Goal: Task Accomplishment & Management: Use online tool/utility

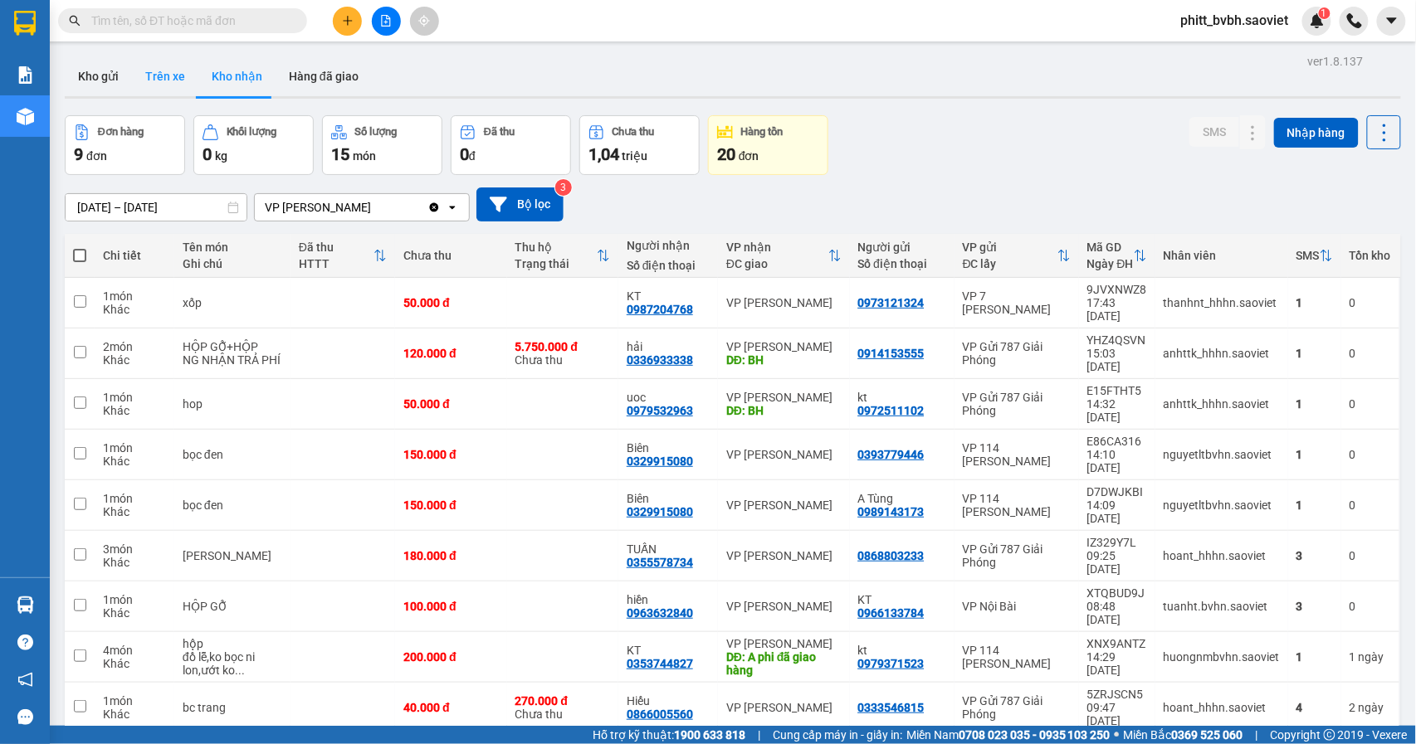
click at [170, 76] on button "Trên xe" at bounding box center [165, 76] width 66 height 40
type input "[DATE] – [DATE]"
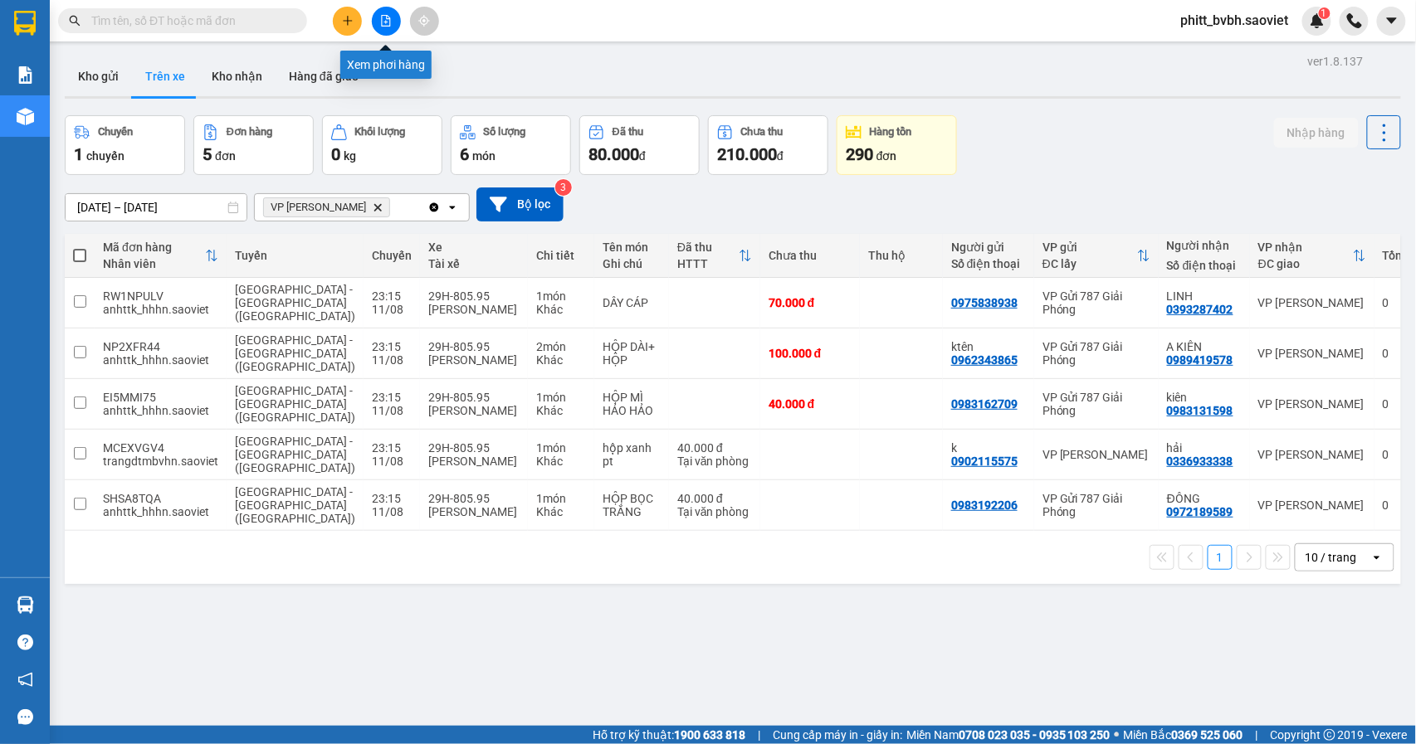
click at [383, 27] on button at bounding box center [386, 21] width 29 height 29
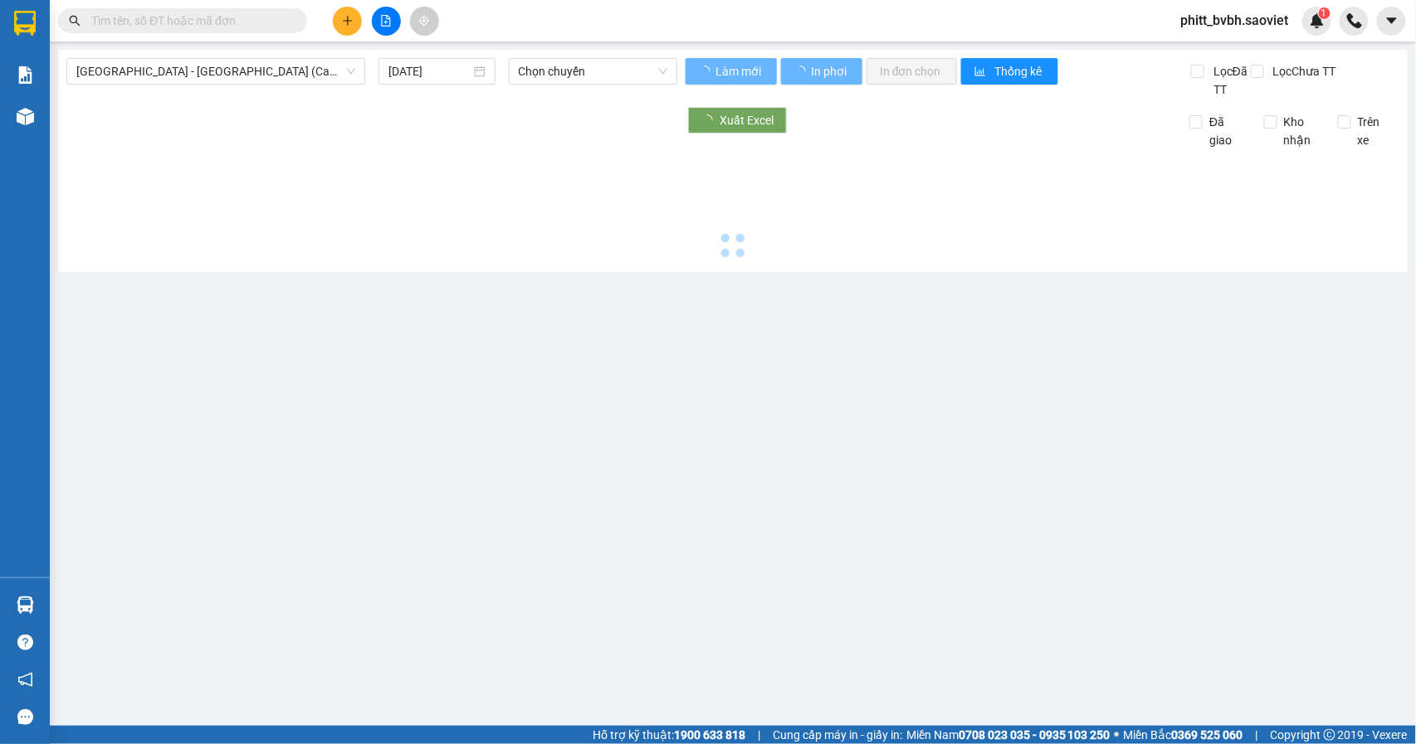
type input "[DATE]"
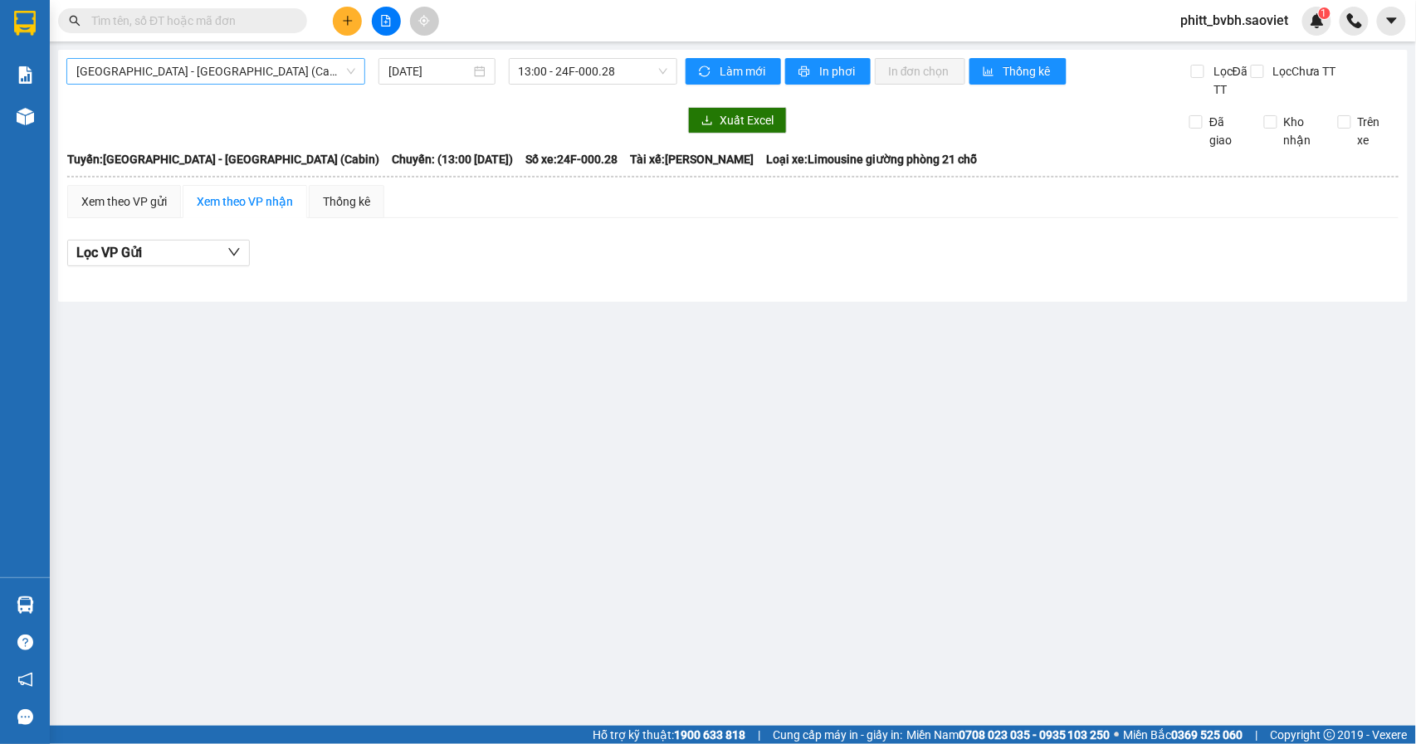
click at [240, 75] on span "[GEOGRAPHIC_DATA] - [GEOGRAPHIC_DATA] (Cabin)" at bounding box center [215, 71] width 279 height 25
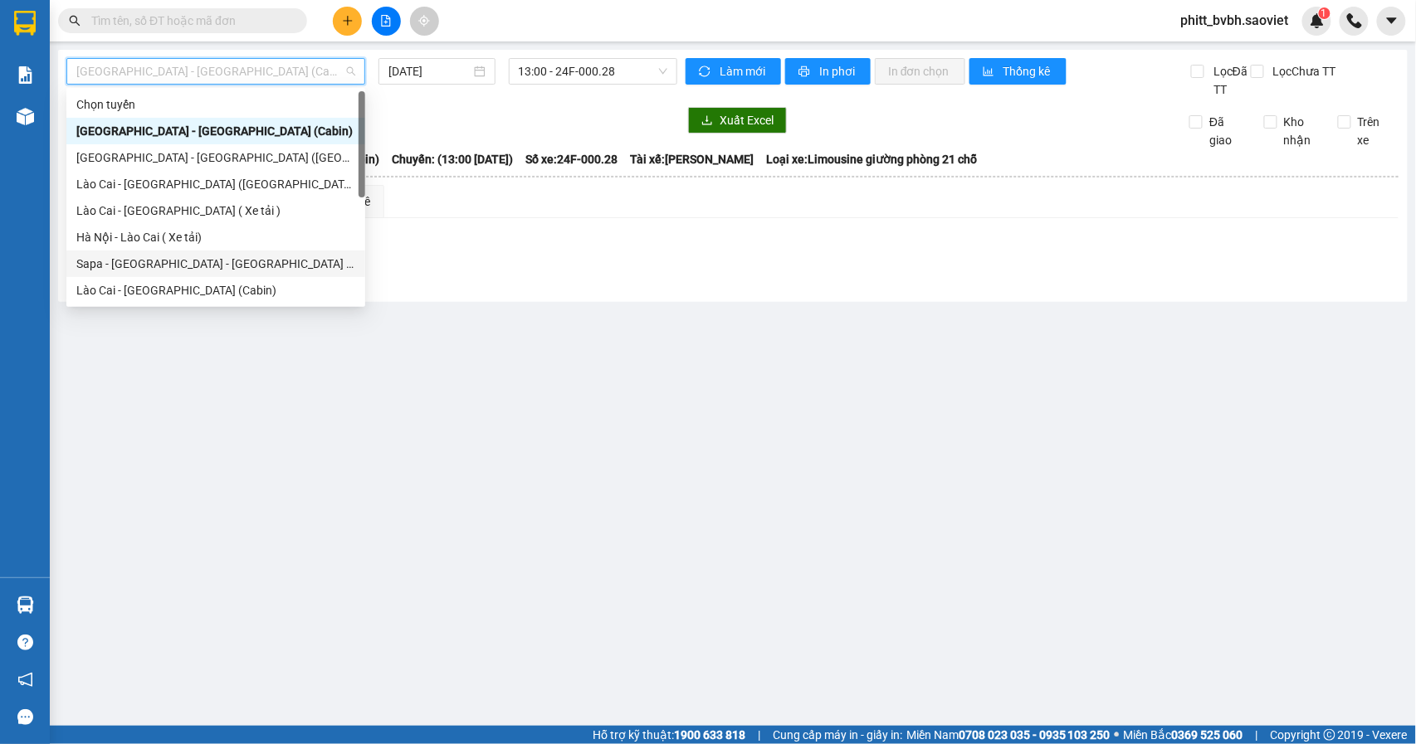
scroll to position [133, 0]
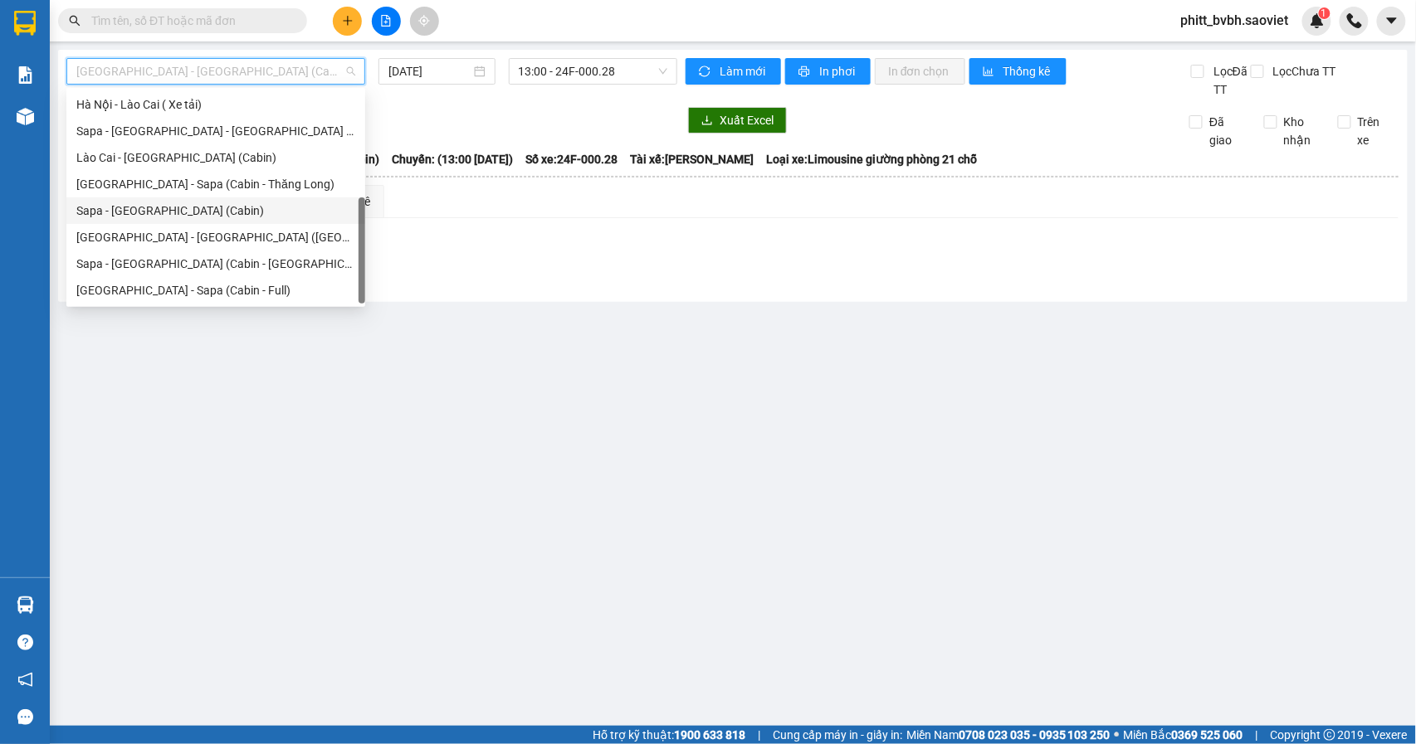
click at [140, 204] on div "Sapa - [GEOGRAPHIC_DATA] (Cabin)" at bounding box center [215, 211] width 279 height 18
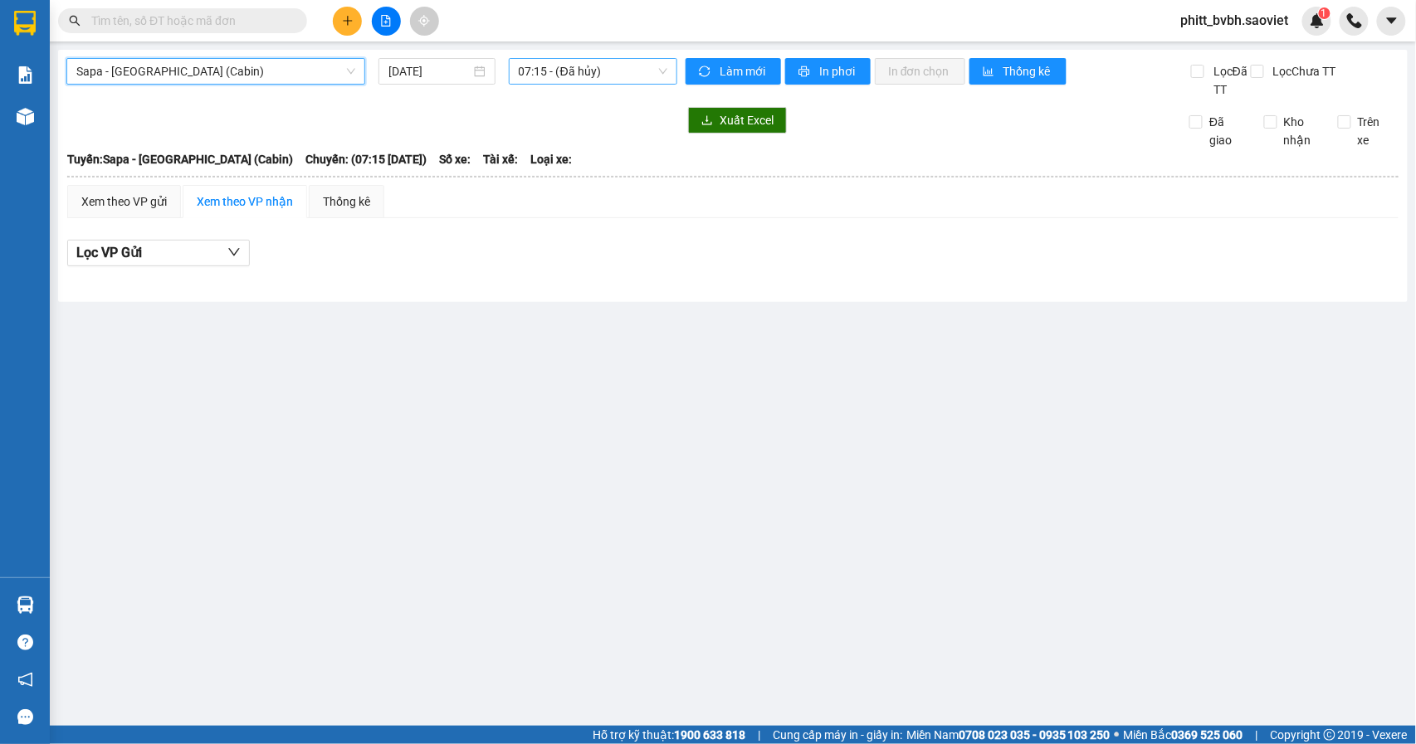
click at [606, 68] on span "07:15 - (Đã hủy)" at bounding box center [593, 71] width 149 height 25
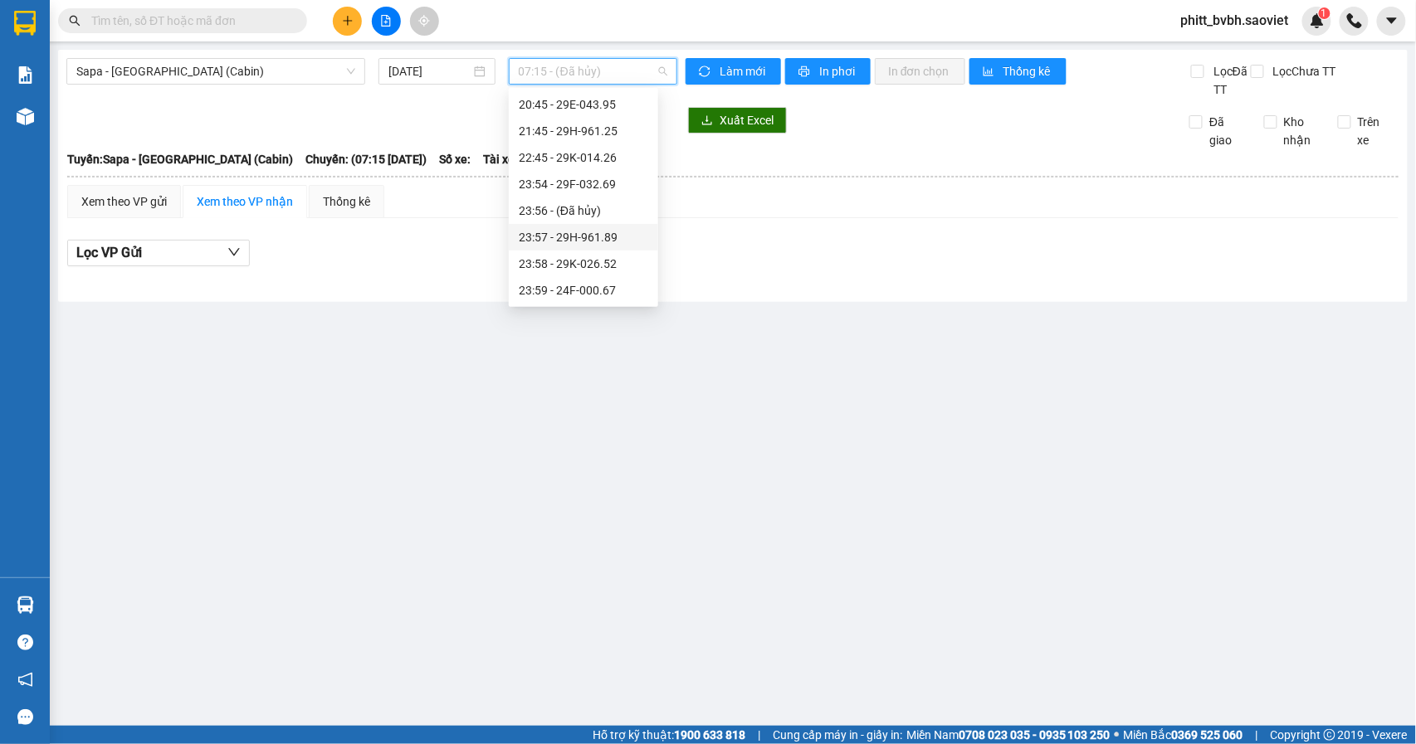
scroll to position [500, 0]
click at [436, 71] on input "[DATE]" at bounding box center [429, 71] width 82 height 18
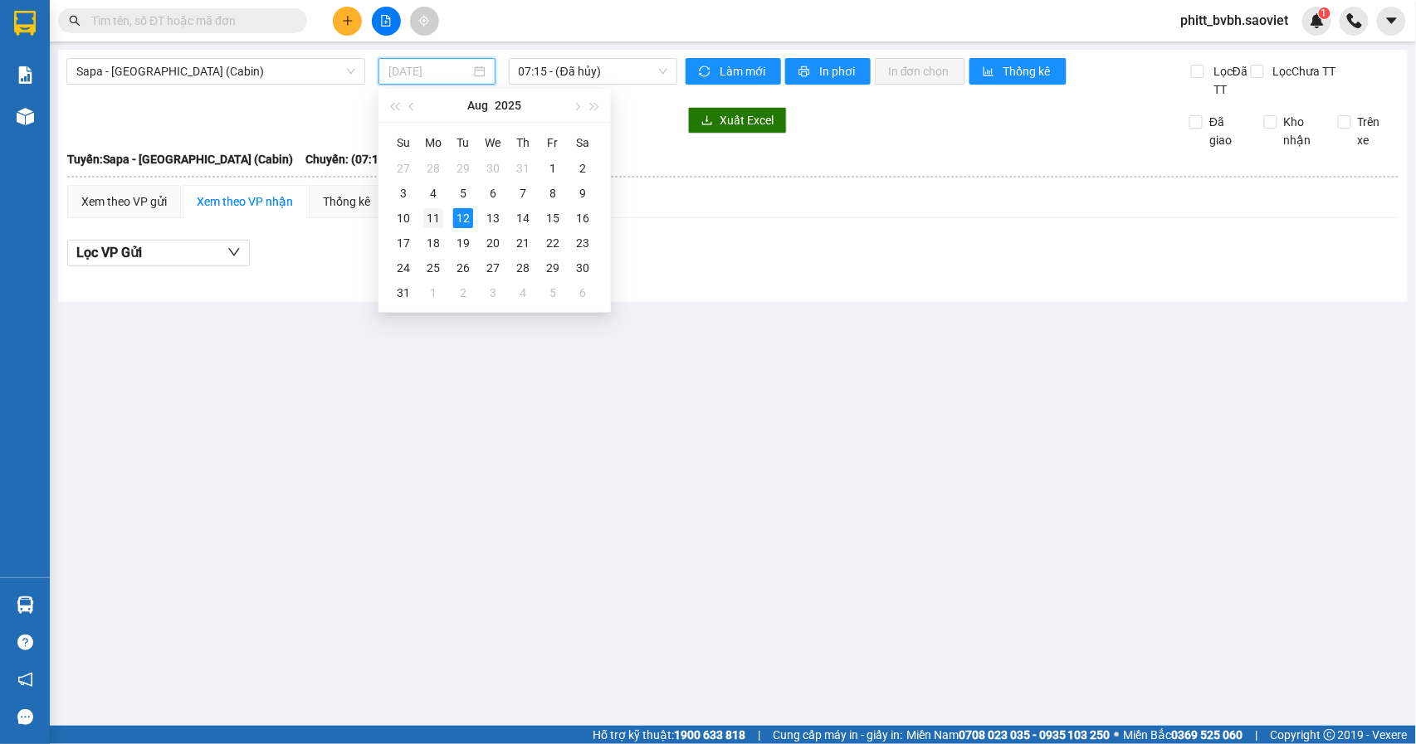
click at [436, 211] on div "11" at bounding box center [433, 218] width 20 height 20
type input "[DATE]"
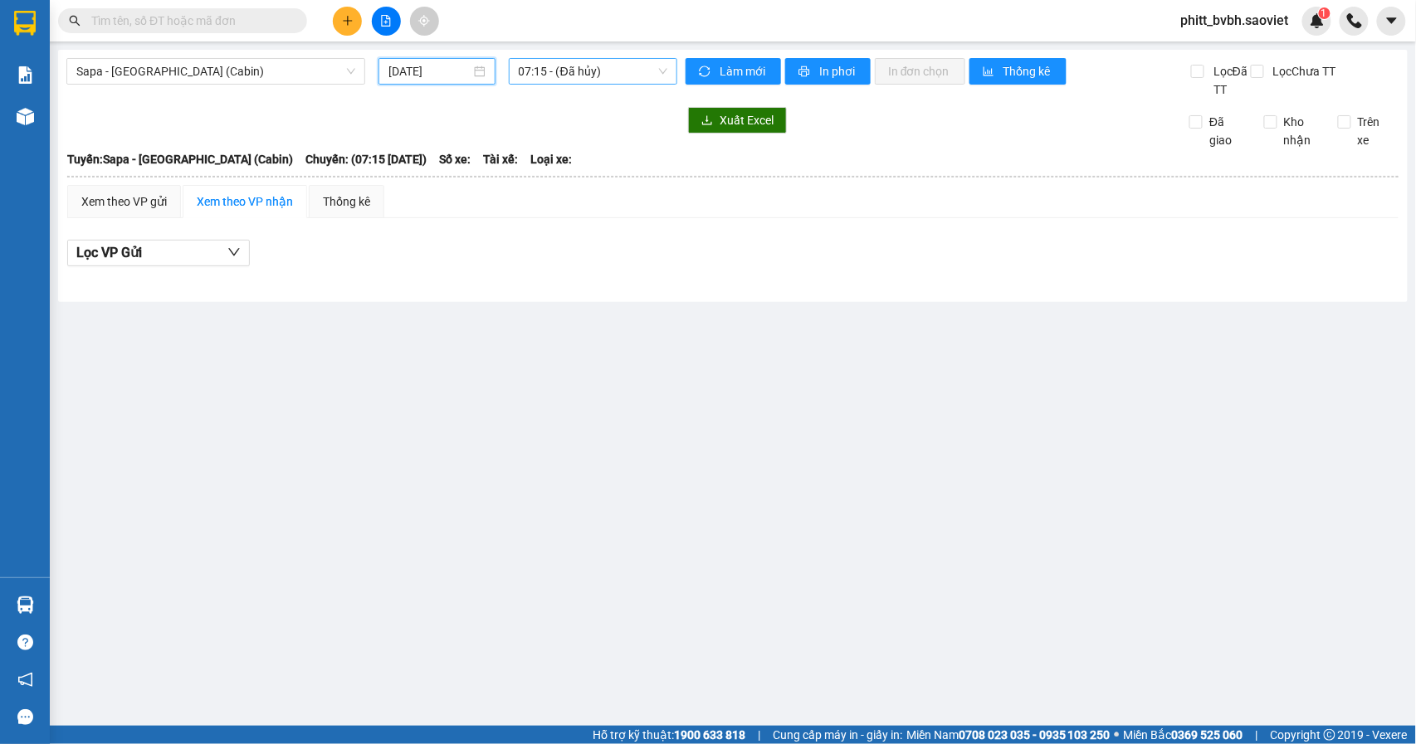
click at [585, 68] on span "07:15 - (Đã hủy)" at bounding box center [593, 71] width 149 height 25
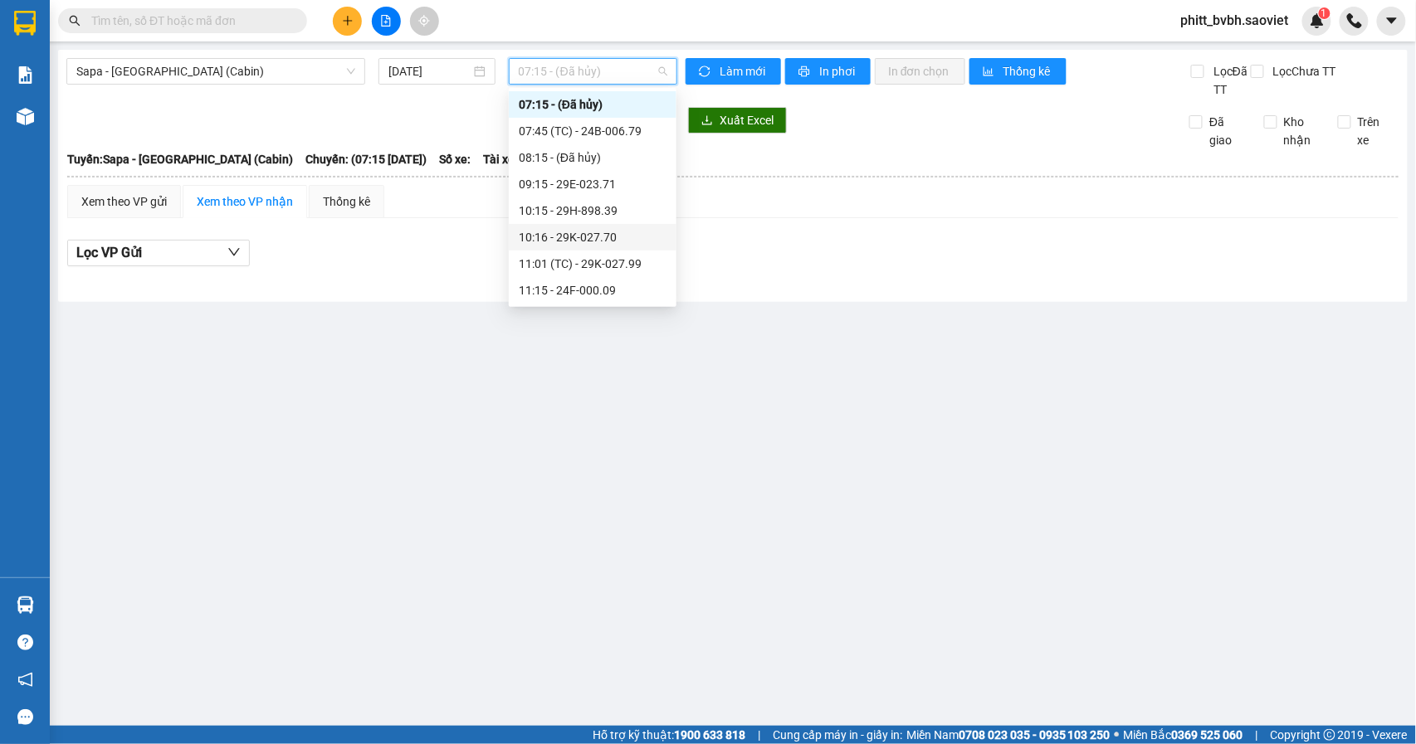
scroll to position [690, 0]
click at [627, 151] on div "23:53 (TC) - 24F-000.15" at bounding box center [593, 158] width 148 height 18
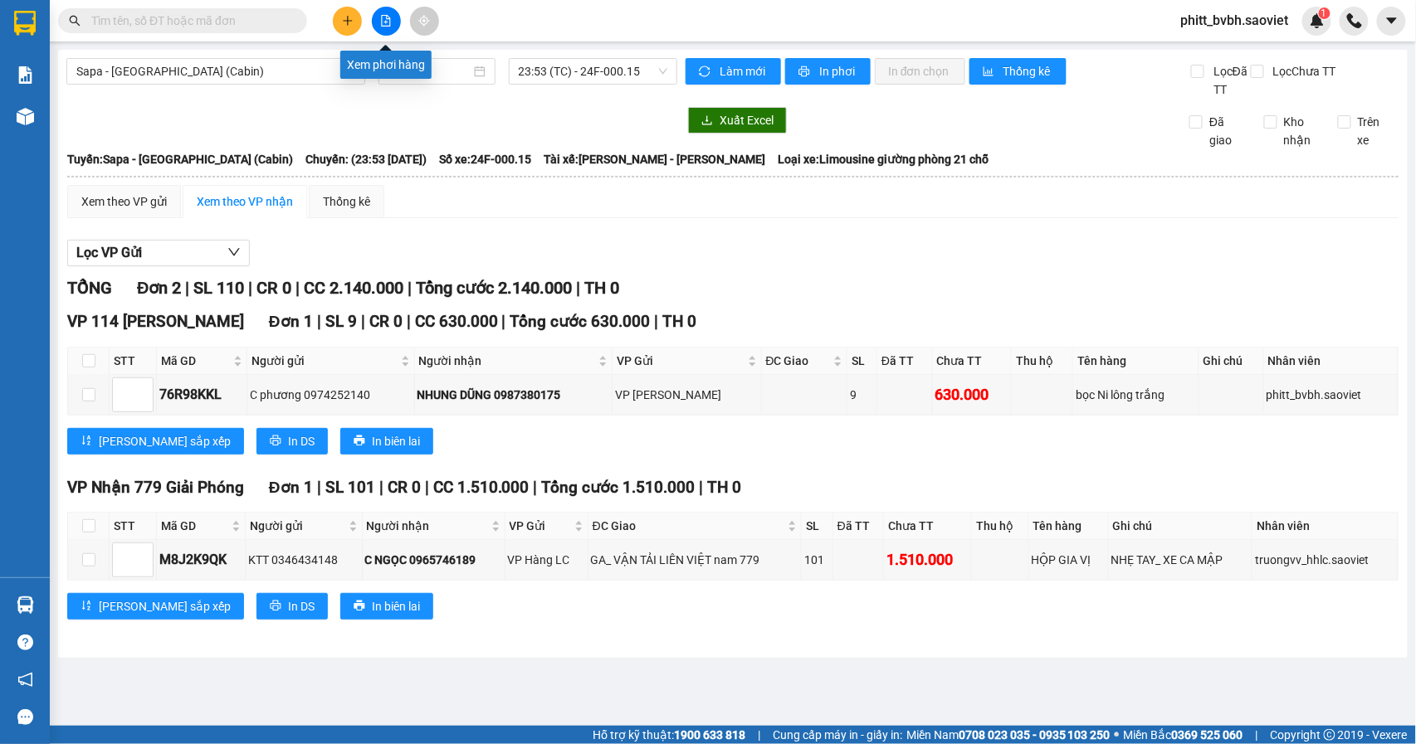
click at [382, 27] on button at bounding box center [386, 21] width 29 height 29
click at [631, 75] on span "23:53 (TC) - 24F-000.15" at bounding box center [593, 71] width 149 height 25
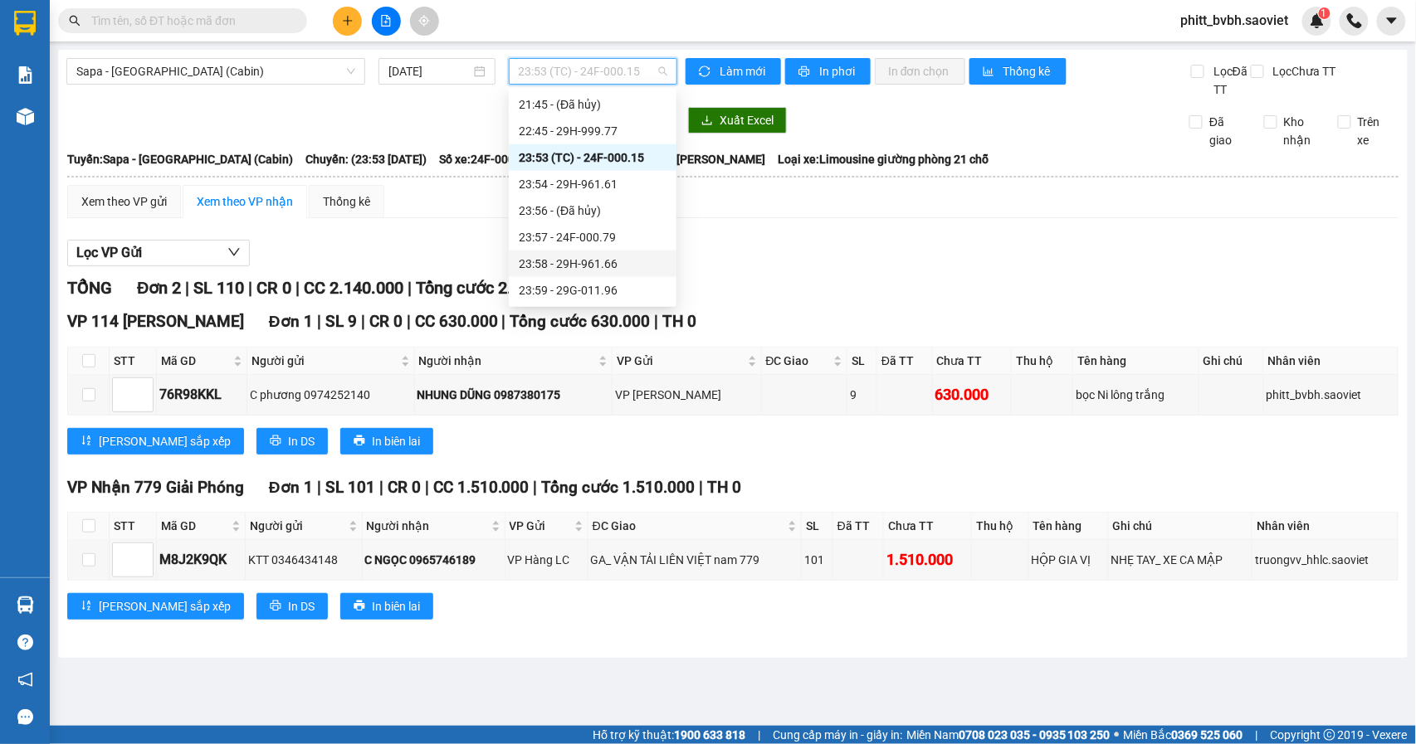
click at [629, 262] on div "23:58 - 29H-961.66" at bounding box center [593, 264] width 148 height 18
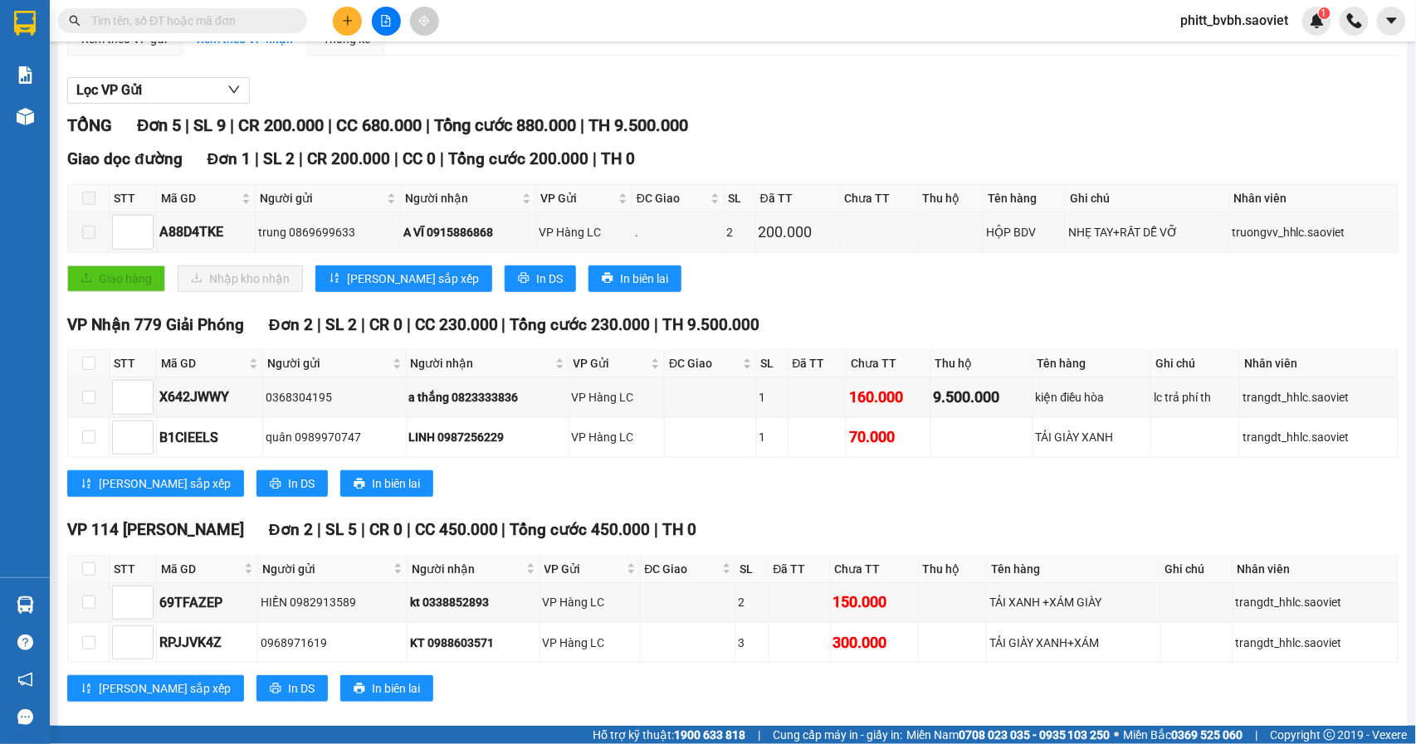
scroll to position [191, 0]
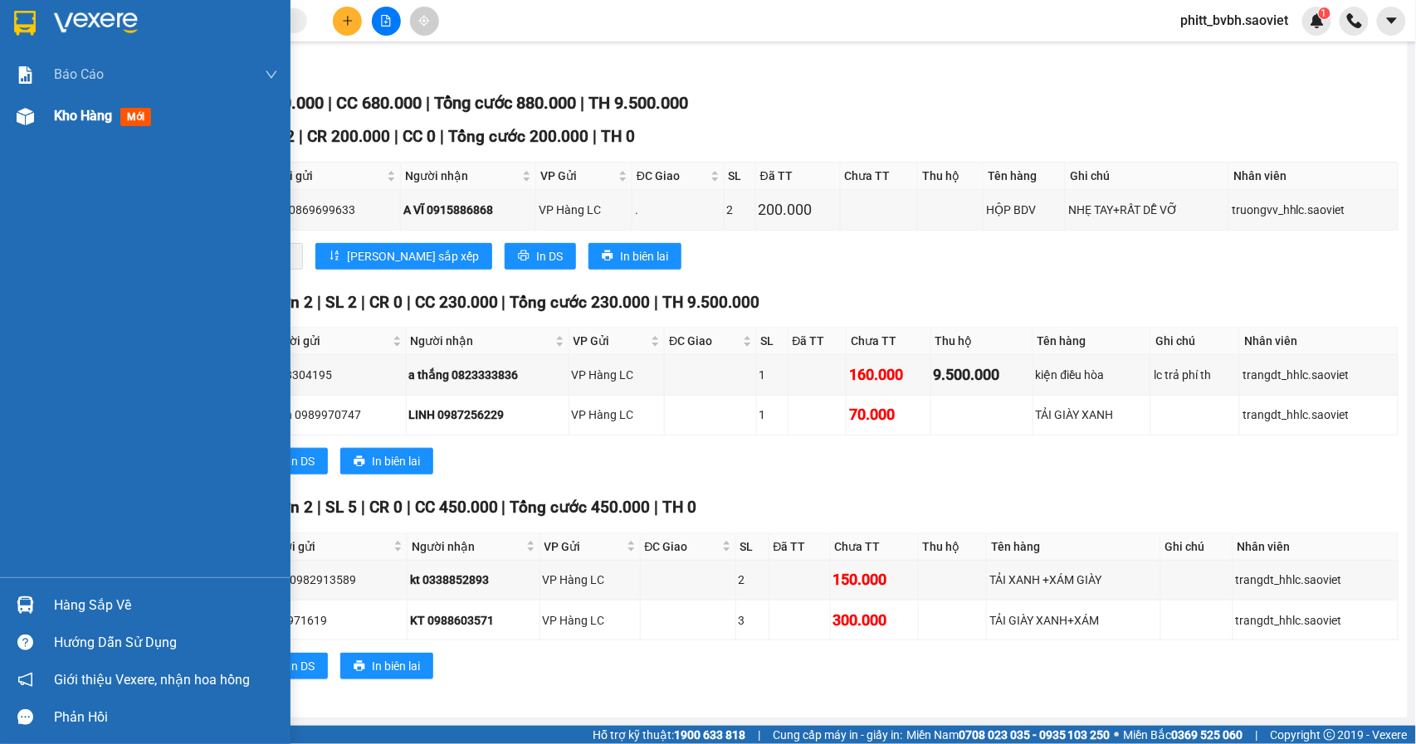
click at [90, 111] on span "Kho hàng" at bounding box center [83, 116] width 58 height 16
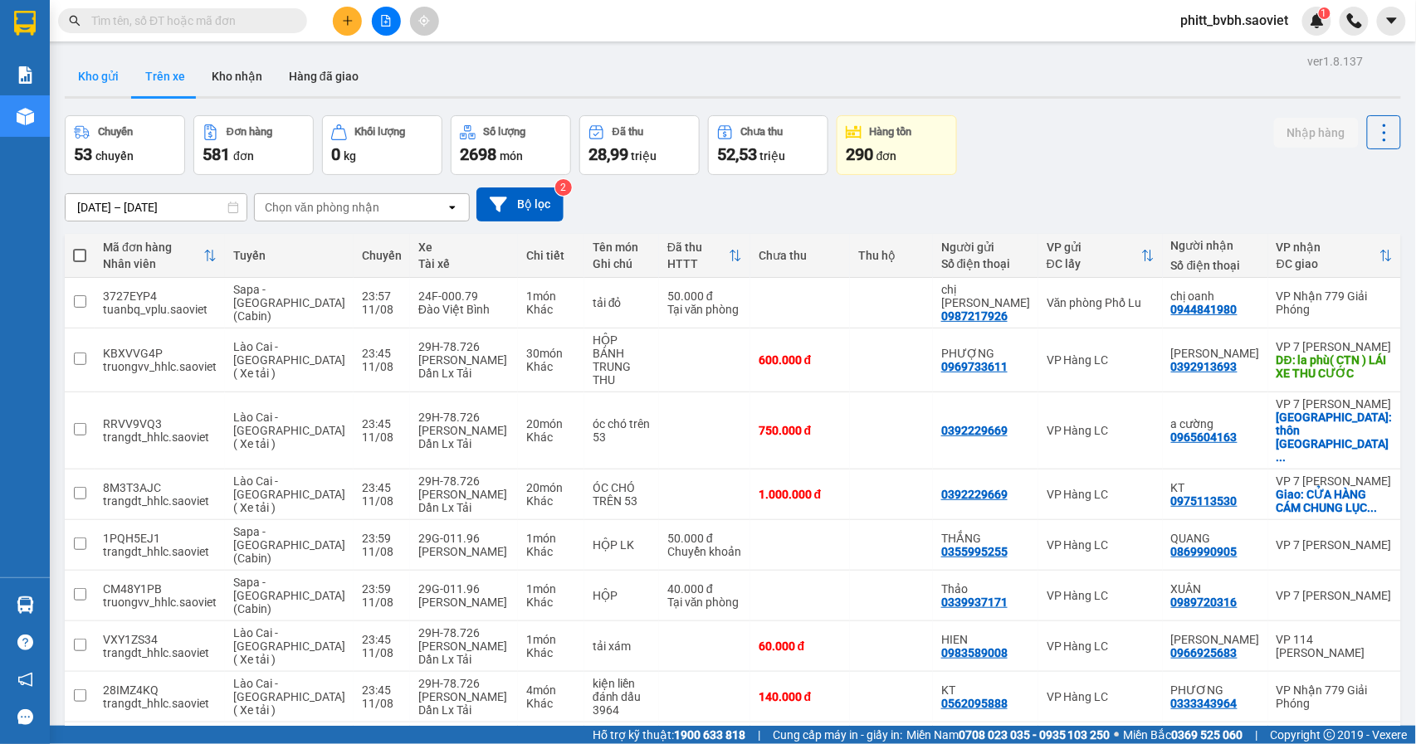
click at [101, 80] on button "Kho gửi" at bounding box center [98, 76] width 67 height 40
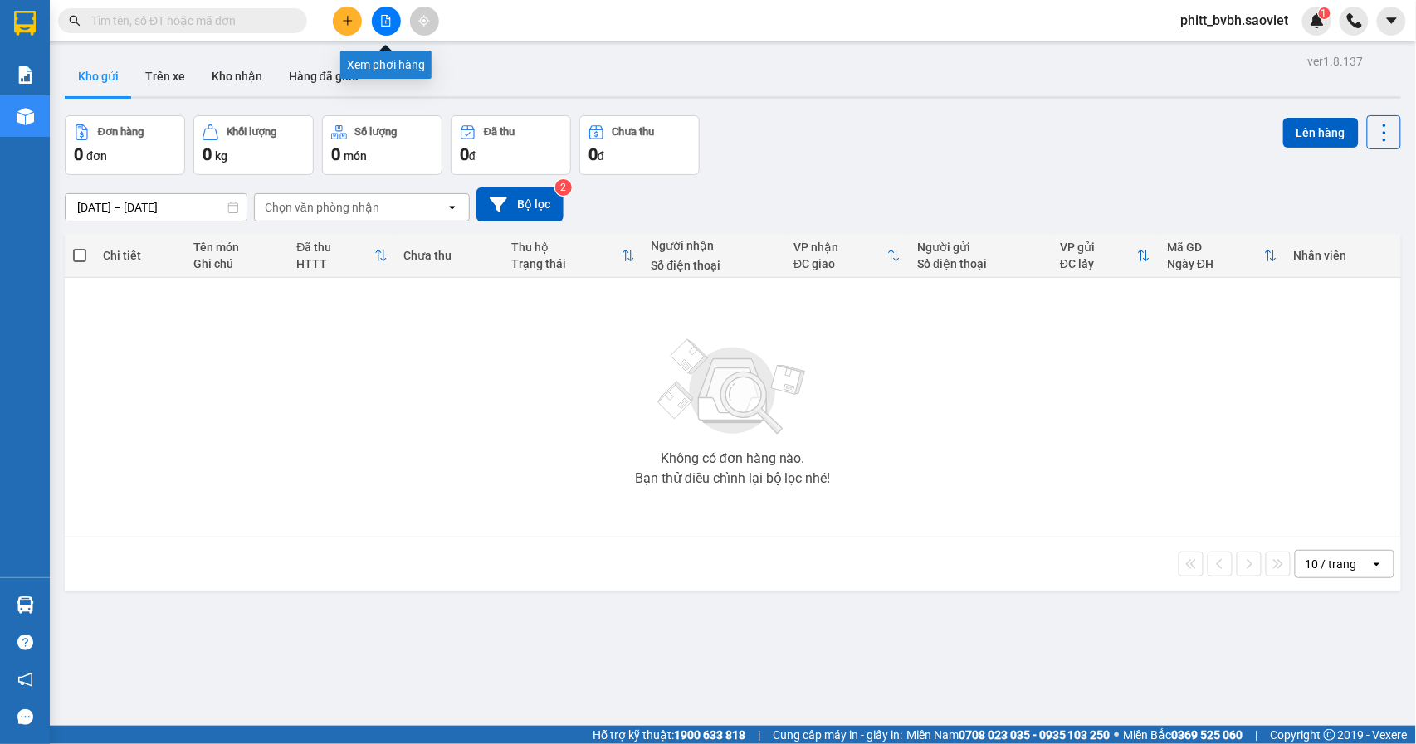
click at [383, 17] on icon "file-add" at bounding box center [386, 21] width 12 height 12
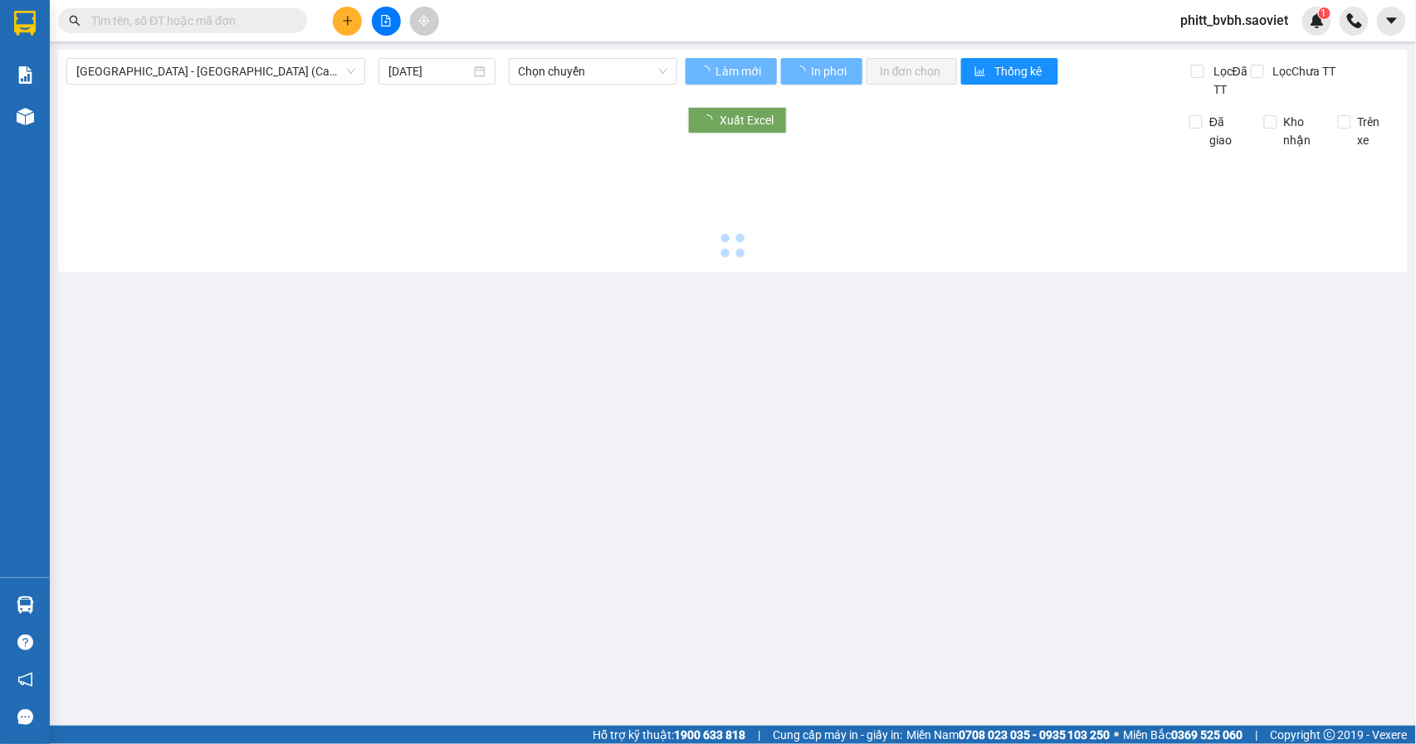
type input "[DATE]"
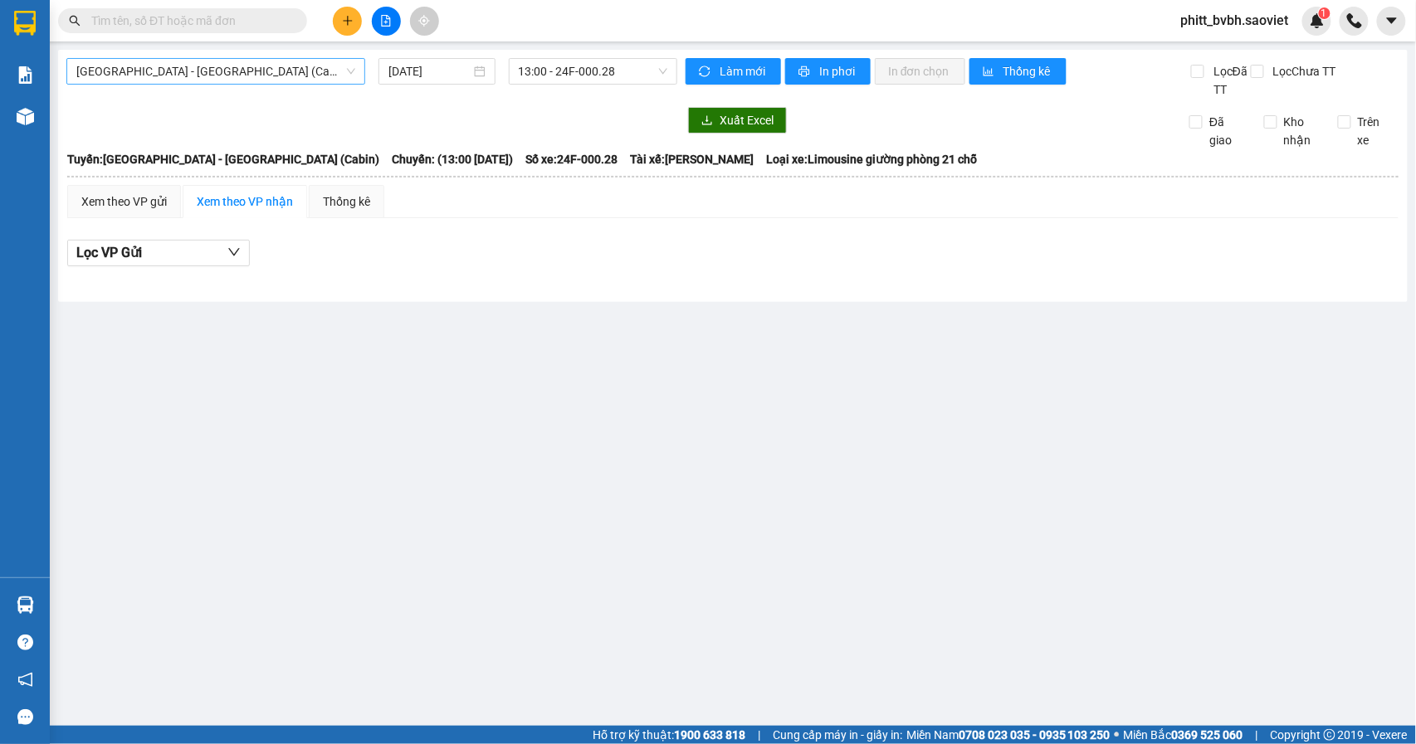
click at [207, 64] on span "[GEOGRAPHIC_DATA] - [GEOGRAPHIC_DATA] (Cabin)" at bounding box center [215, 71] width 279 height 25
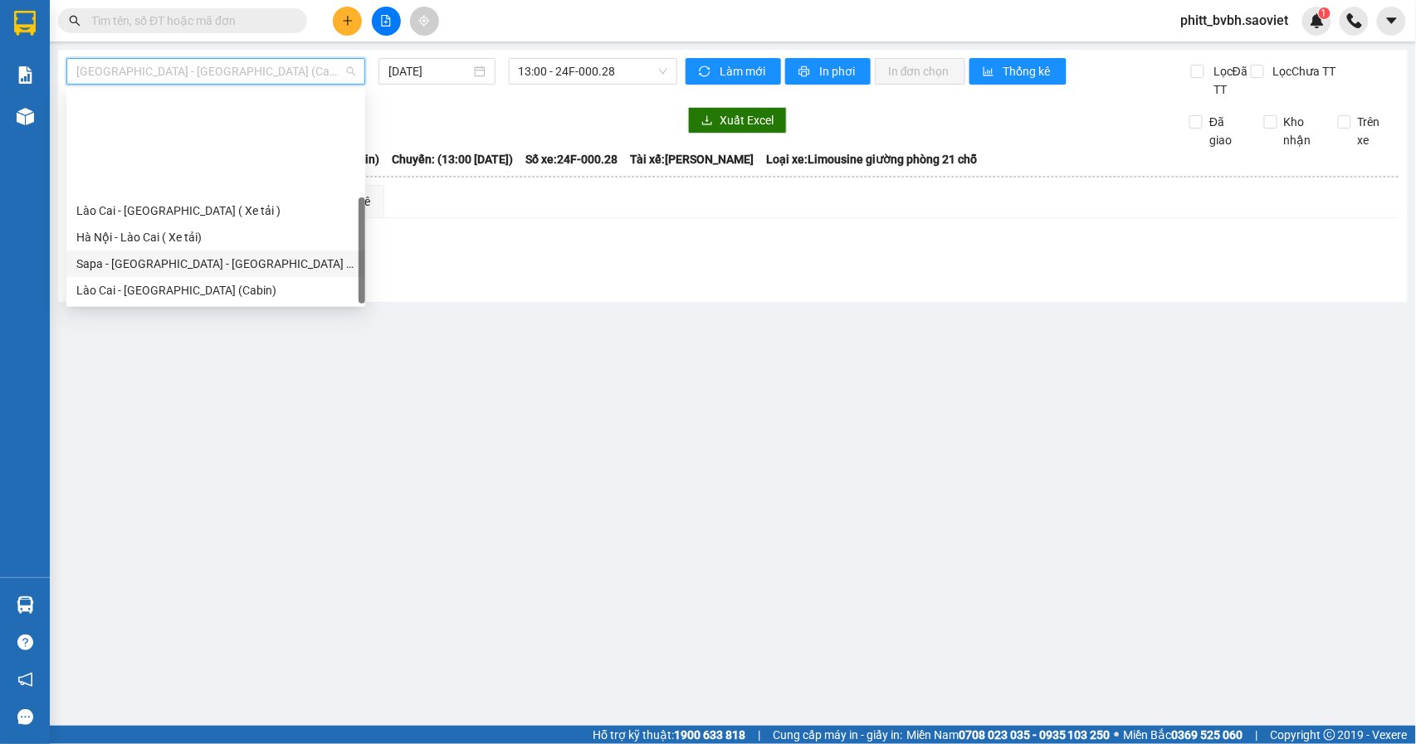
scroll to position [133, 0]
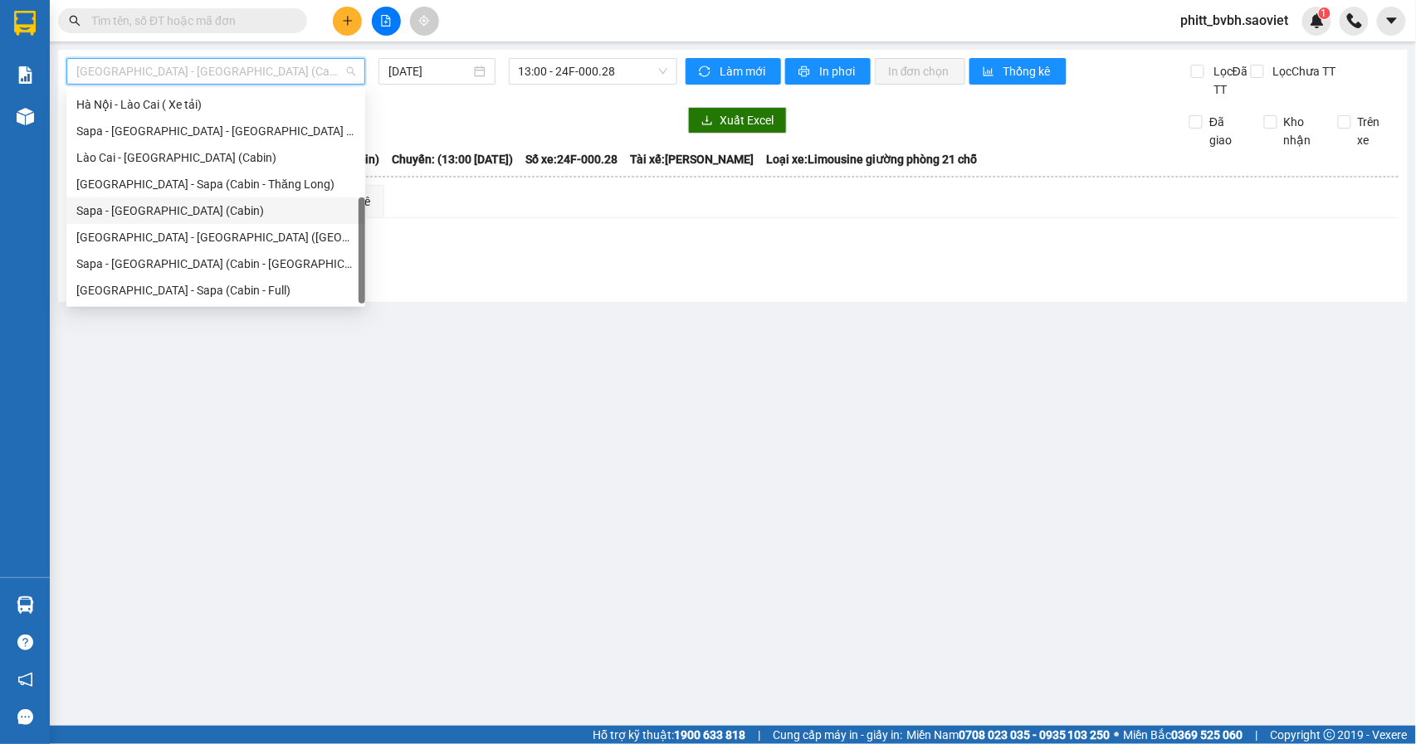
click at [161, 211] on div "Sapa - [GEOGRAPHIC_DATA] (Cabin)" at bounding box center [215, 211] width 279 height 18
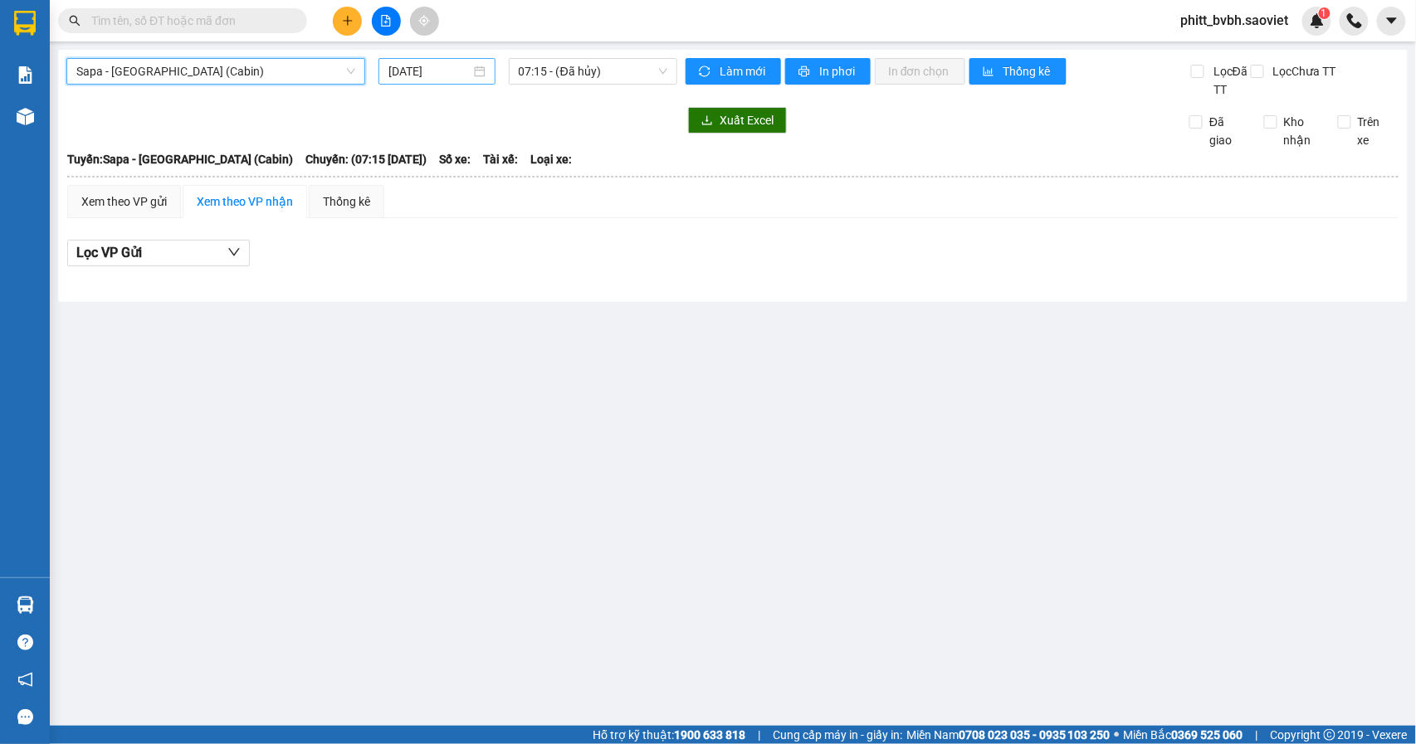
click at [433, 71] on input "[DATE]" at bounding box center [429, 71] width 82 height 18
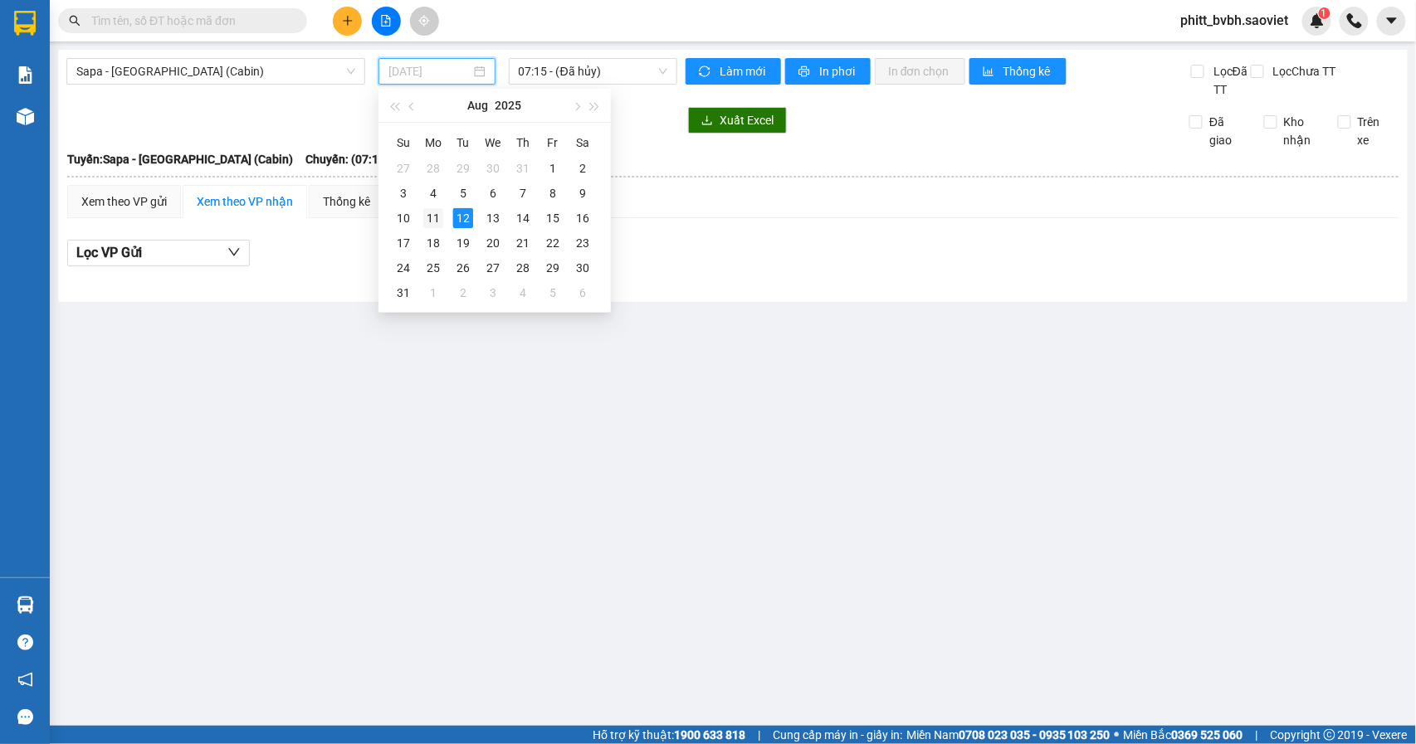
click at [431, 213] on div "11" at bounding box center [433, 218] width 20 height 20
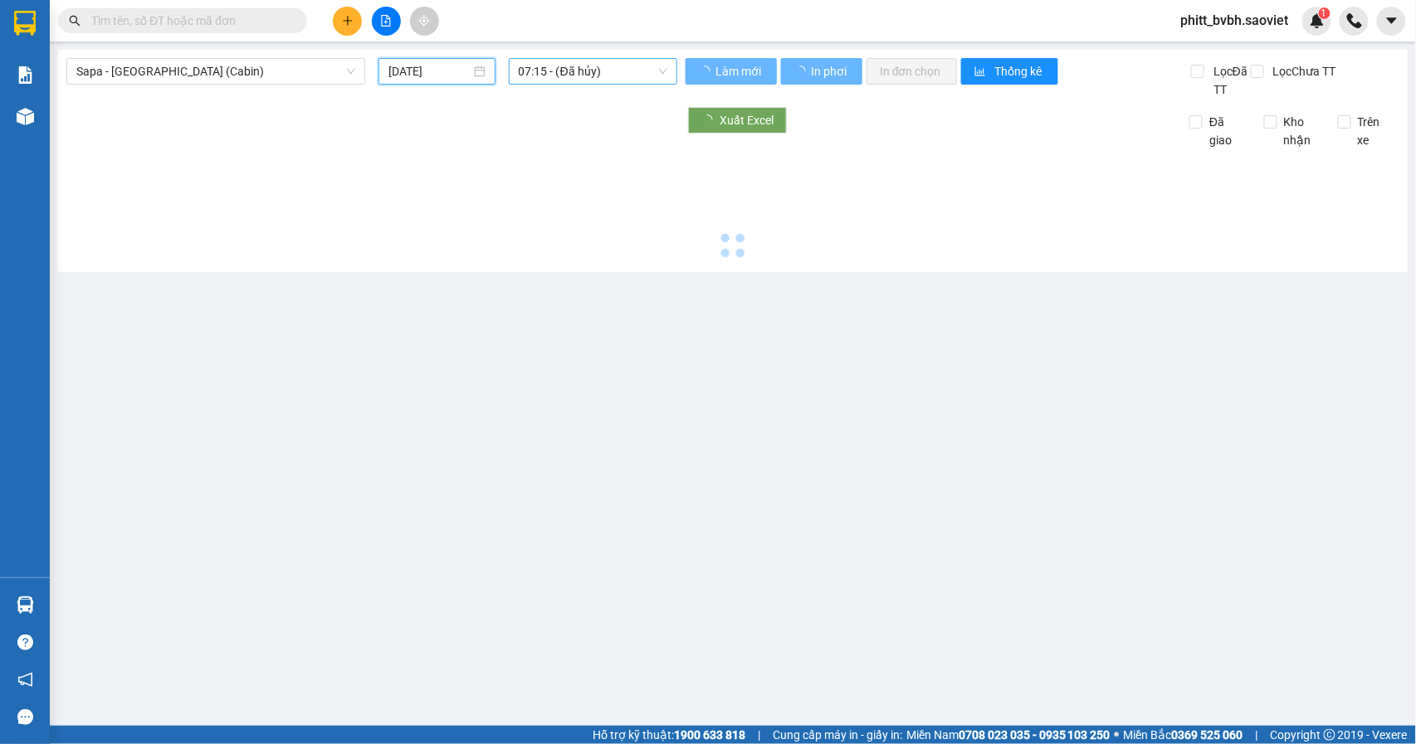
type input "[DATE]"
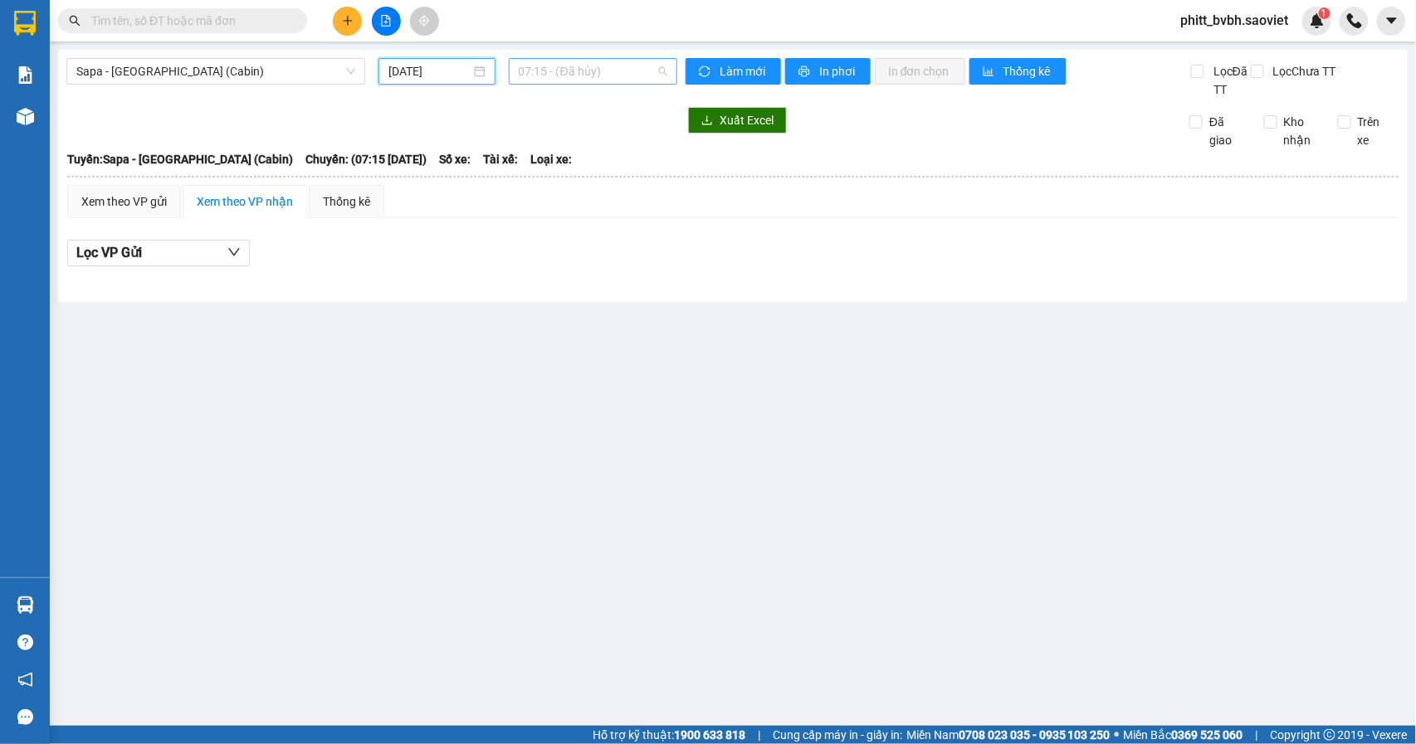
click at [611, 71] on span "07:15 - (Đã hủy)" at bounding box center [593, 71] width 149 height 25
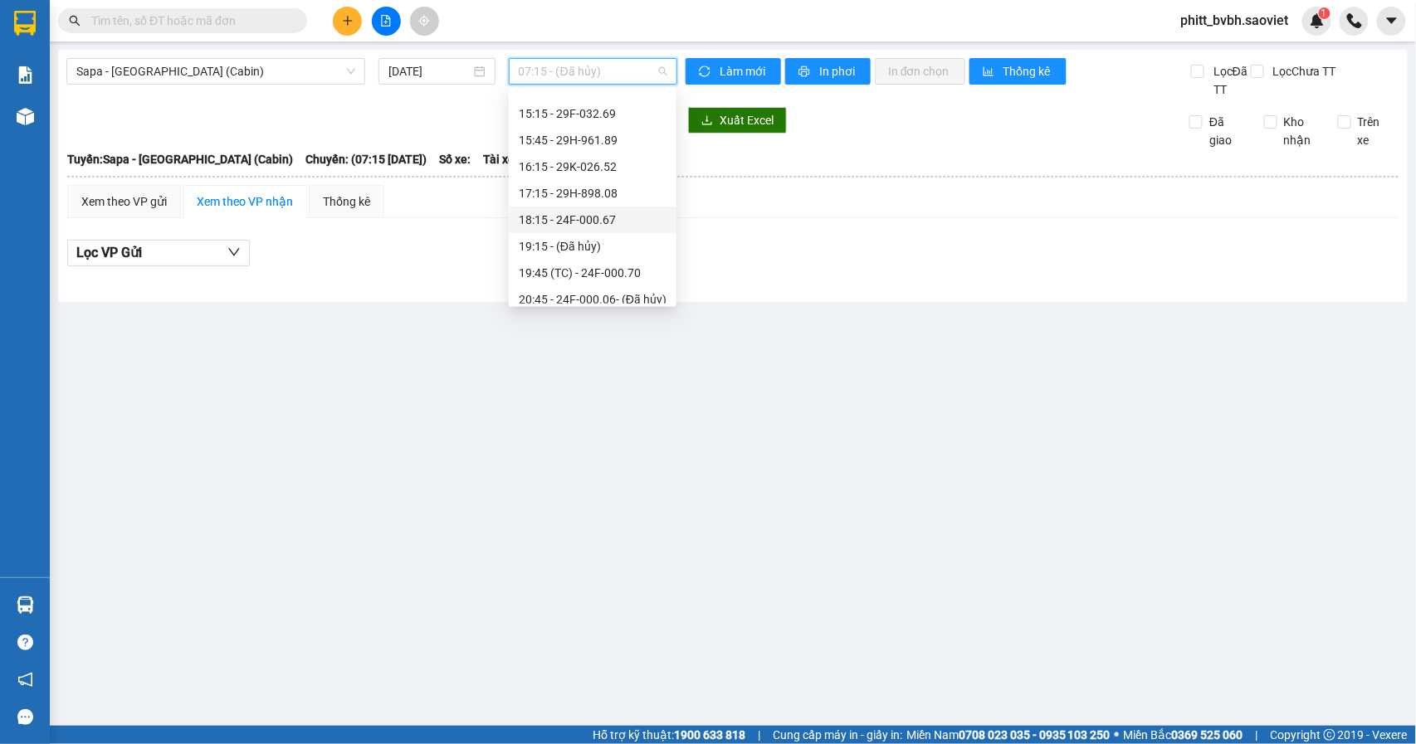
scroll to position [553, 0]
click at [631, 280] on div "22:45 - 29H-999.77" at bounding box center [593, 269] width 168 height 27
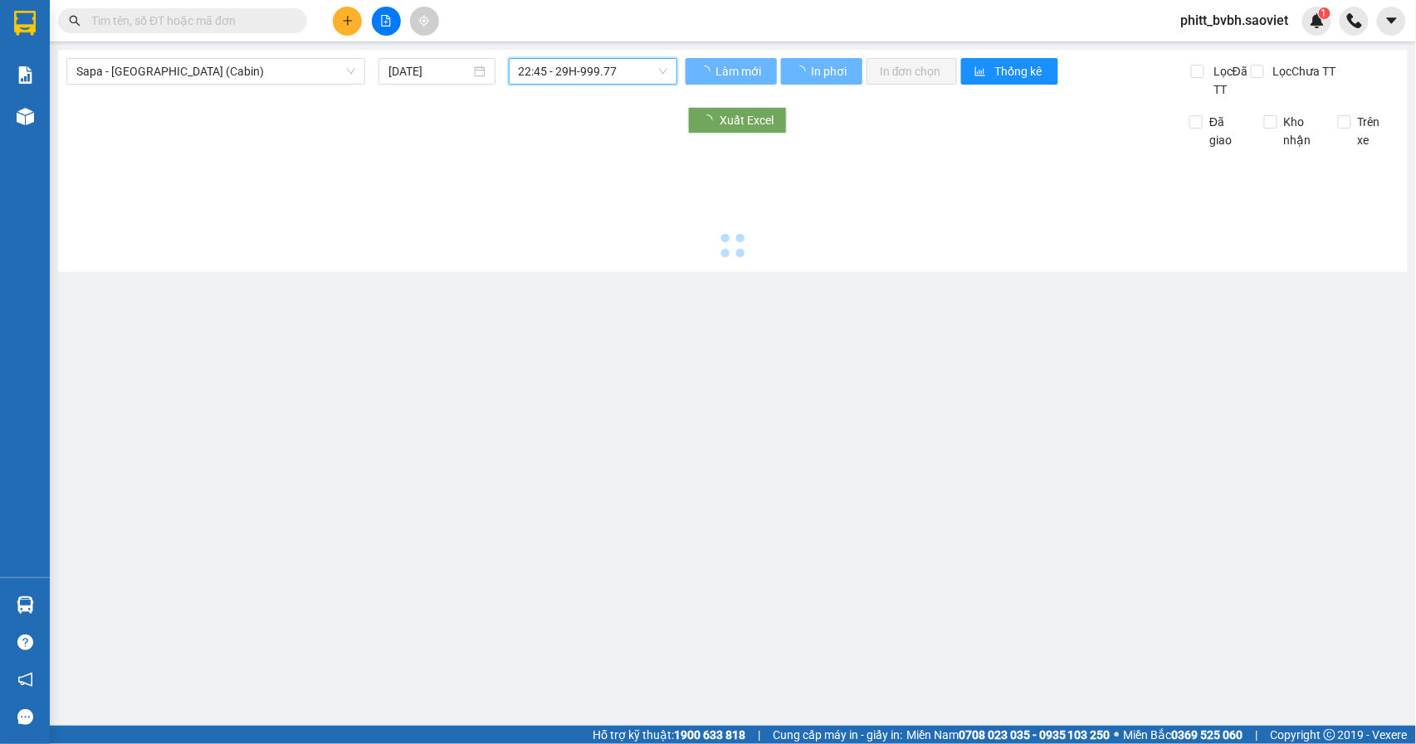
click at [616, 70] on span "22:45 - 29H-999.77" at bounding box center [593, 71] width 149 height 25
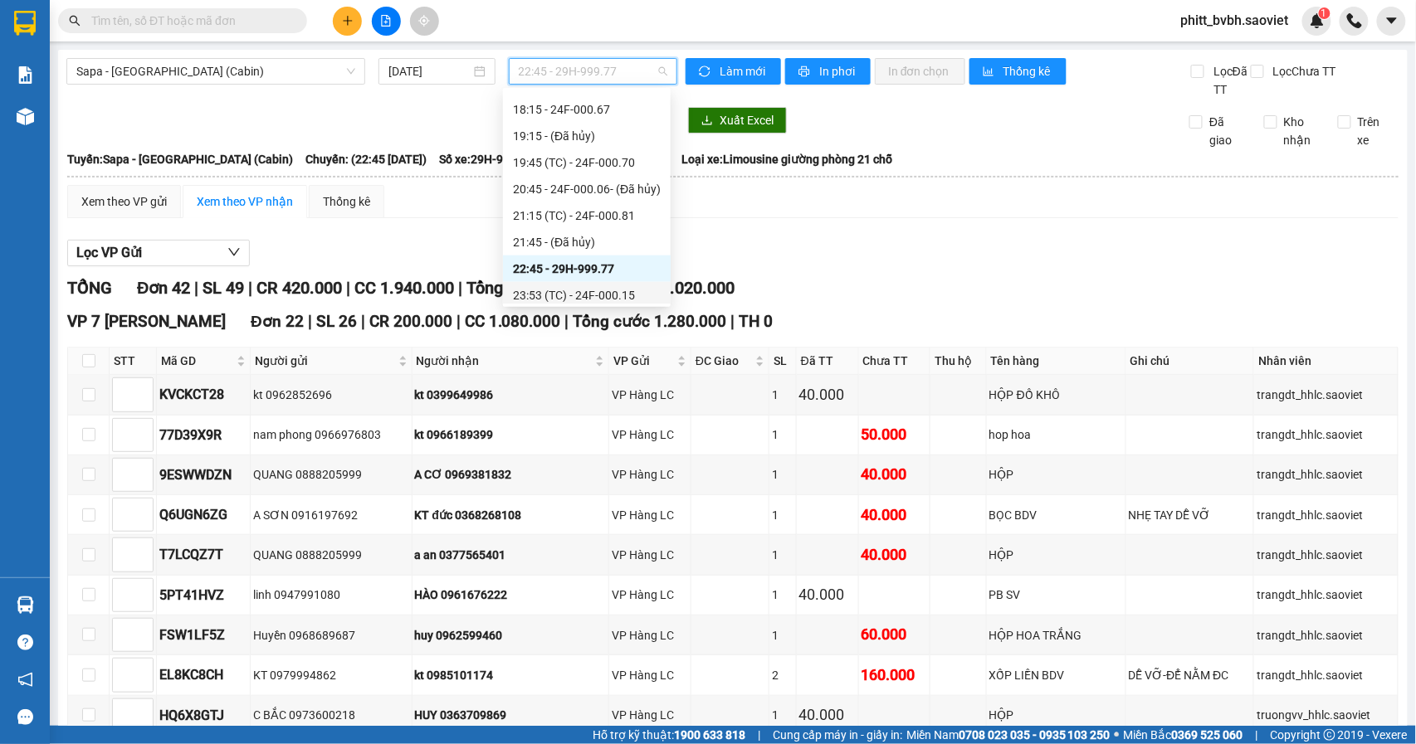
click at [624, 293] on div "23:53 (TC) - 24F-000.15" at bounding box center [587, 295] width 148 height 18
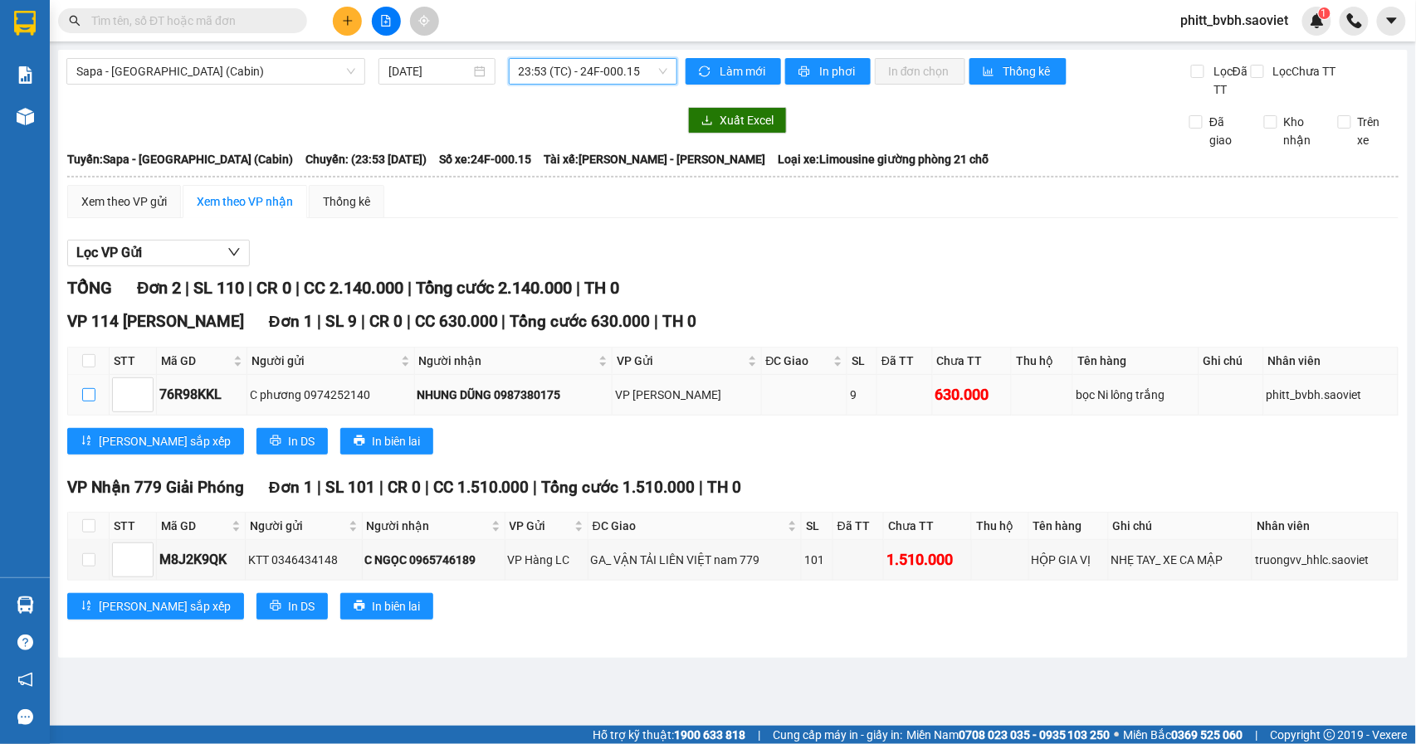
click at [86, 398] on input "checkbox" at bounding box center [88, 394] width 13 height 13
checkbox input "true"
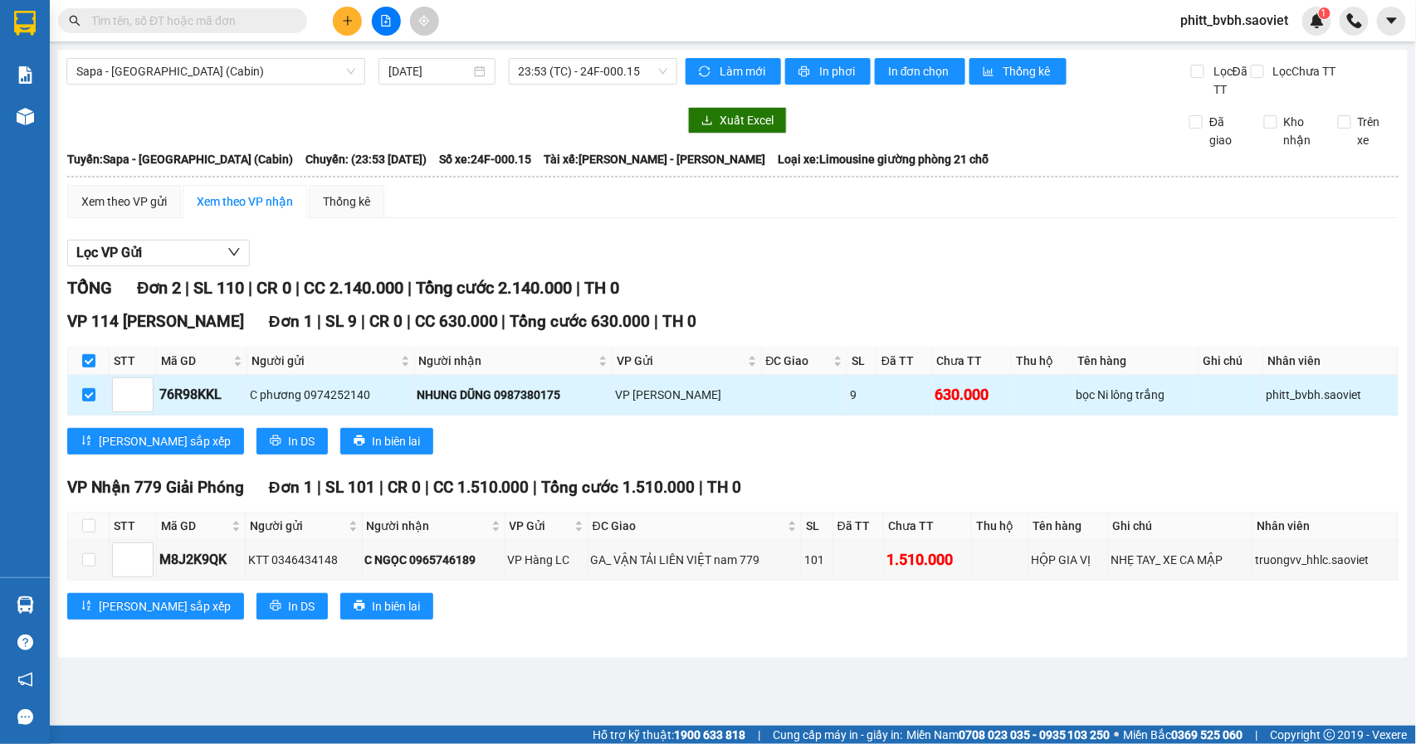
click at [475, 399] on div "NHUNG DŨNG 0987380175" at bounding box center [513, 395] width 193 height 18
click at [345, 399] on div "C phương 0974252140" at bounding box center [331, 395] width 162 height 18
drag, startPoint x: 127, startPoint y: 396, endPoint x: 139, endPoint y: 398, distance: 12.7
click at [128, 397] on input at bounding box center [133, 395] width 40 height 25
click at [82, 395] on input "checkbox" at bounding box center [88, 394] width 13 height 13
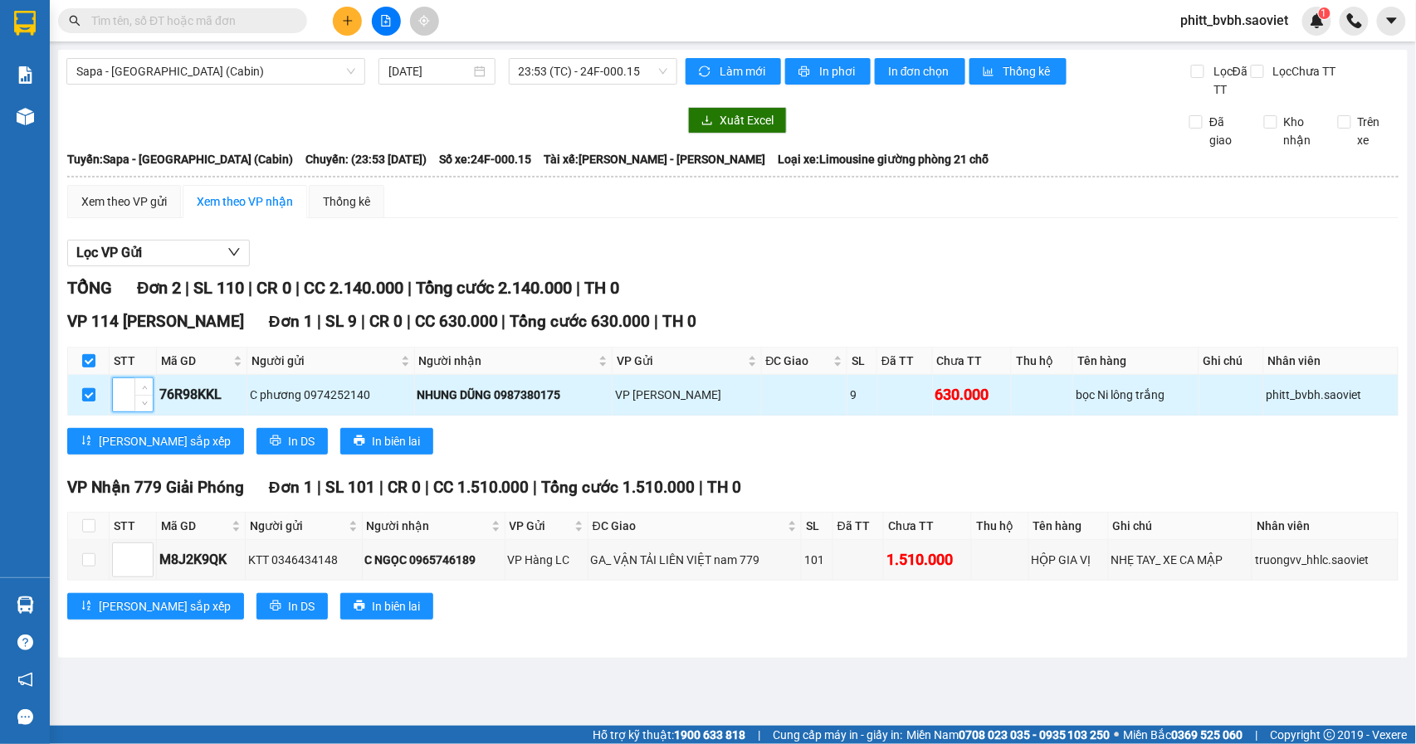
checkbox input "false"
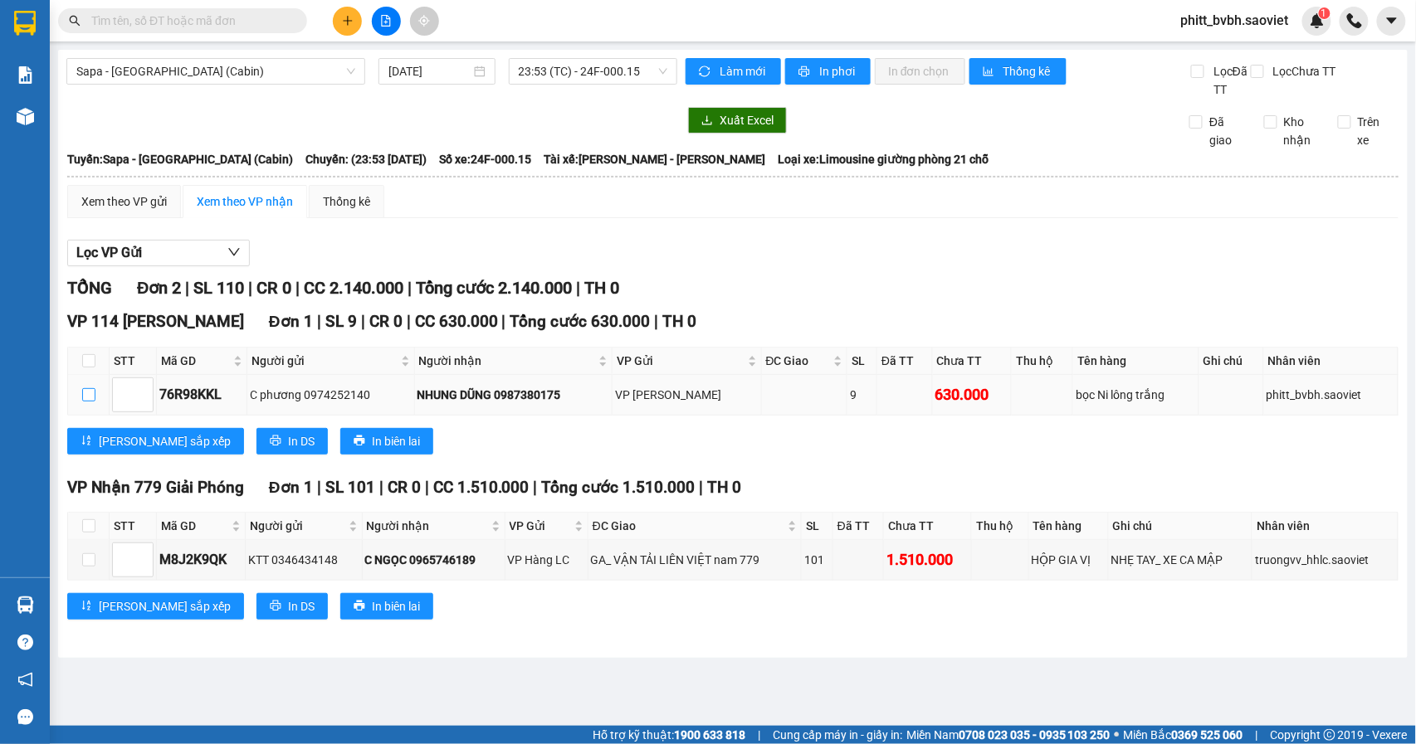
click at [86, 395] on input "checkbox" at bounding box center [88, 394] width 13 height 13
checkbox input "true"
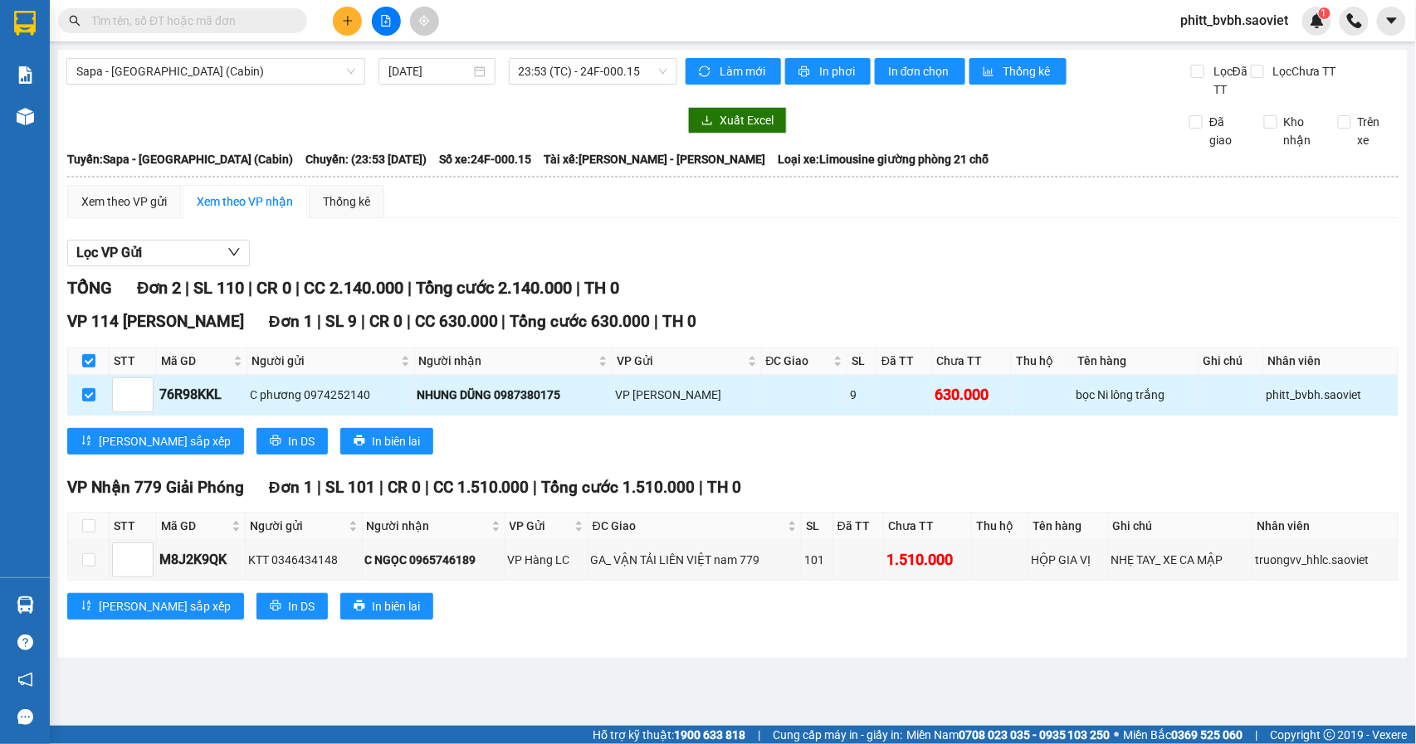
drag, startPoint x: 87, startPoint y: 395, endPoint x: 724, endPoint y: 402, distance: 637.3
click at [724, 402] on div "VP [PERSON_NAME]" at bounding box center [686, 395] width 143 height 18
click at [783, 398] on td at bounding box center [805, 395] width 86 height 40
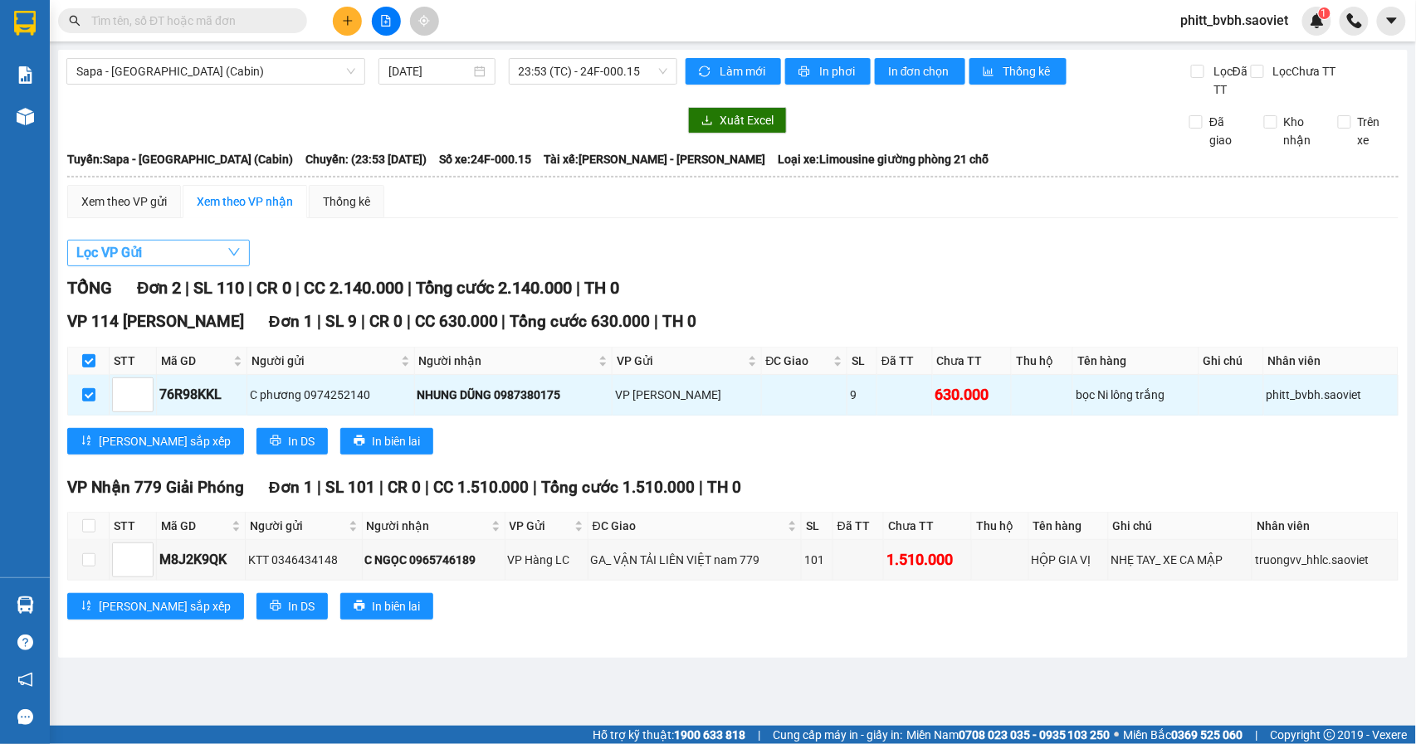
click at [242, 251] on button "Lọc VP Gửi" at bounding box center [158, 253] width 183 height 27
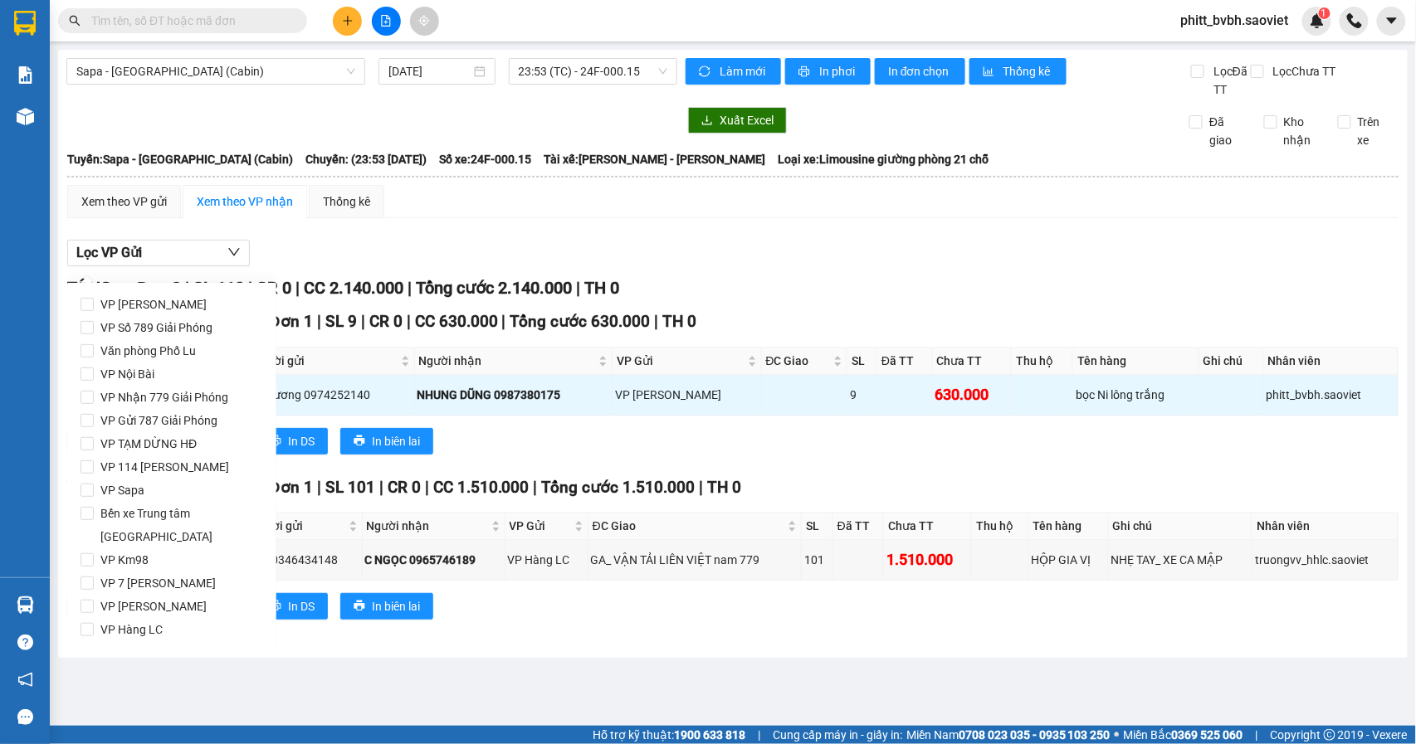
click at [516, 231] on div "Xem theo VP gửi Xem theo VP nhận Thống kê Lọc VP Gửi TỔNG Đơn 2 | SL 110 | CR …" at bounding box center [732, 413] width 1331 height 456
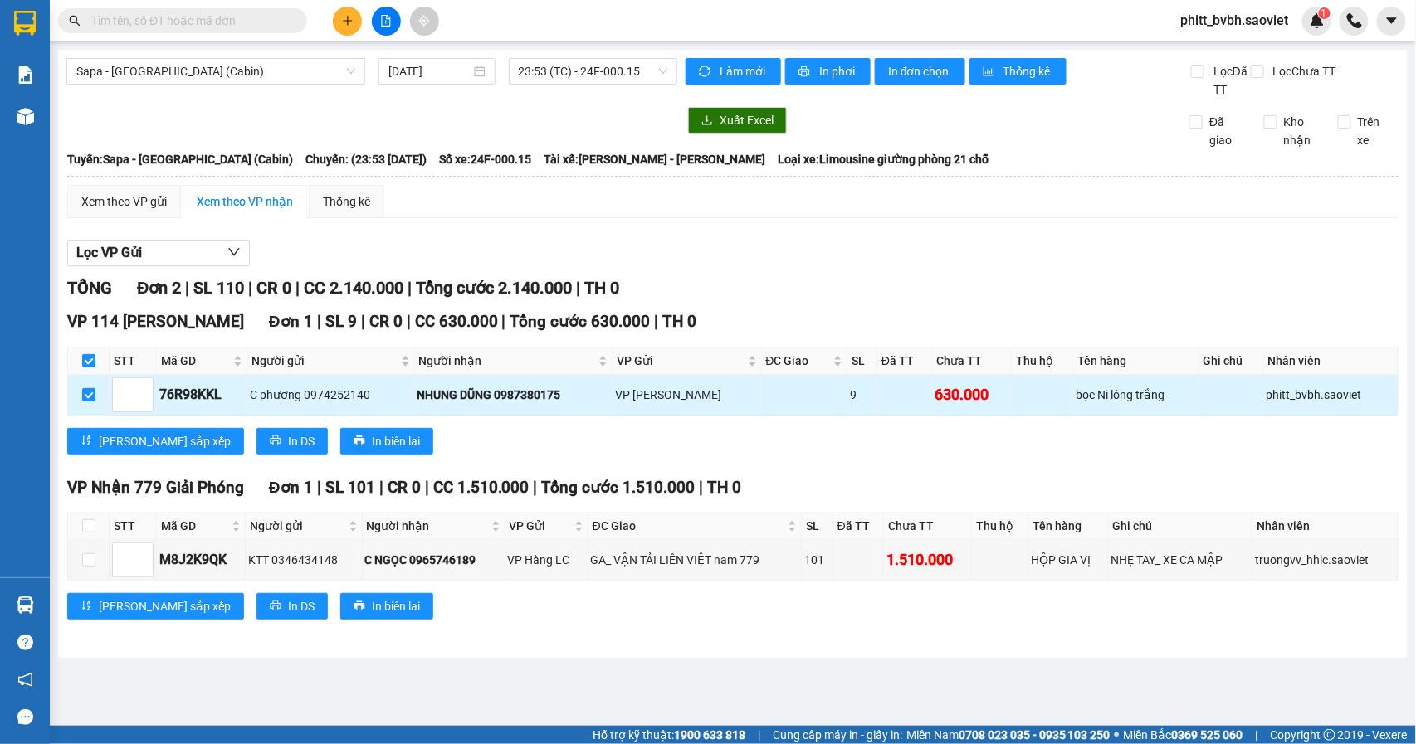
click at [850, 404] on div "9" at bounding box center [862, 395] width 24 height 18
click at [1282, 392] on div "phitt_bvbh.saoviet" at bounding box center [1330, 395] width 129 height 18
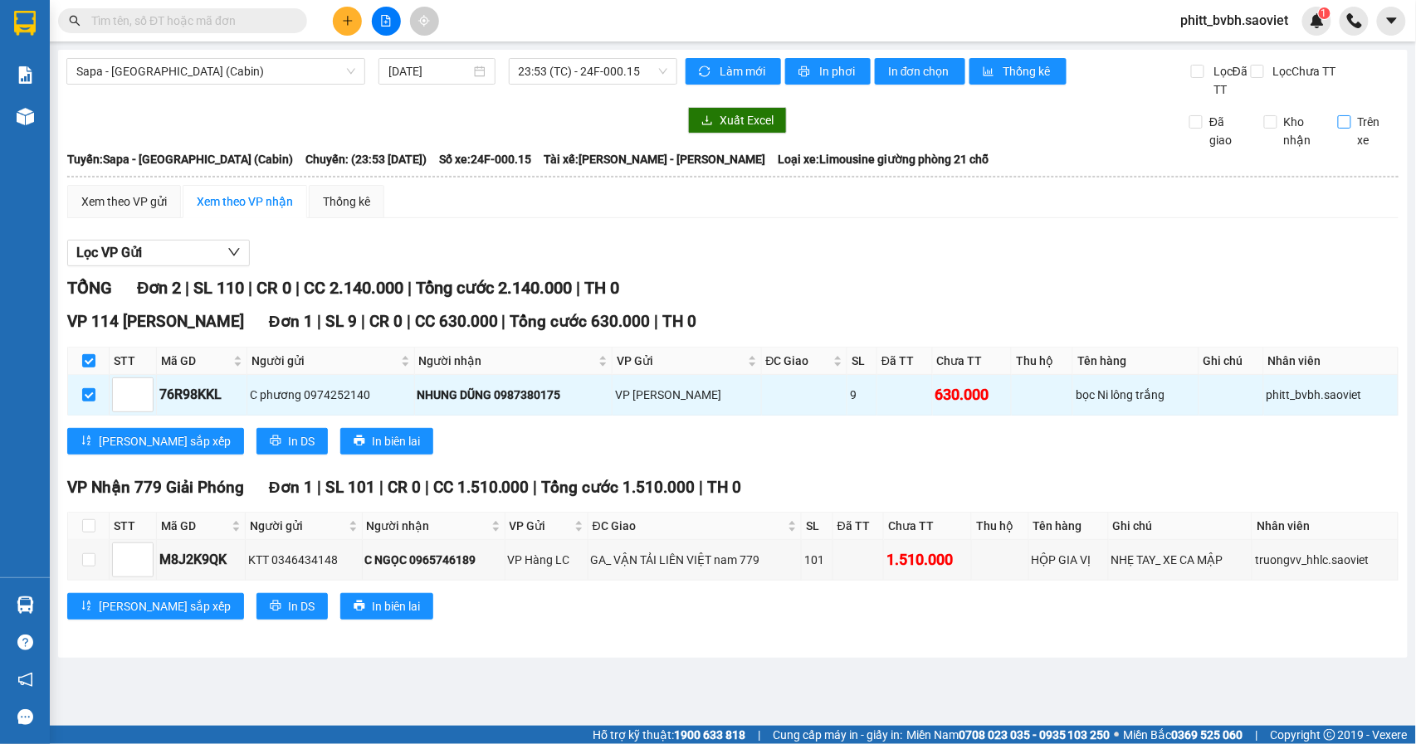
click at [1345, 123] on input "Trên xe" at bounding box center [1344, 121] width 13 height 13
click at [1346, 124] on input "Trên xe" at bounding box center [1344, 121] width 13 height 13
checkbox input "false"
click at [94, 358] on input "checkbox" at bounding box center [88, 360] width 13 height 13
checkbox input "false"
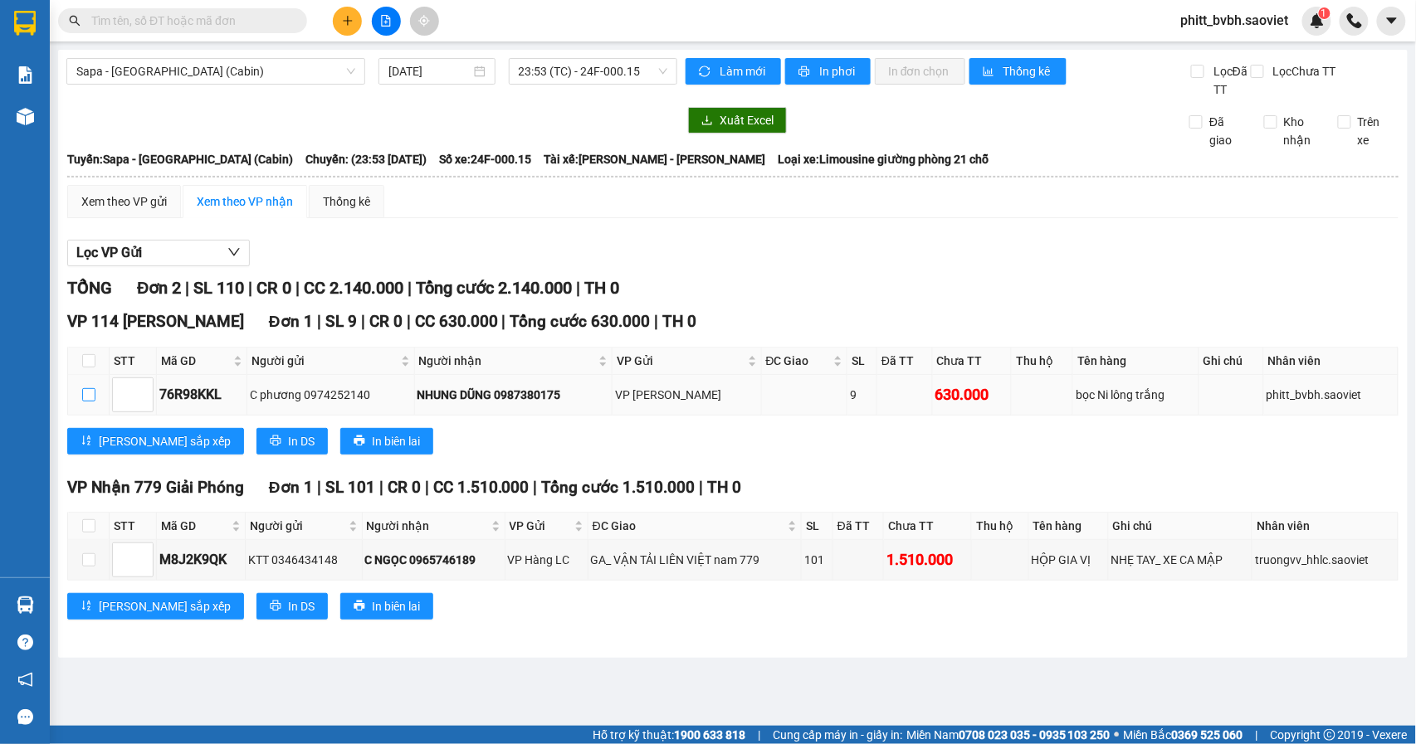
click at [87, 395] on input "checkbox" at bounding box center [88, 394] width 13 height 13
checkbox input "true"
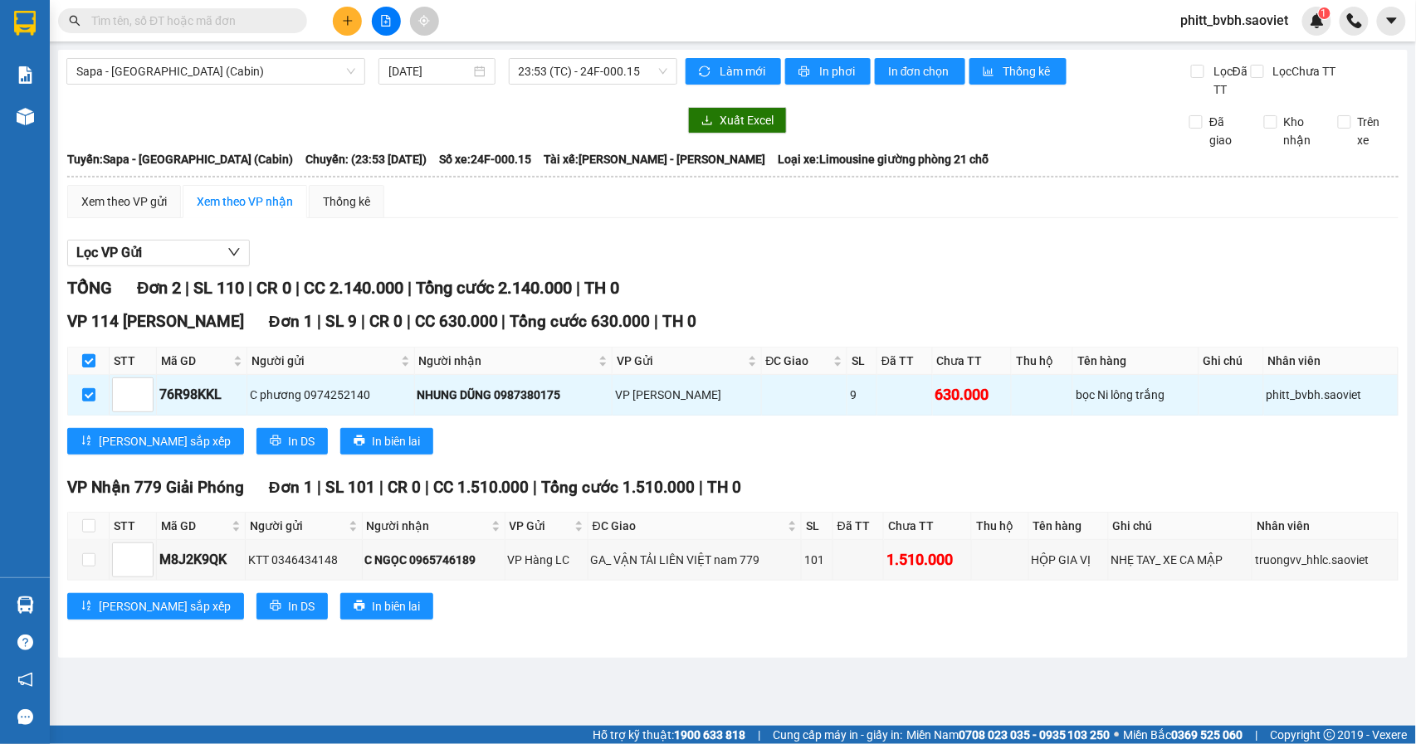
click at [83, 365] on input "checkbox" at bounding box center [88, 360] width 13 height 13
checkbox input "false"
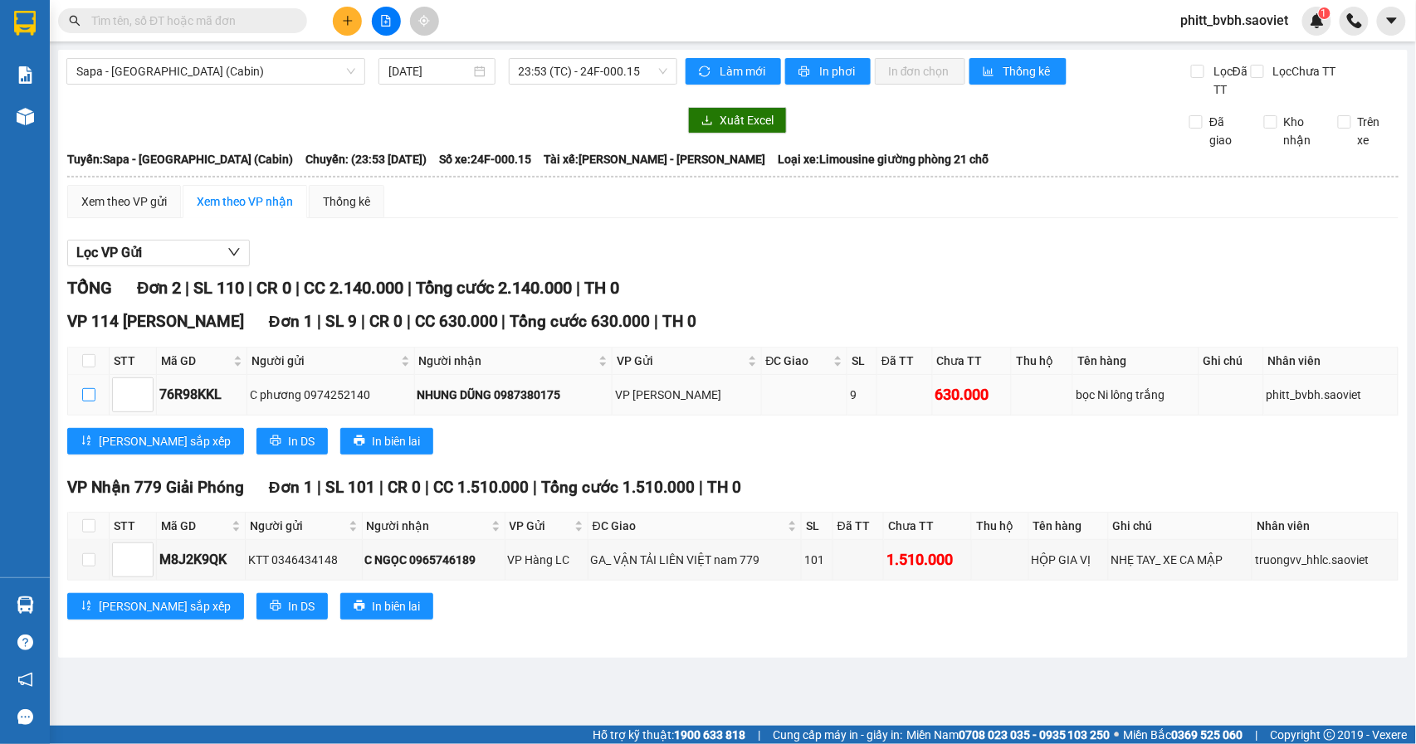
click at [84, 396] on input "checkbox" at bounding box center [88, 394] width 13 height 13
checkbox input "true"
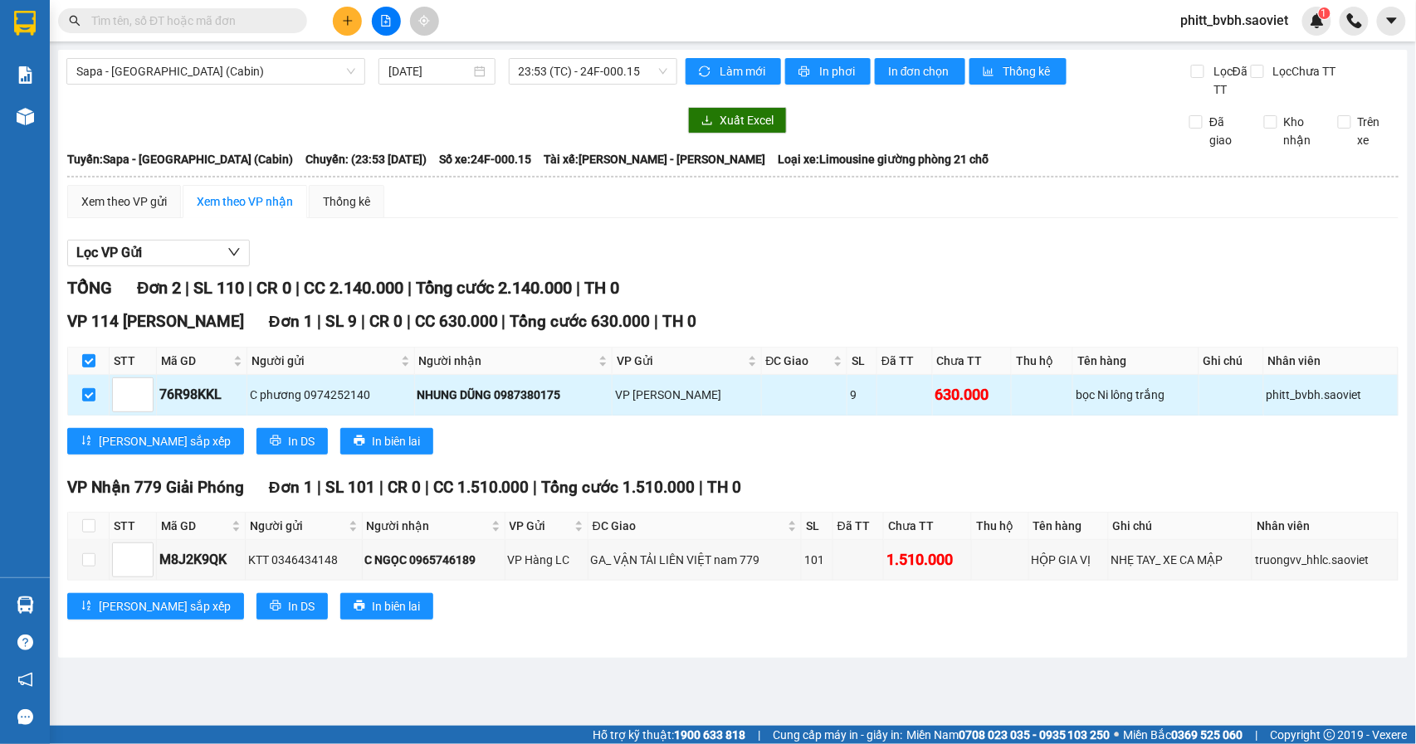
drag, startPoint x: 84, startPoint y: 396, endPoint x: 578, endPoint y: 396, distance: 493.7
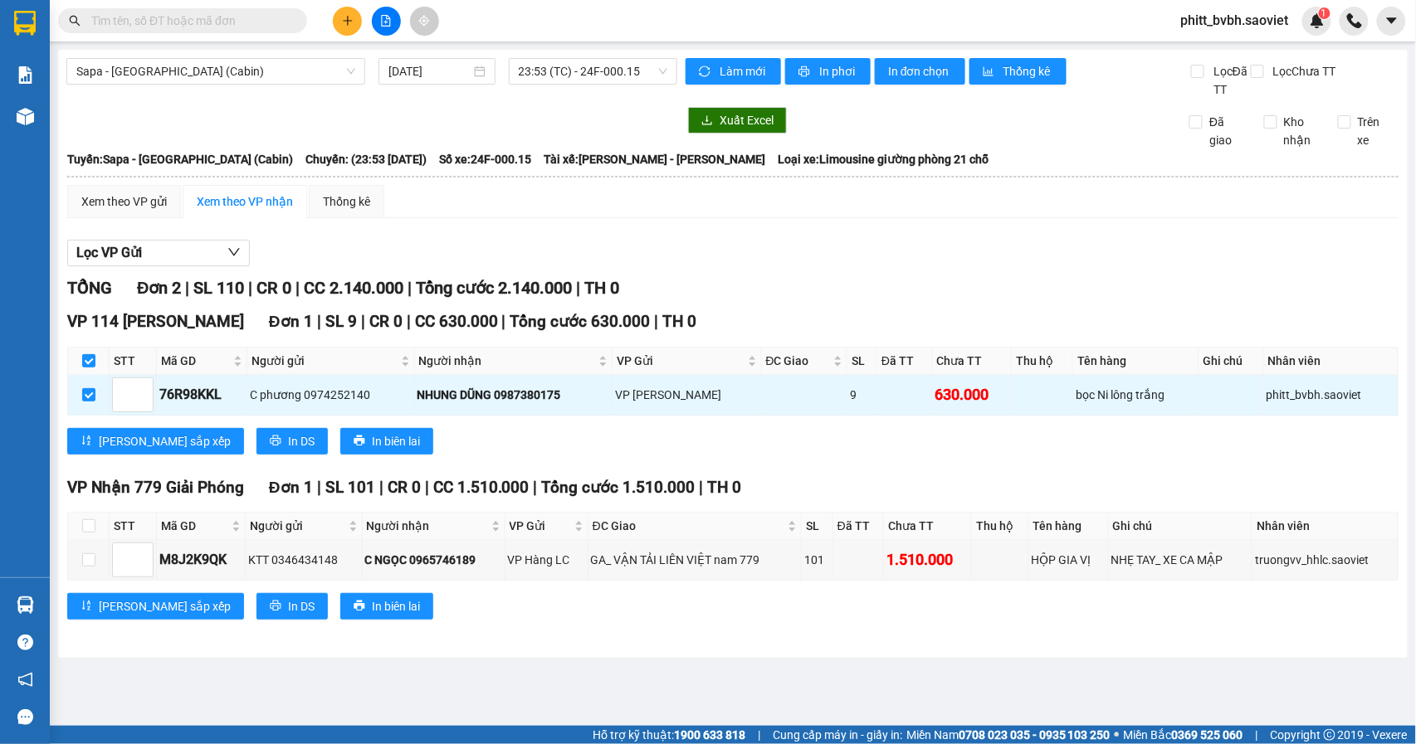
drag, startPoint x: 578, startPoint y: 396, endPoint x: 1116, endPoint y: 239, distance: 560.9
click at [1116, 239] on div "Lọc VP Gửi TỔNG Đơn 2 | SL 110 | CR 0 | CC 2.140.000 | Tổng cước 2.140.000 | T…" at bounding box center [732, 435] width 1331 height 409
click at [616, 77] on span "23:53 (TC) - 24F-000.15" at bounding box center [593, 71] width 149 height 25
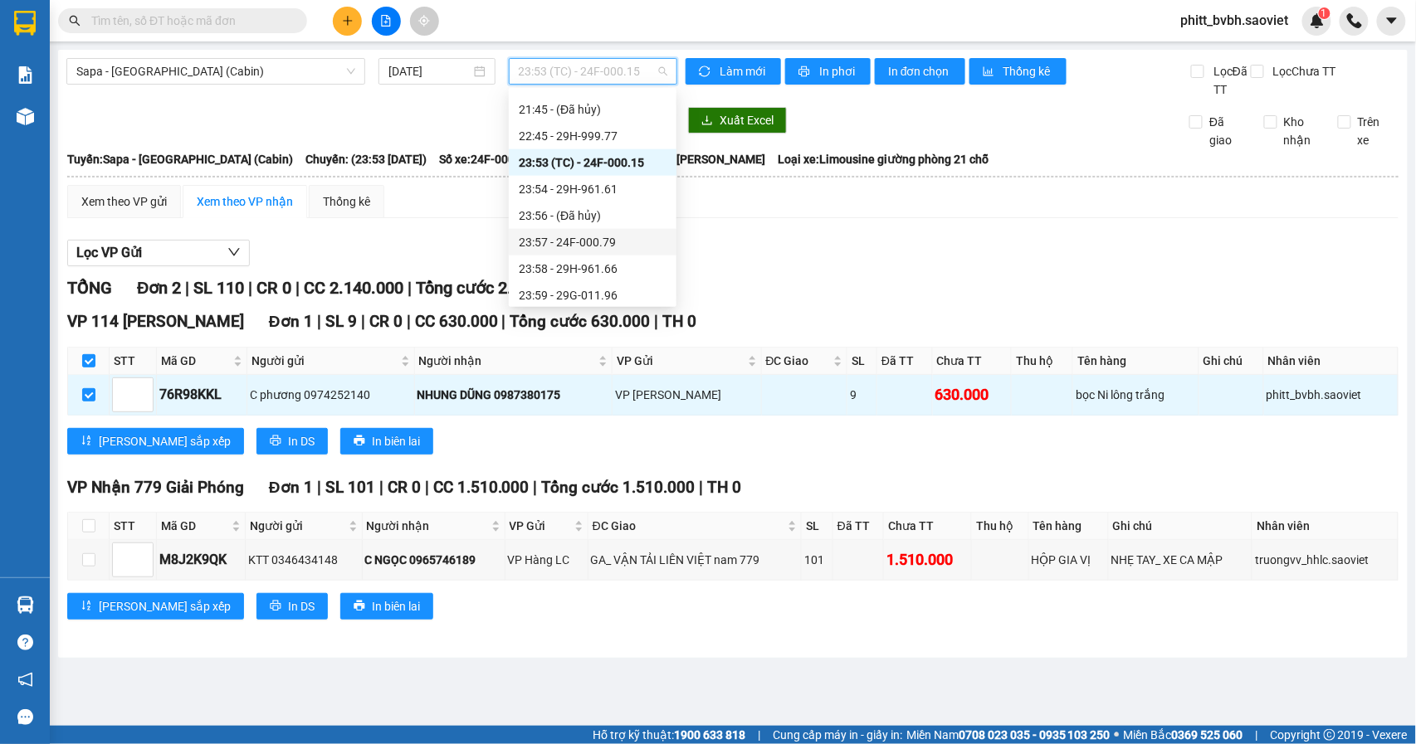
scroll to position [690, 0]
click at [626, 233] on div "23:57 - 24F-000.79" at bounding box center [593, 237] width 148 height 18
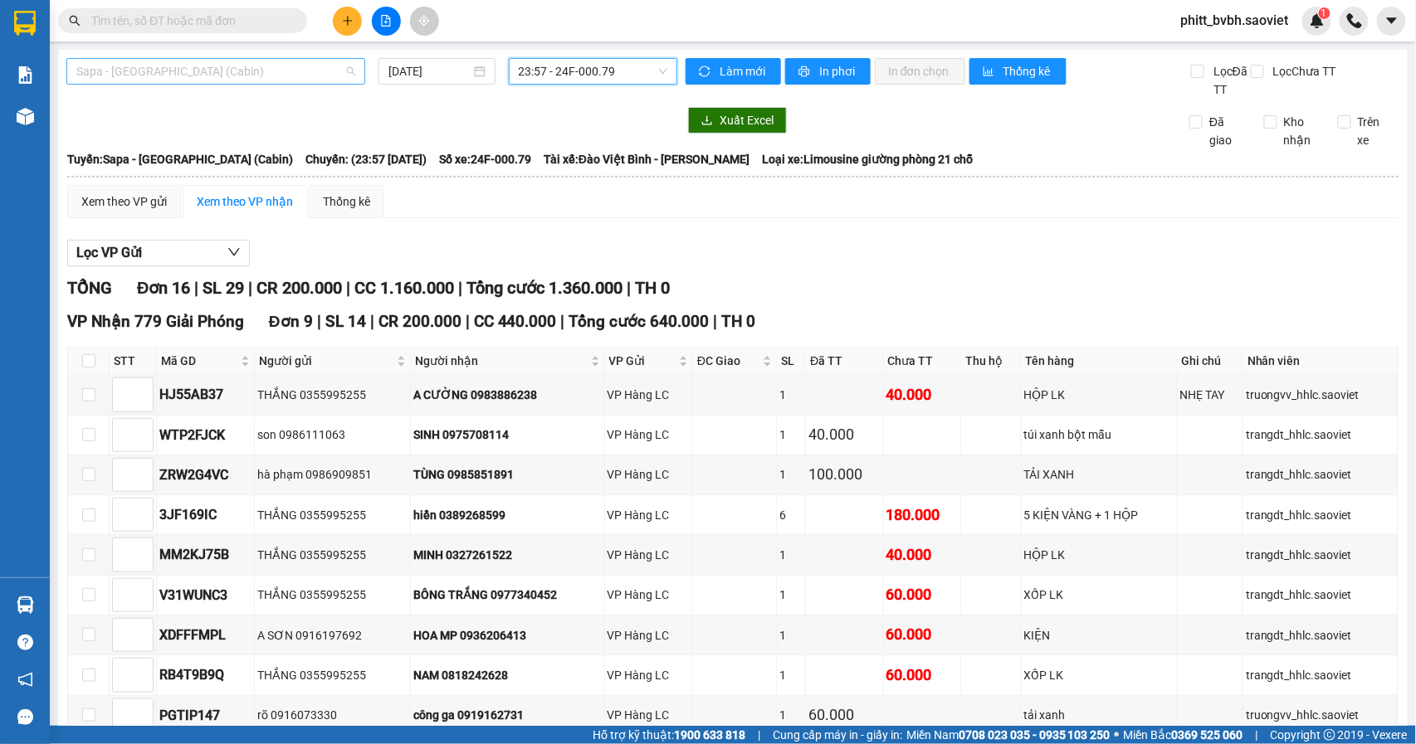
click at [217, 75] on span "Sapa - [GEOGRAPHIC_DATA] (Cabin)" at bounding box center [215, 71] width 279 height 25
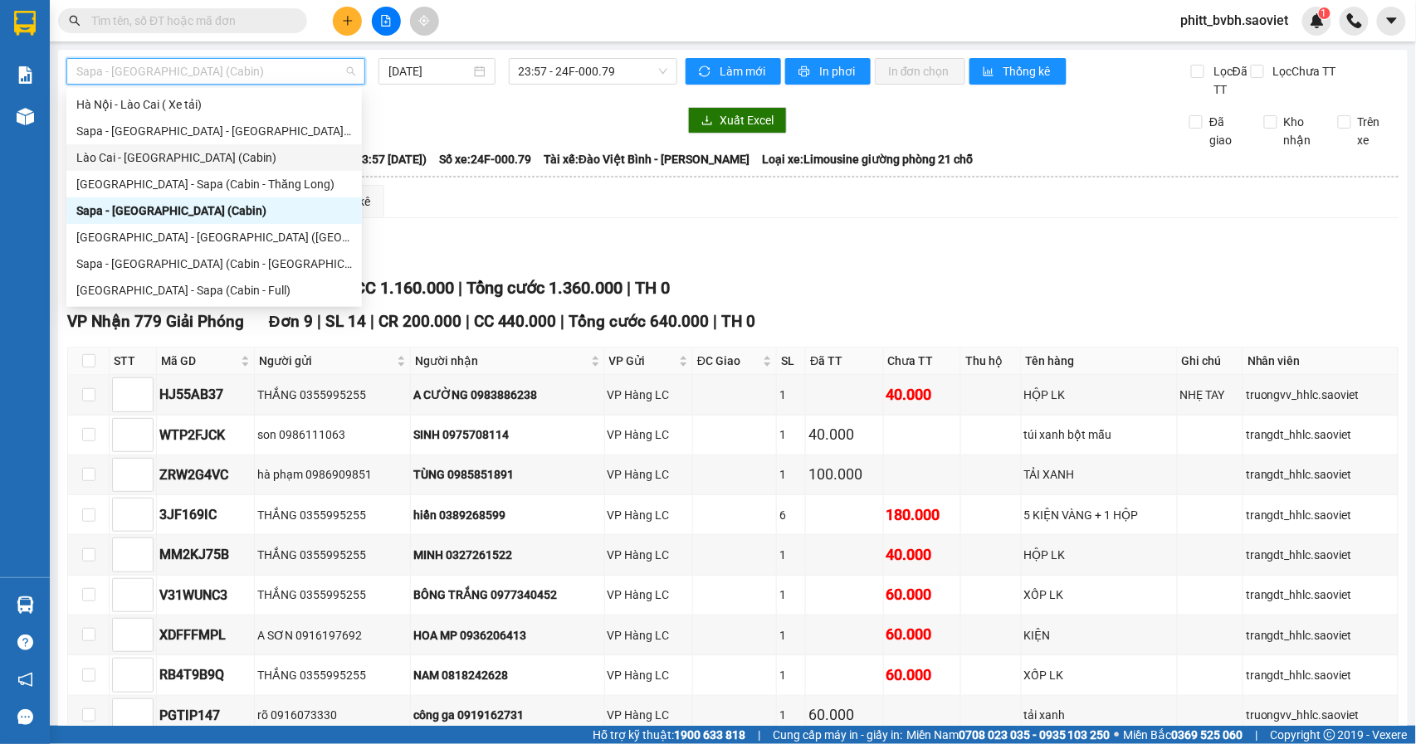
click at [163, 159] on div "Lào Cai - [GEOGRAPHIC_DATA] (Cabin)" at bounding box center [213, 158] width 275 height 18
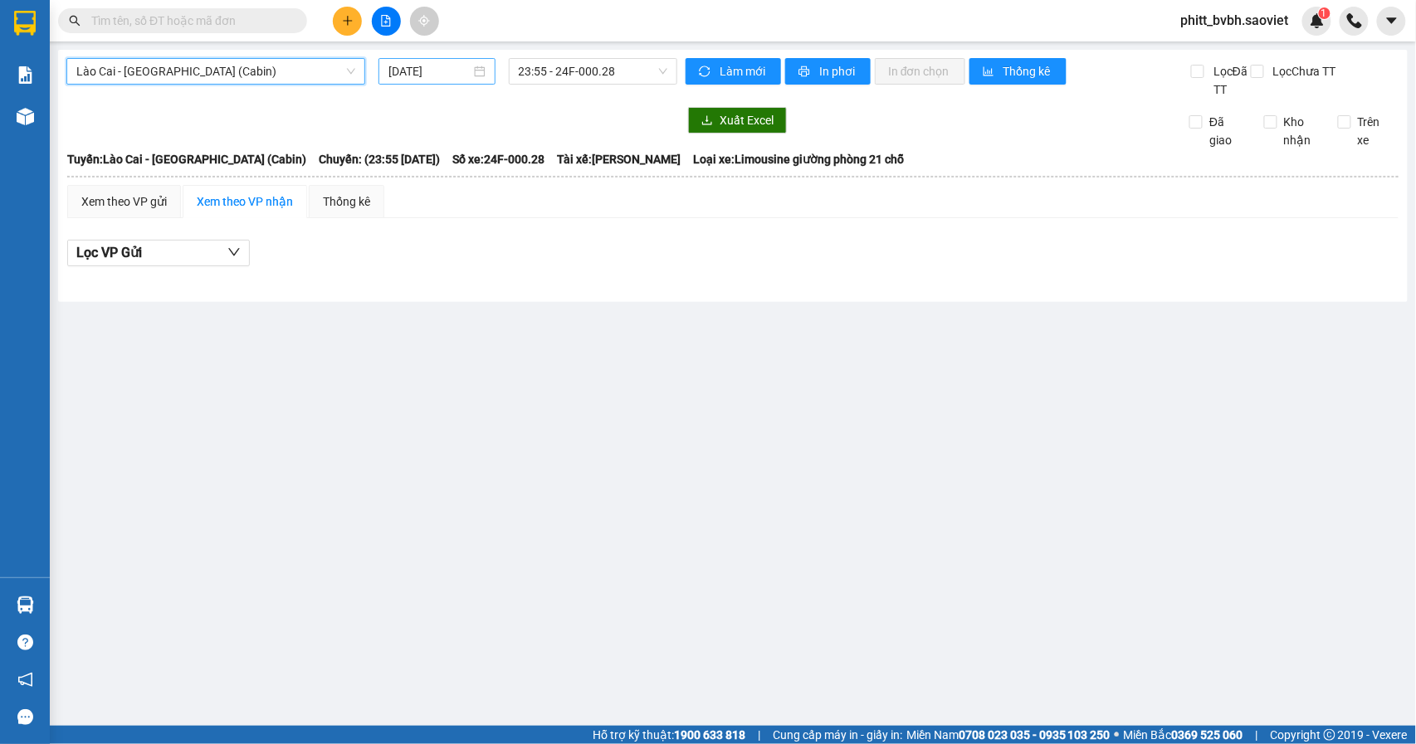
click at [417, 66] on input "[DATE]" at bounding box center [429, 71] width 82 height 18
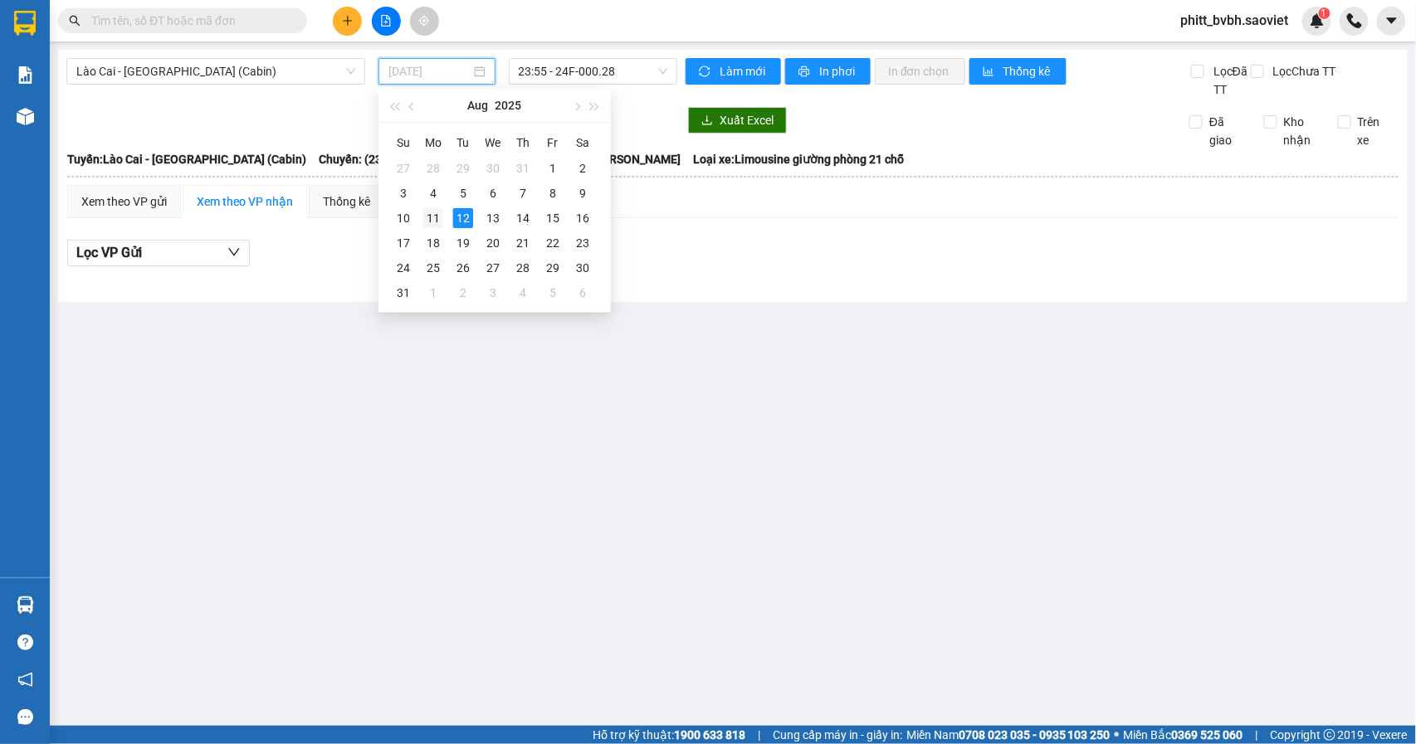
click at [432, 217] on div "11" at bounding box center [433, 218] width 20 height 20
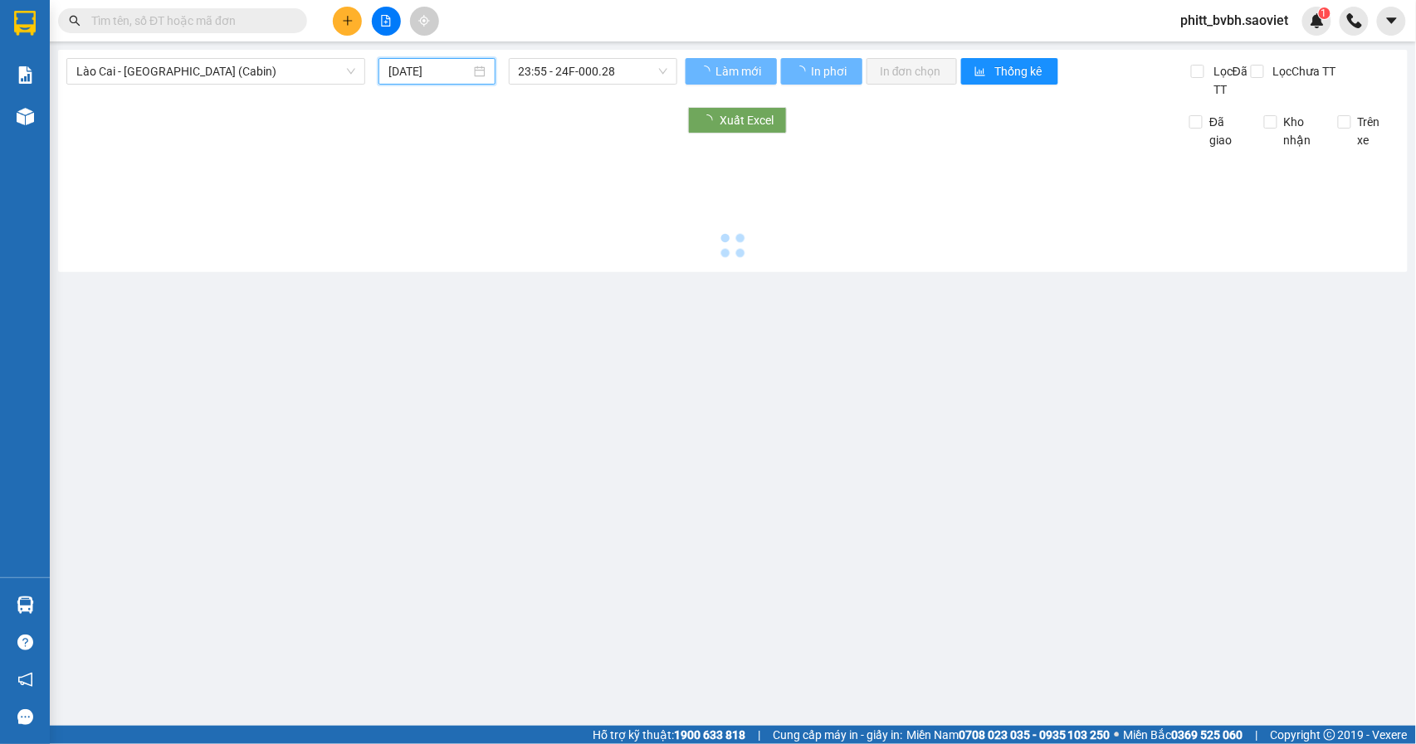
type input "[DATE]"
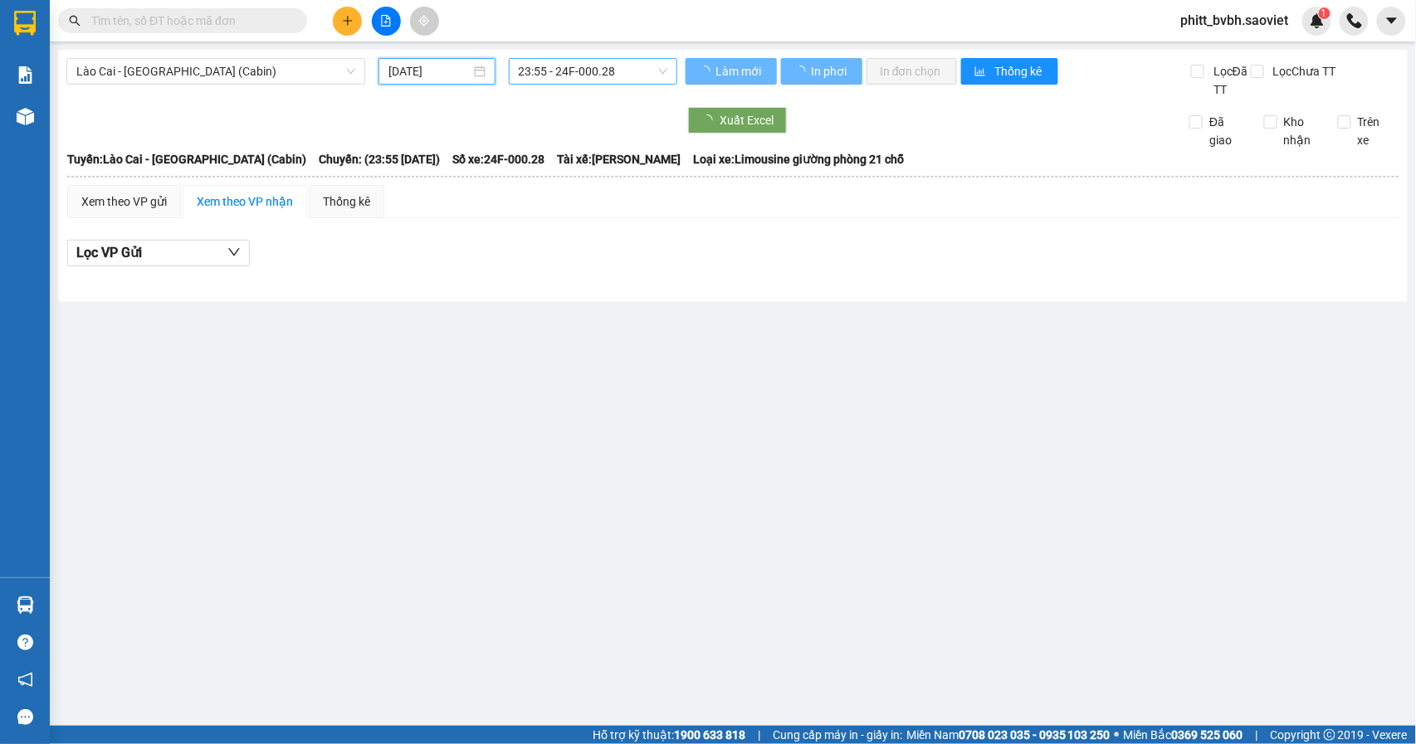
click at [622, 76] on span "23:55 - 24F-000.28" at bounding box center [593, 71] width 149 height 25
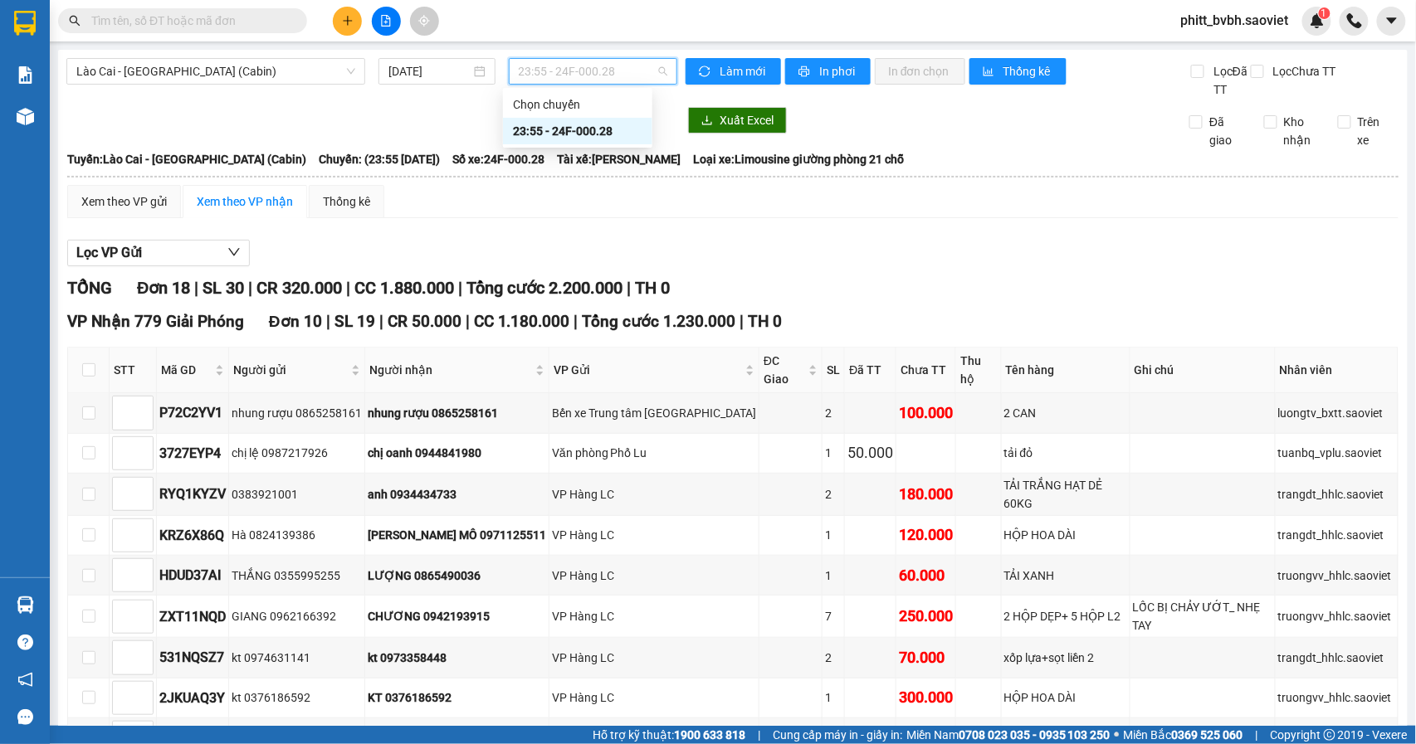
click at [586, 134] on div "23:55 - 24F-000.28" at bounding box center [577, 131] width 129 height 18
click at [601, 74] on span "23:55 - 24F-000.28" at bounding box center [593, 71] width 149 height 25
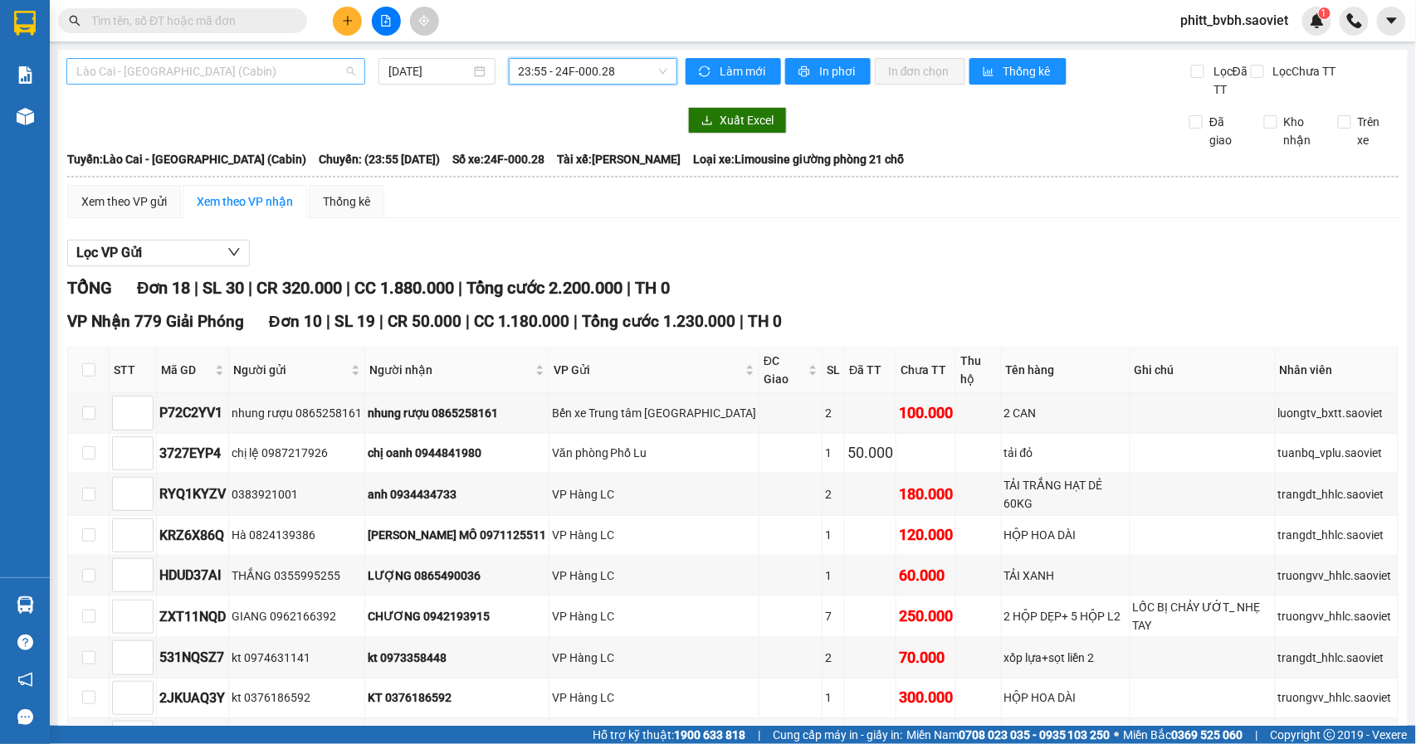
click at [264, 77] on span "Lào Cai - [GEOGRAPHIC_DATA] (Cabin)" at bounding box center [215, 71] width 279 height 25
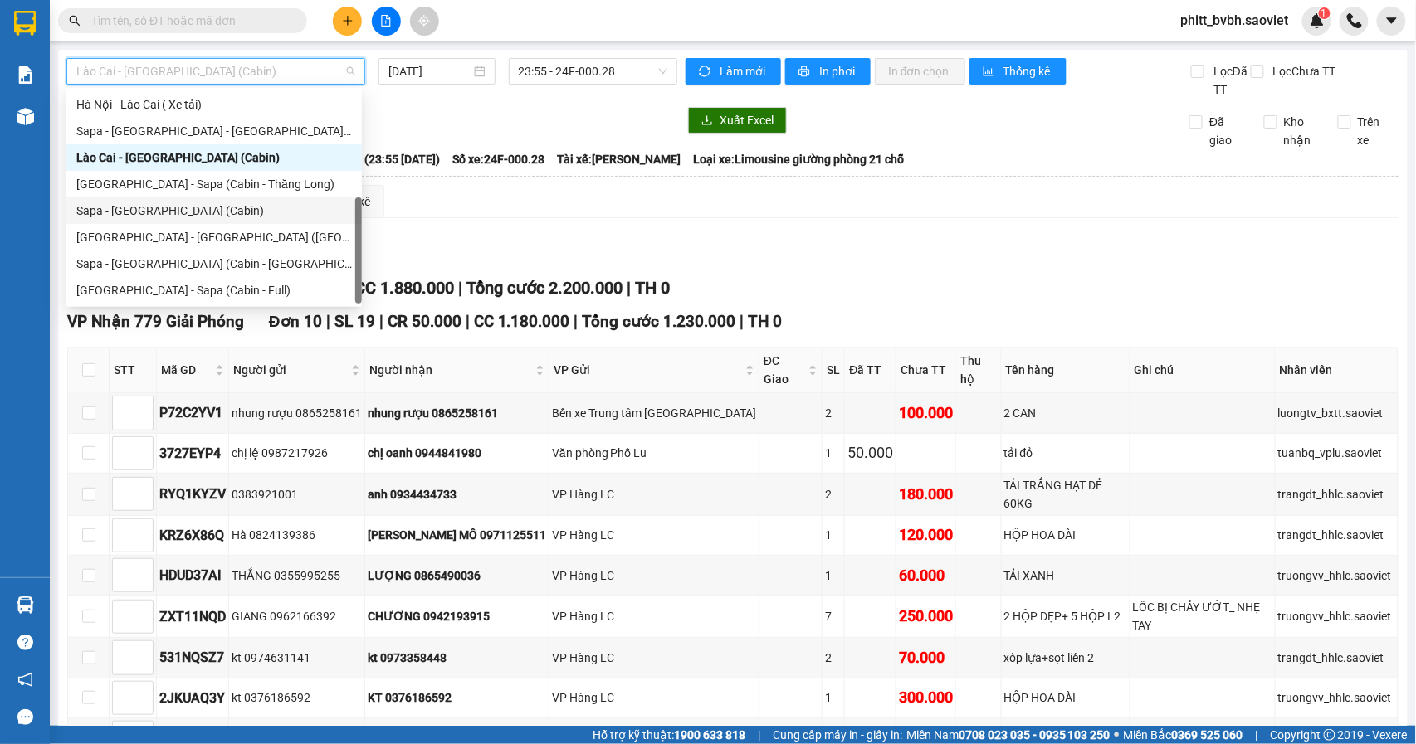
click at [167, 207] on div "Sapa - [GEOGRAPHIC_DATA] (Cabin)" at bounding box center [213, 211] width 275 height 18
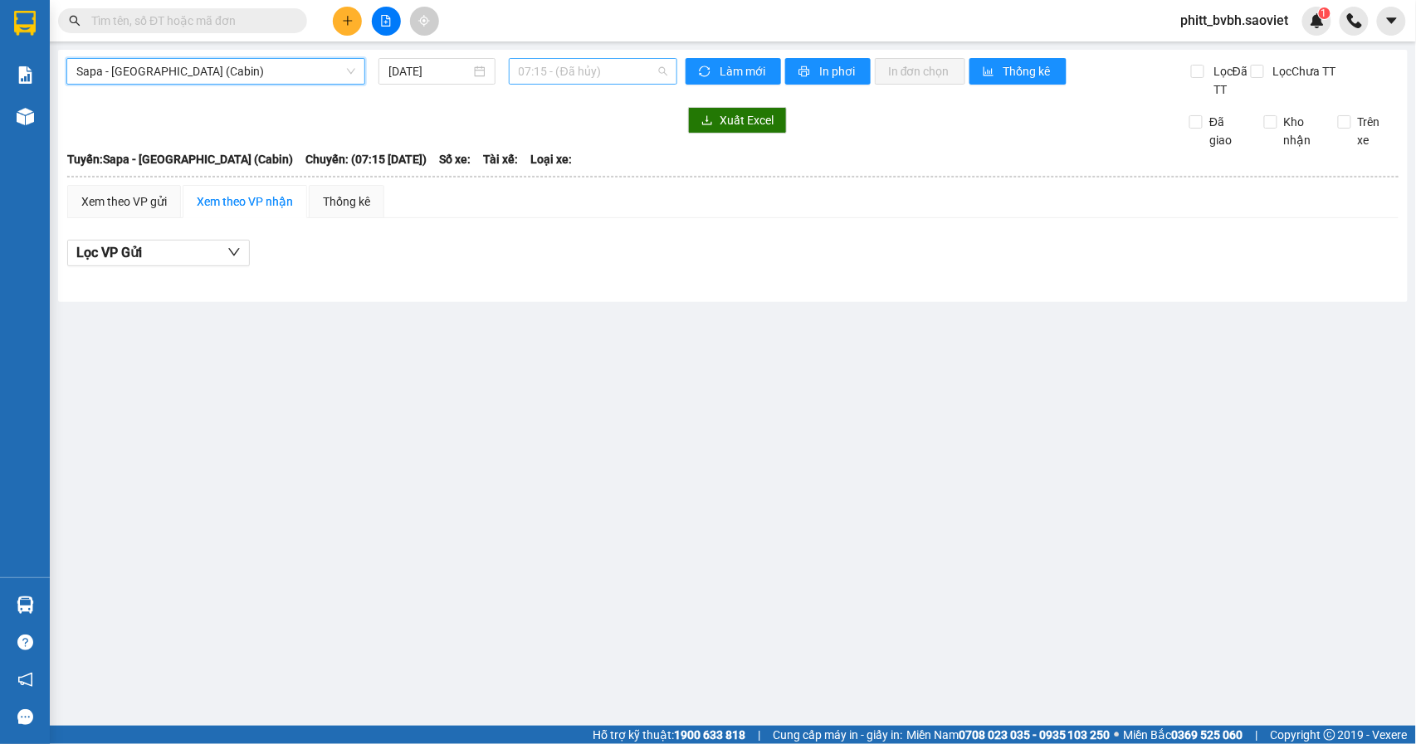
click at [606, 75] on span "07:15 - (Đã hủy)" at bounding box center [593, 71] width 149 height 25
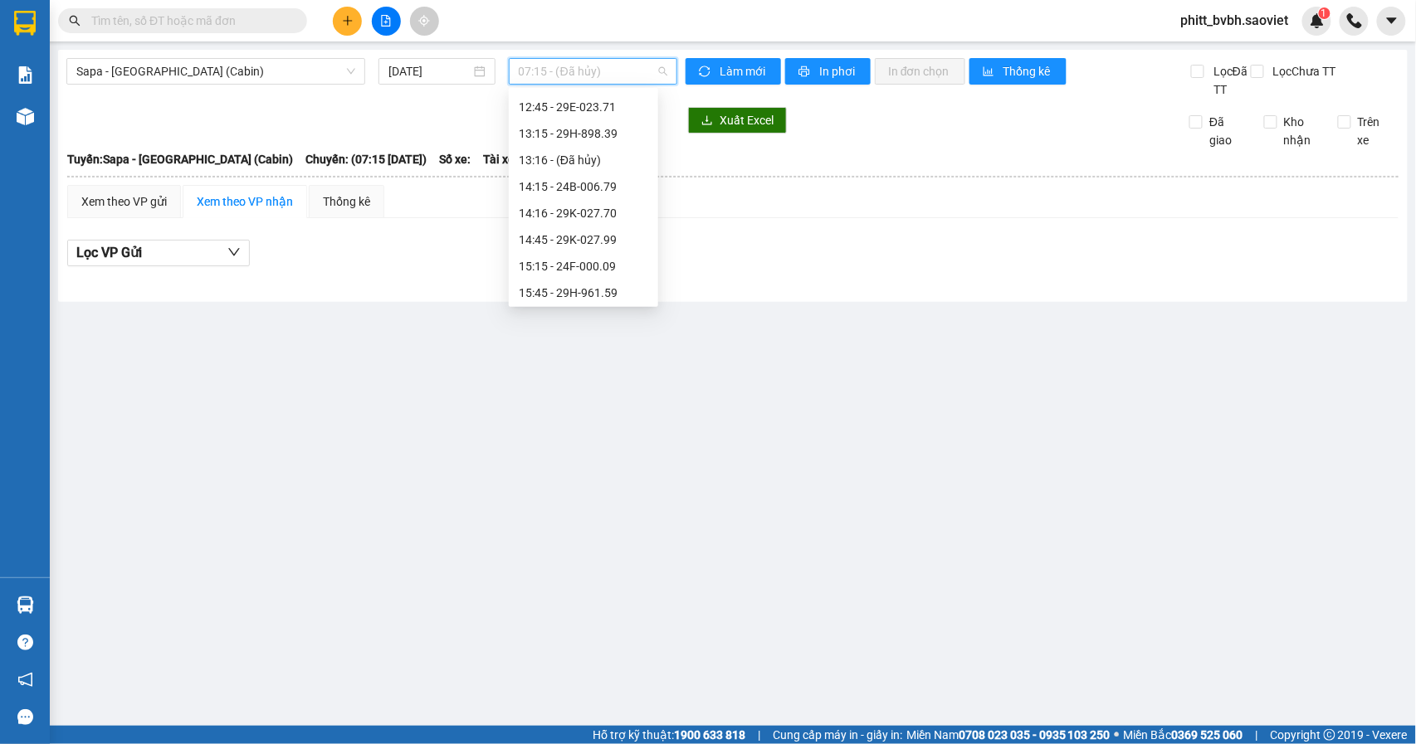
scroll to position [295, 0]
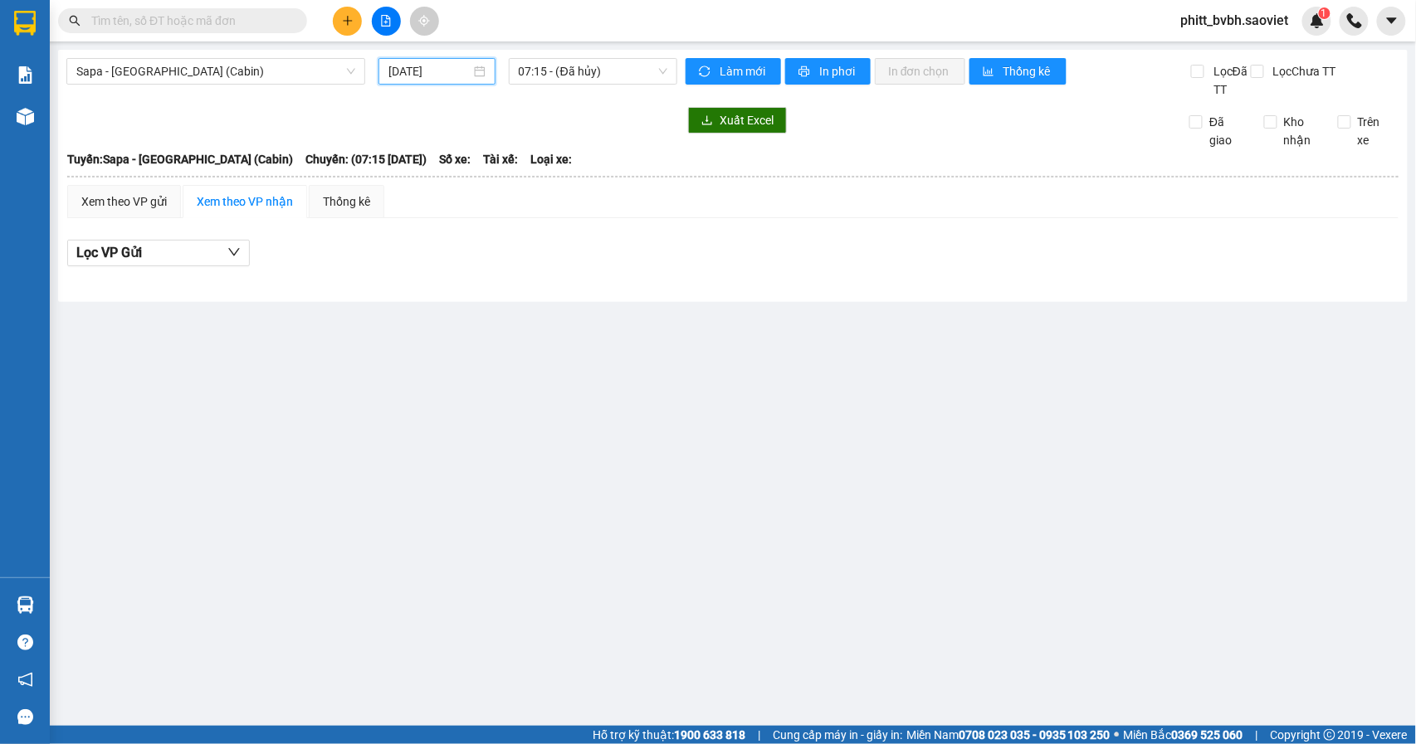
click at [438, 73] on input "[DATE]" at bounding box center [429, 71] width 82 height 18
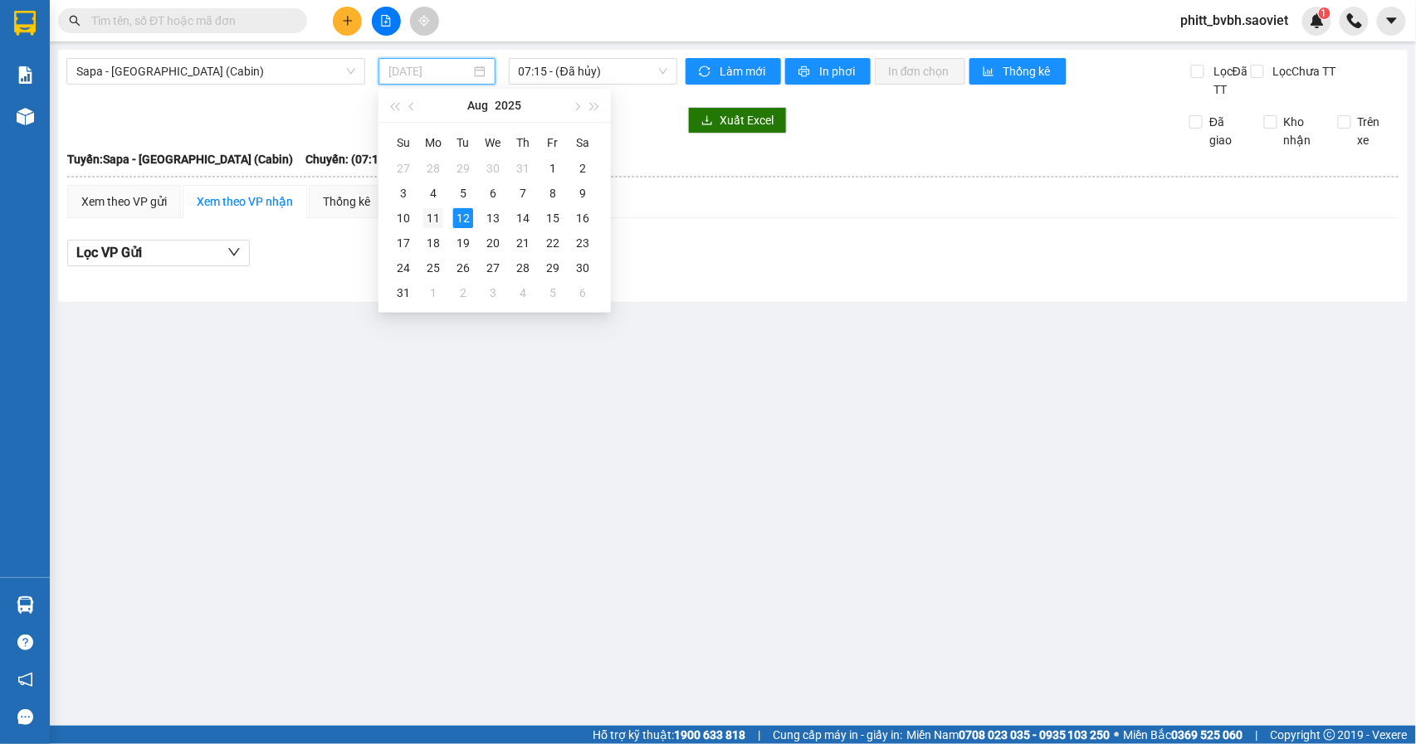
click at [431, 211] on div "11" at bounding box center [433, 218] width 20 height 20
type input "[DATE]"
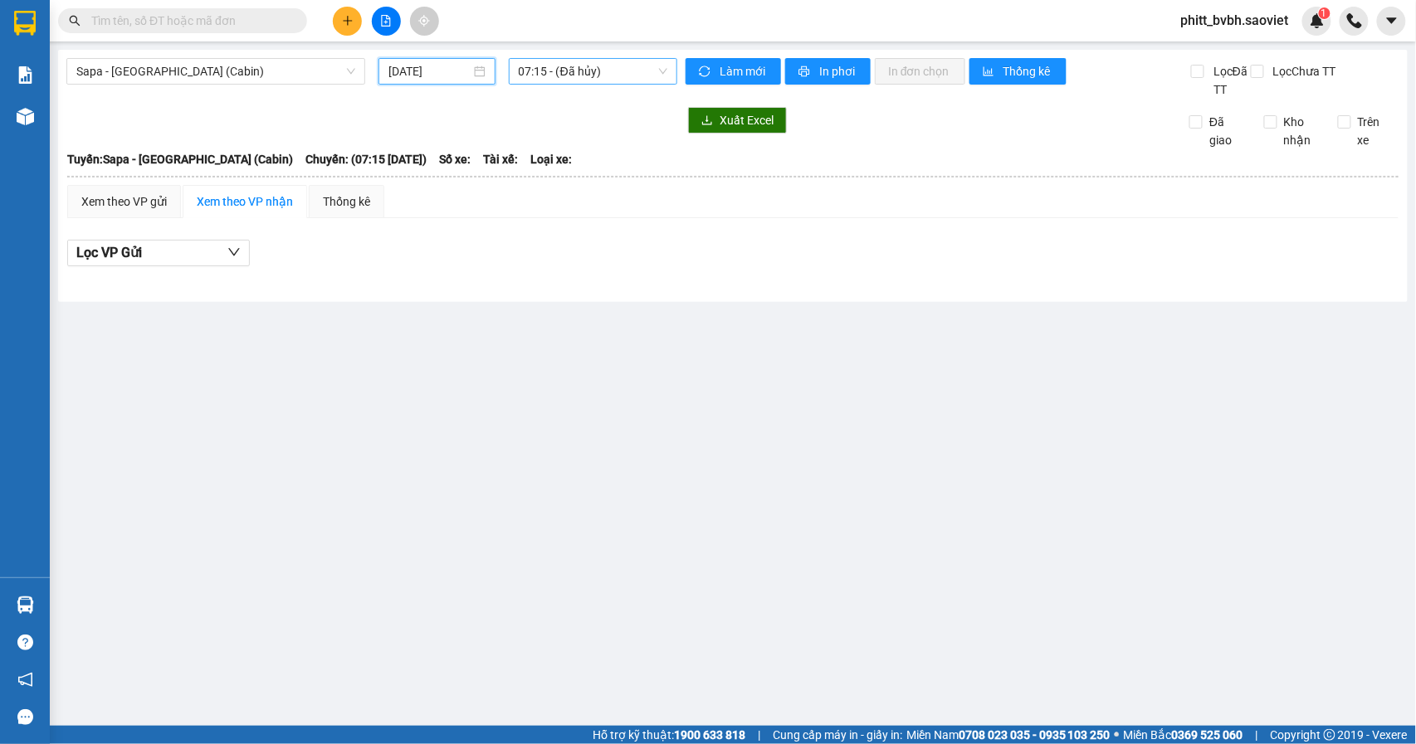
click at [612, 73] on span "07:15 - (Đã hủy)" at bounding box center [593, 71] width 149 height 25
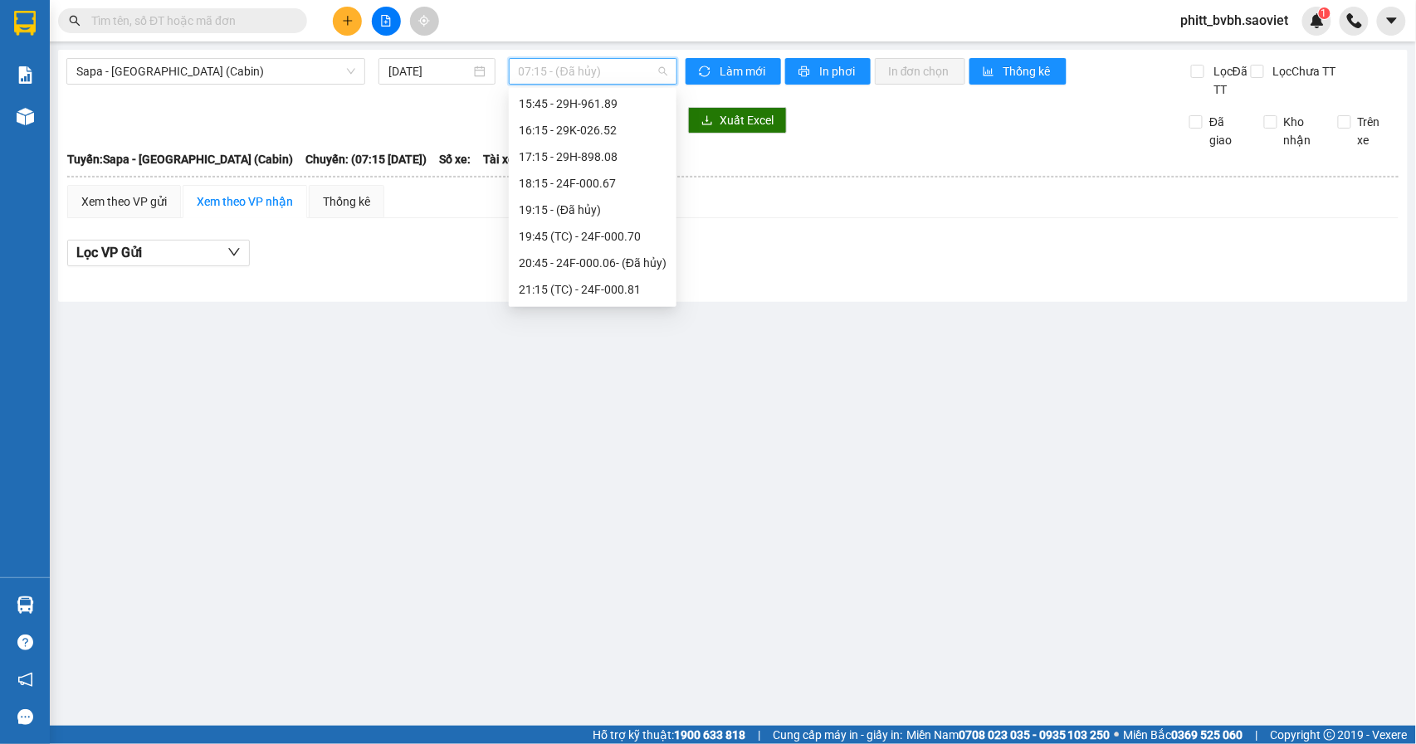
scroll to position [554, 0]
click at [647, 286] on div "23:53 (TC) - 24F-000.15" at bounding box center [593, 294] width 148 height 18
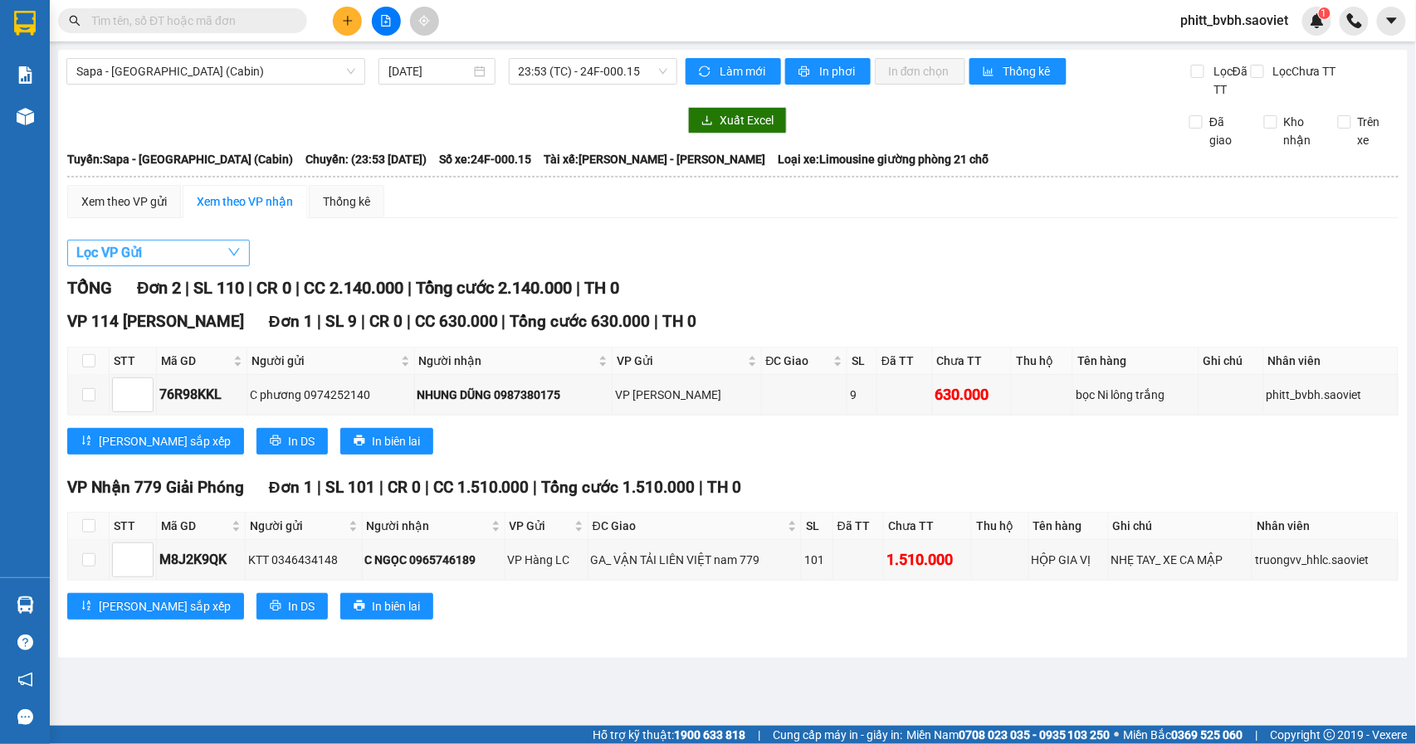
click at [227, 252] on icon "down" at bounding box center [233, 252] width 13 height 13
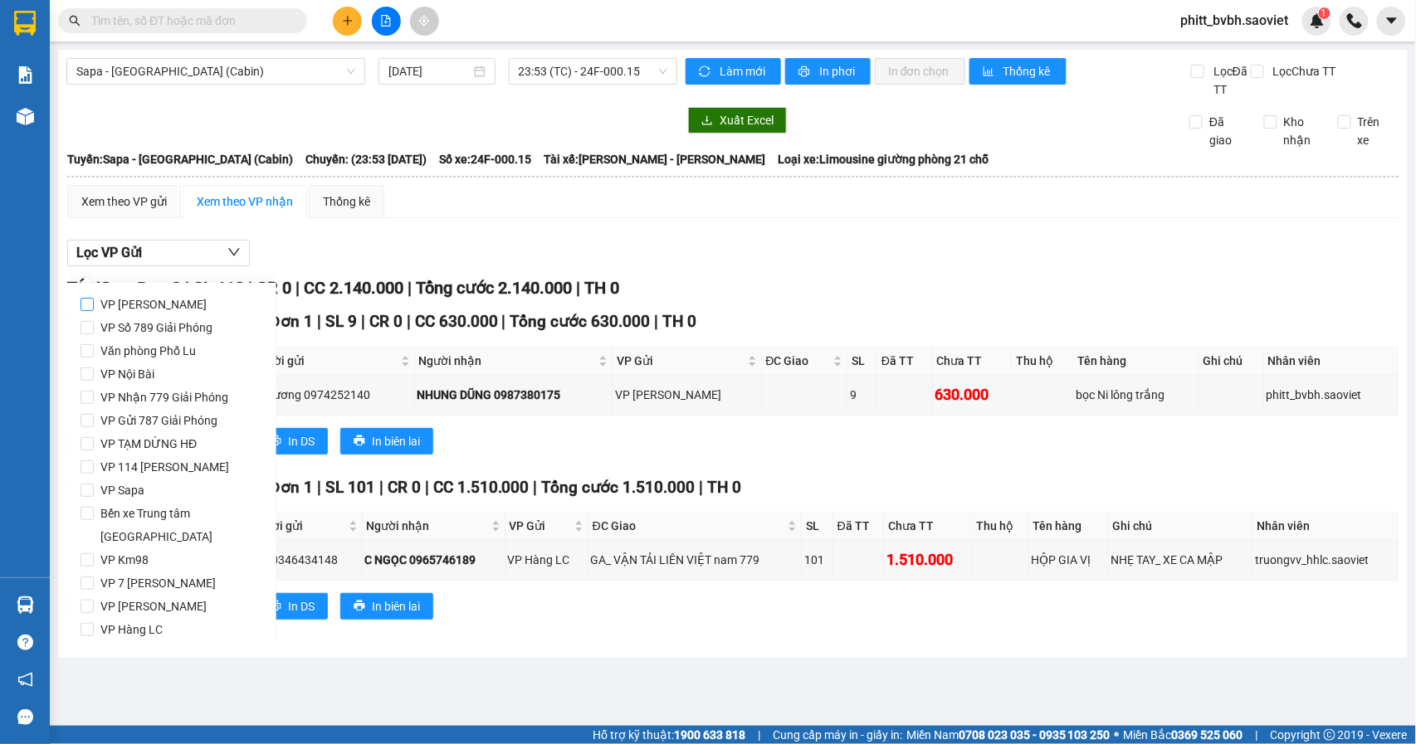
click at [153, 303] on span "VP [PERSON_NAME]" at bounding box center [153, 304] width 119 height 23
click at [94, 303] on input "VP [PERSON_NAME]" at bounding box center [86, 304] width 13 height 13
checkbox input "true"
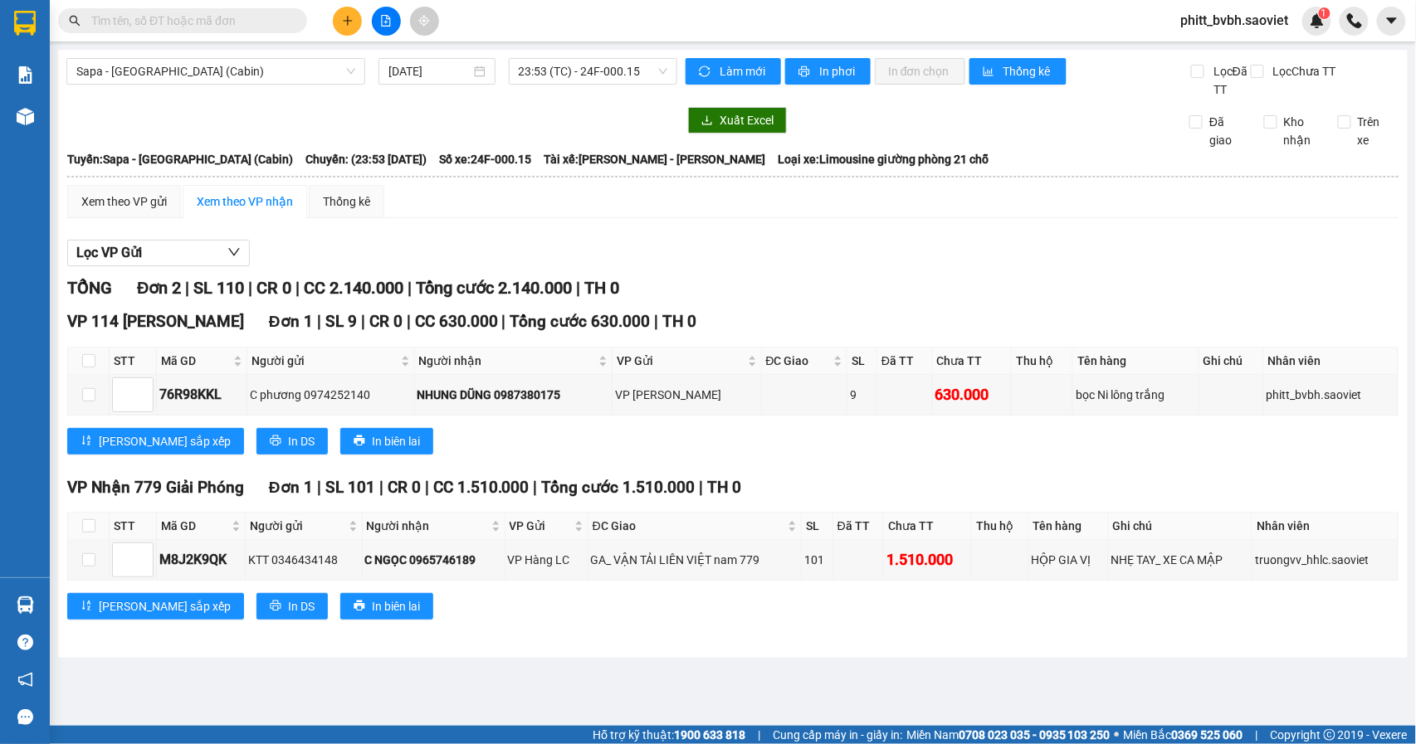
drag, startPoint x: 410, startPoint y: 253, endPoint x: 350, endPoint y: 247, distance: 60.0
click at [410, 252] on div "Lọc VP Gửi" at bounding box center [732, 253] width 1331 height 27
click at [134, 207] on div "Xem theo VP gửi" at bounding box center [123, 202] width 85 height 18
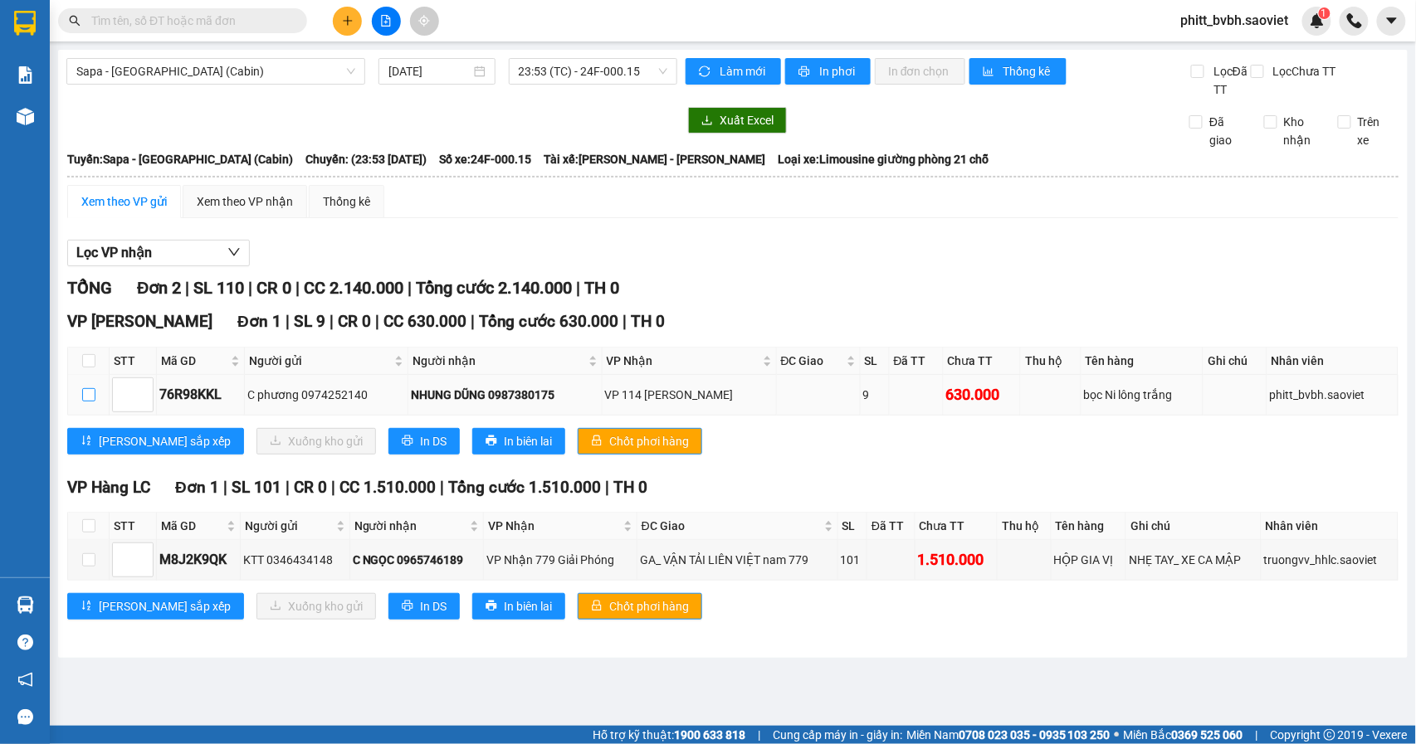
click at [88, 396] on input "checkbox" at bounding box center [88, 394] width 13 height 13
checkbox input "true"
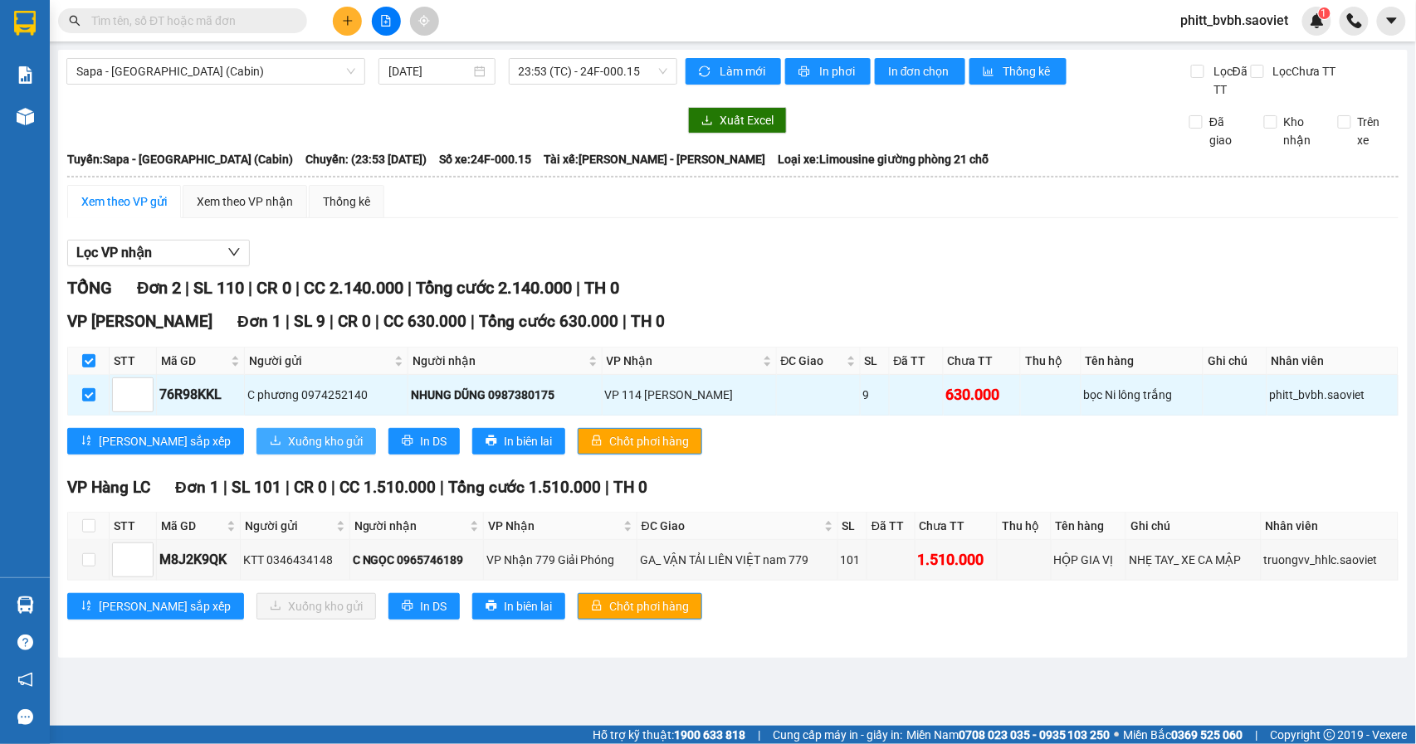
click at [288, 438] on span "Xuống kho gửi" at bounding box center [325, 441] width 75 height 18
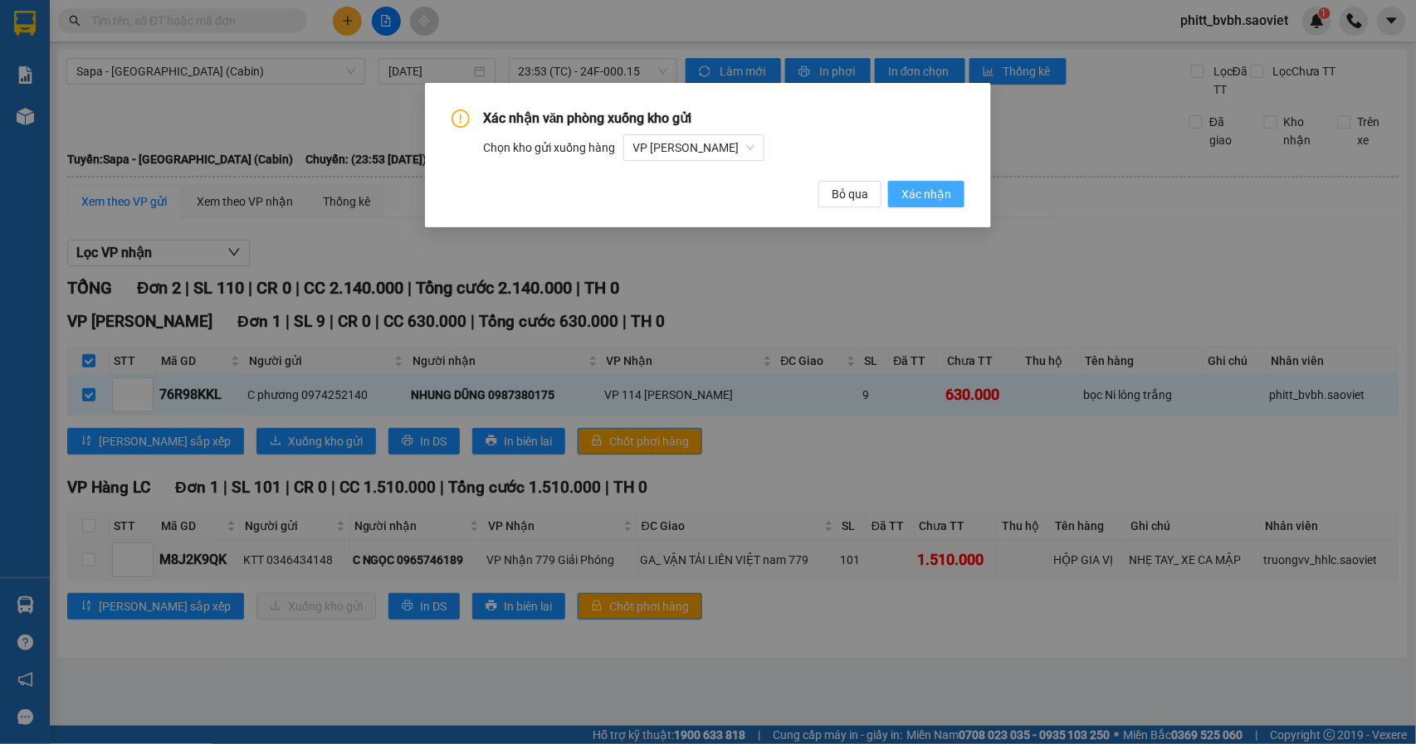
click at [926, 191] on span "Xác nhận" at bounding box center [926, 194] width 50 height 18
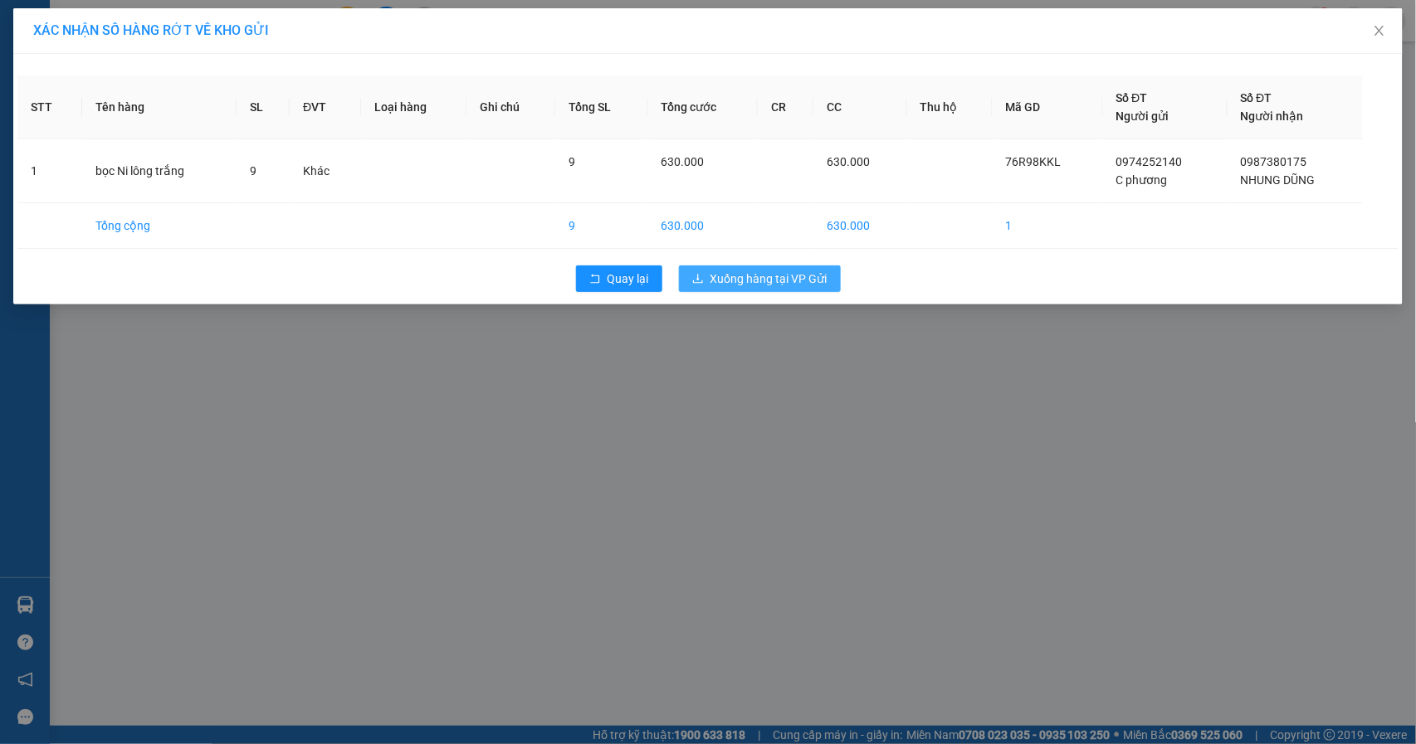
click at [767, 279] on span "Xuống hàng tại VP Gửi" at bounding box center [768, 279] width 117 height 18
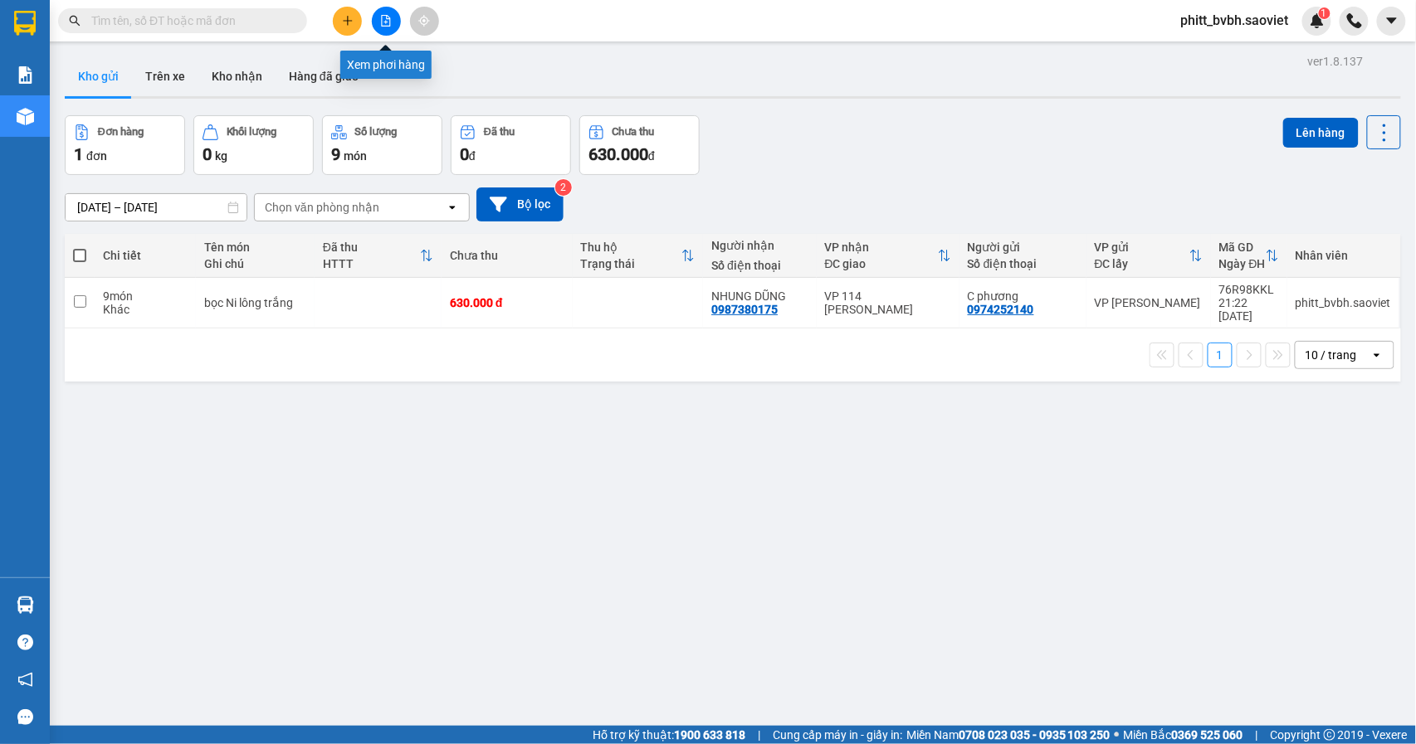
click at [382, 17] on icon "file-add" at bounding box center [386, 21] width 9 height 12
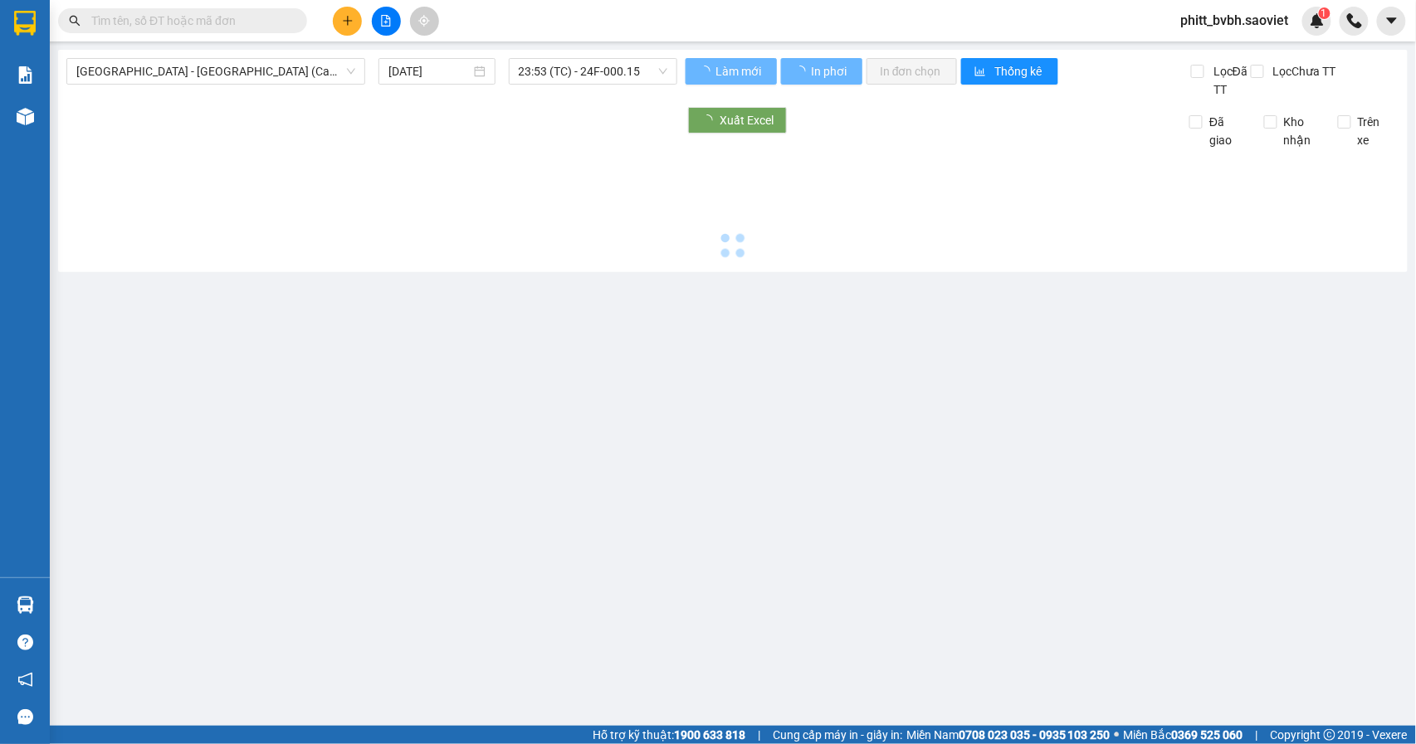
type input "[DATE]"
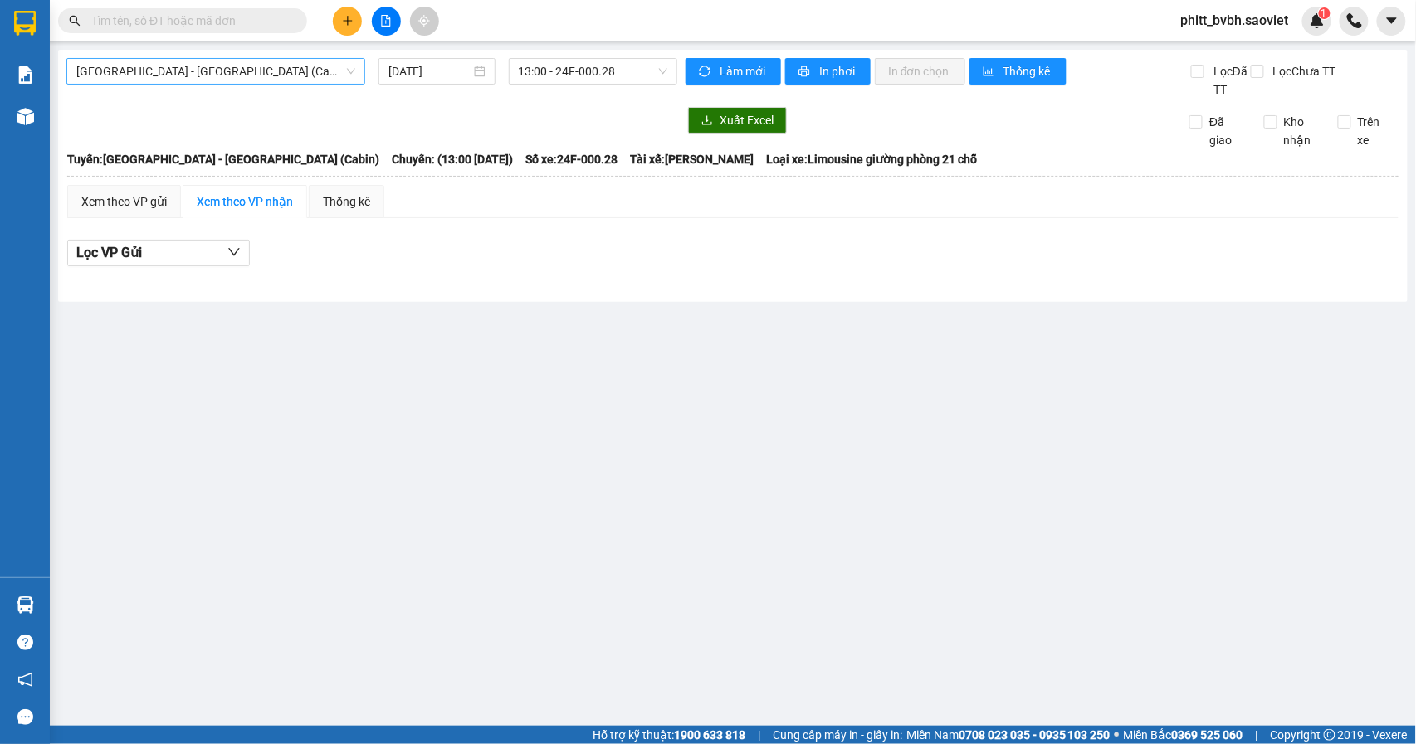
click at [246, 76] on span "[GEOGRAPHIC_DATA] - [GEOGRAPHIC_DATA] (Cabin)" at bounding box center [215, 71] width 279 height 25
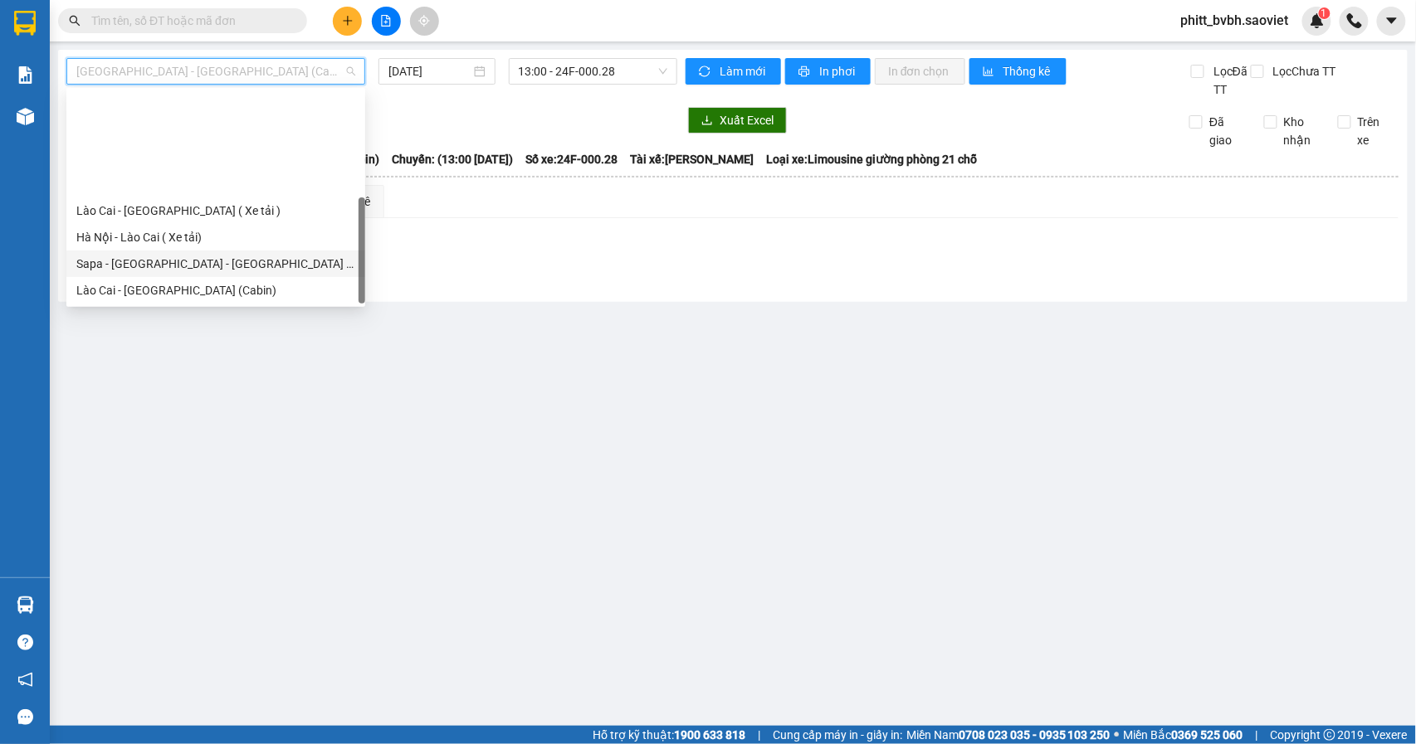
scroll to position [133, 0]
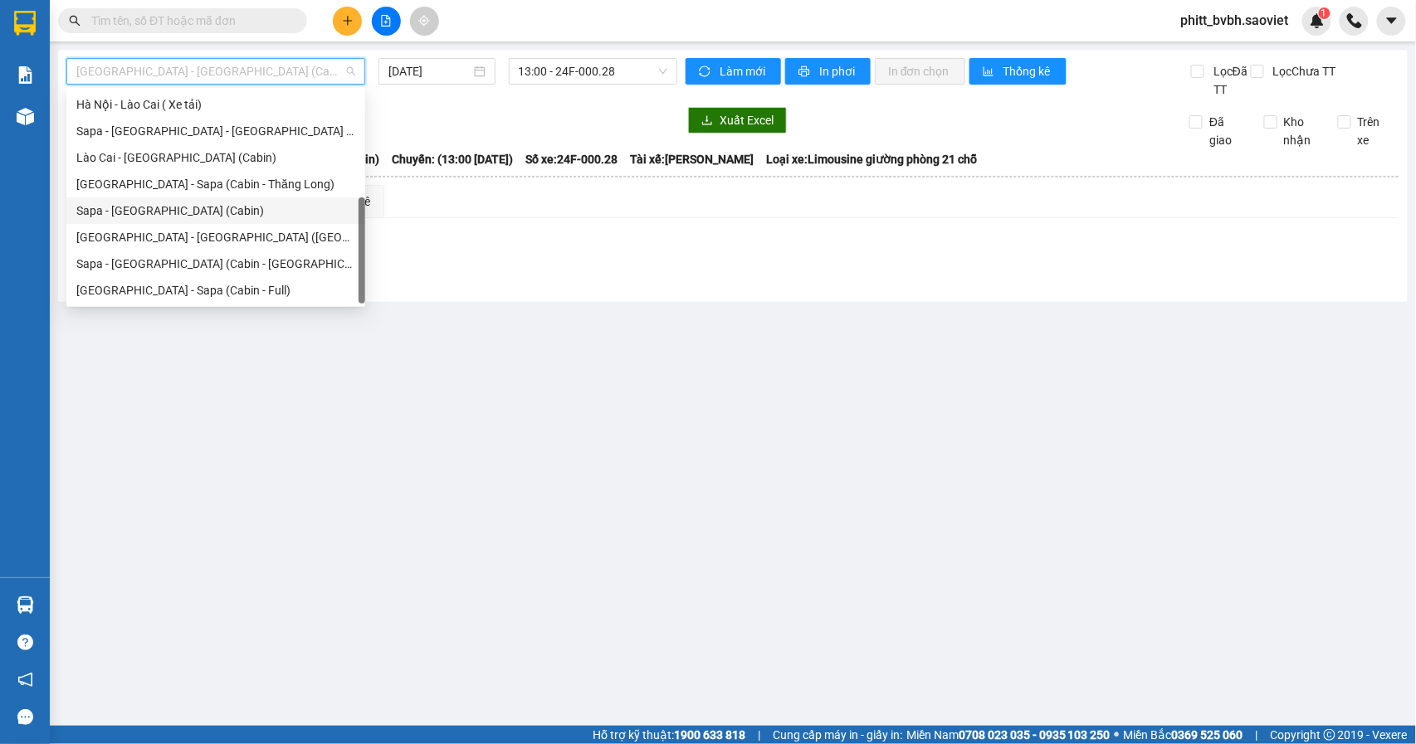
click at [148, 213] on div "Sapa - [GEOGRAPHIC_DATA] (Cabin)" at bounding box center [215, 211] width 279 height 18
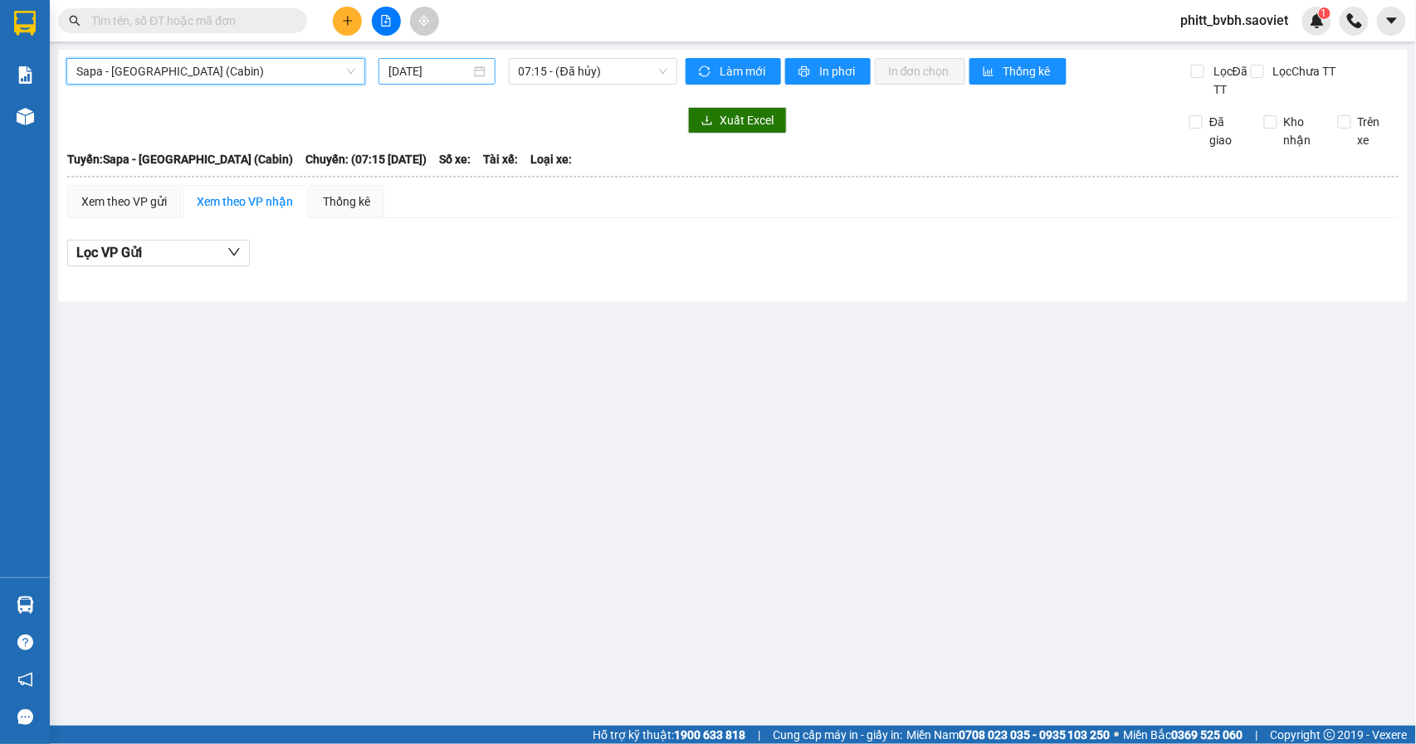
click at [398, 65] on input "[DATE]" at bounding box center [429, 71] width 82 height 18
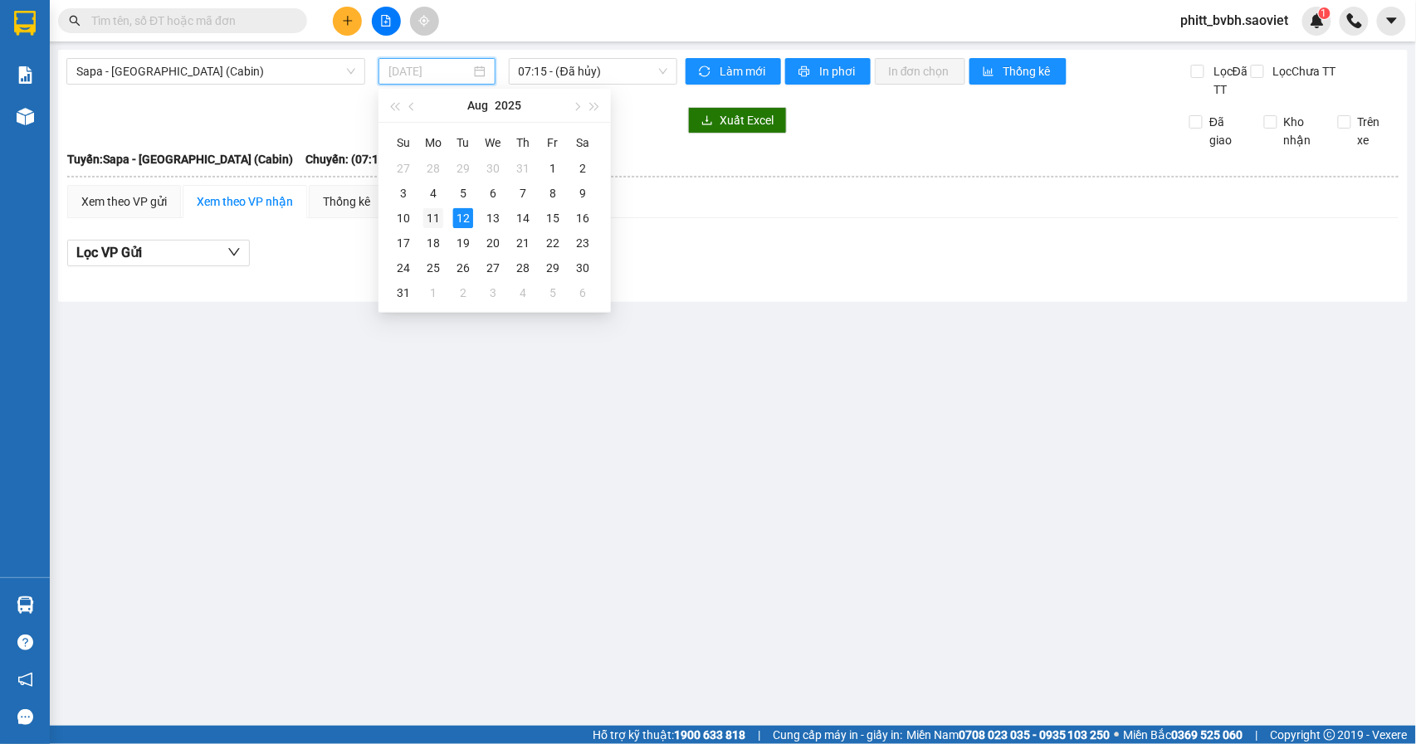
click at [428, 223] on div "11" at bounding box center [433, 218] width 20 height 20
type input "[DATE]"
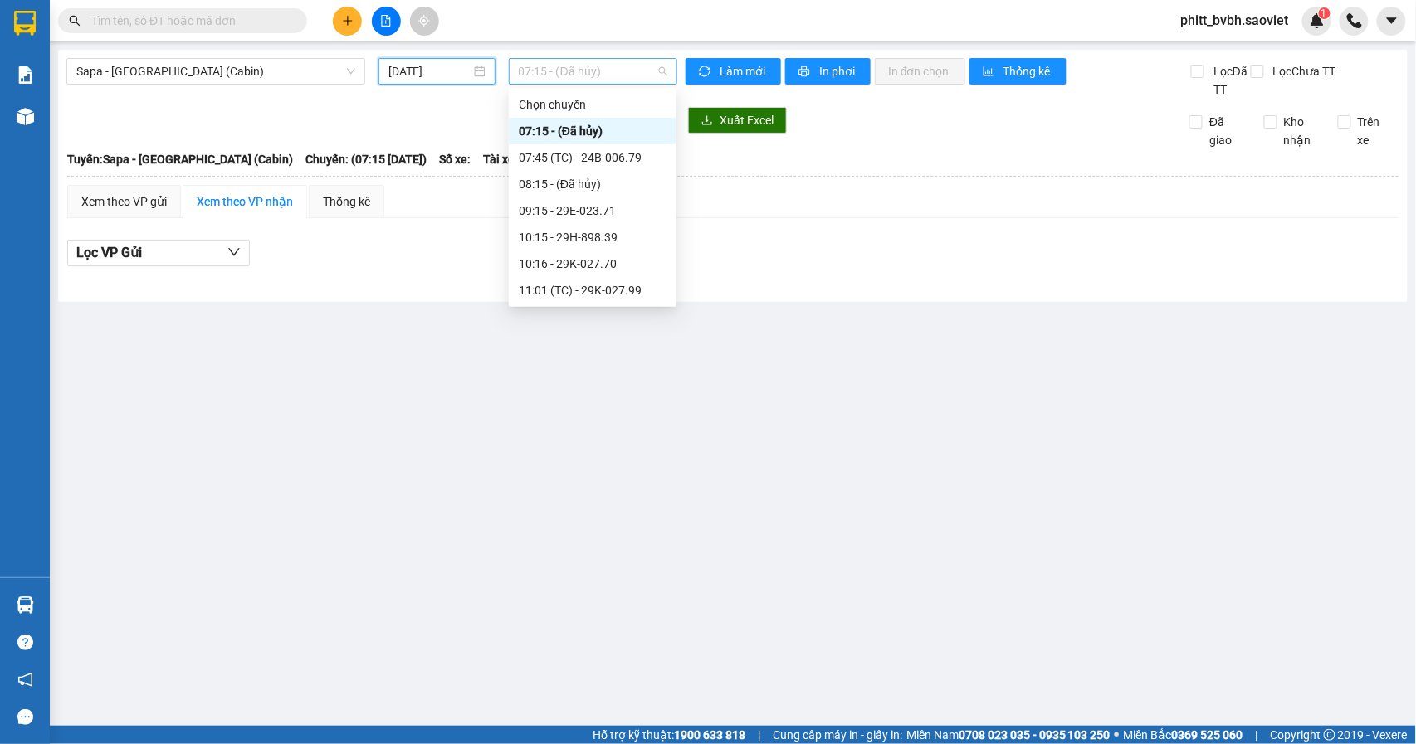
click at [627, 65] on span "07:15 - (Đã hủy)" at bounding box center [593, 71] width 149 height 25
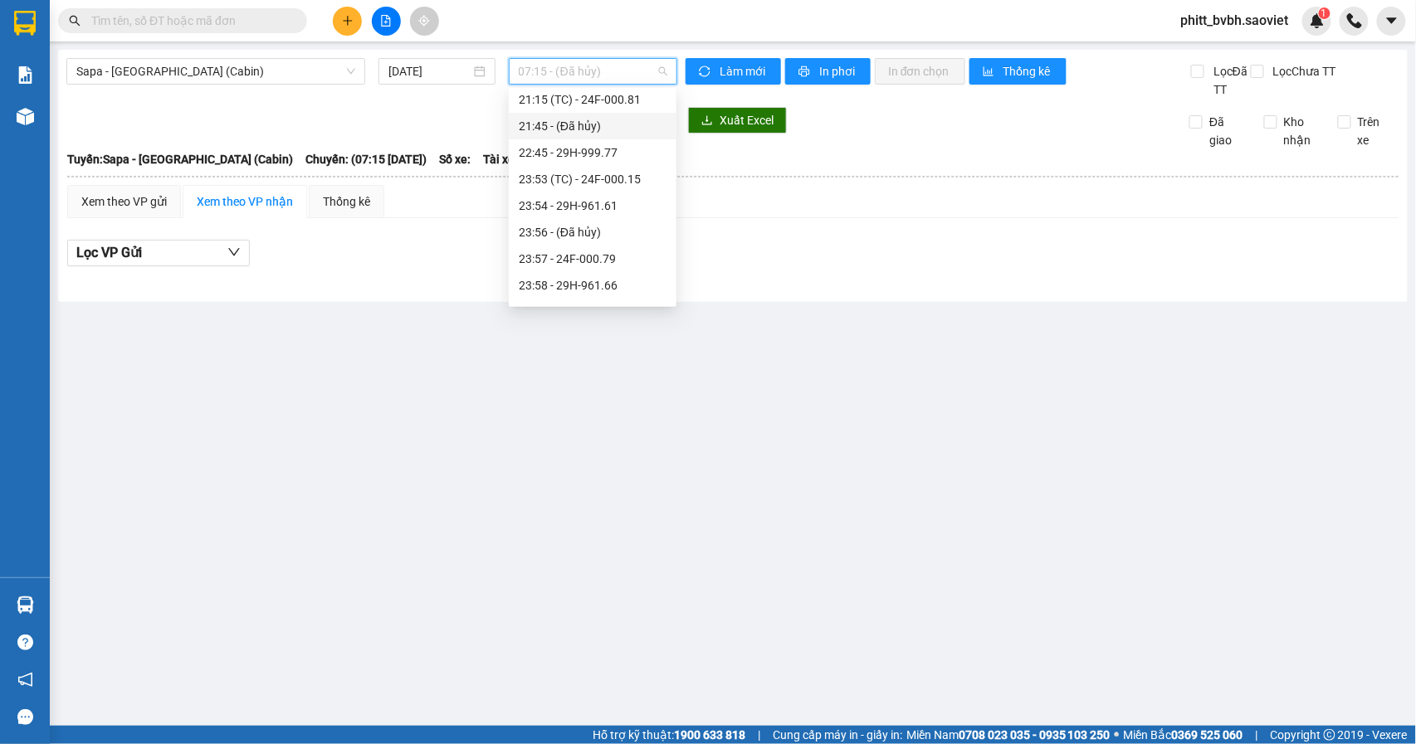
scroll to position [690, 0]
click at [578, 229] on div "23:57 - 24F-000.79" at bounding box center [593, 237] width 148 height 18
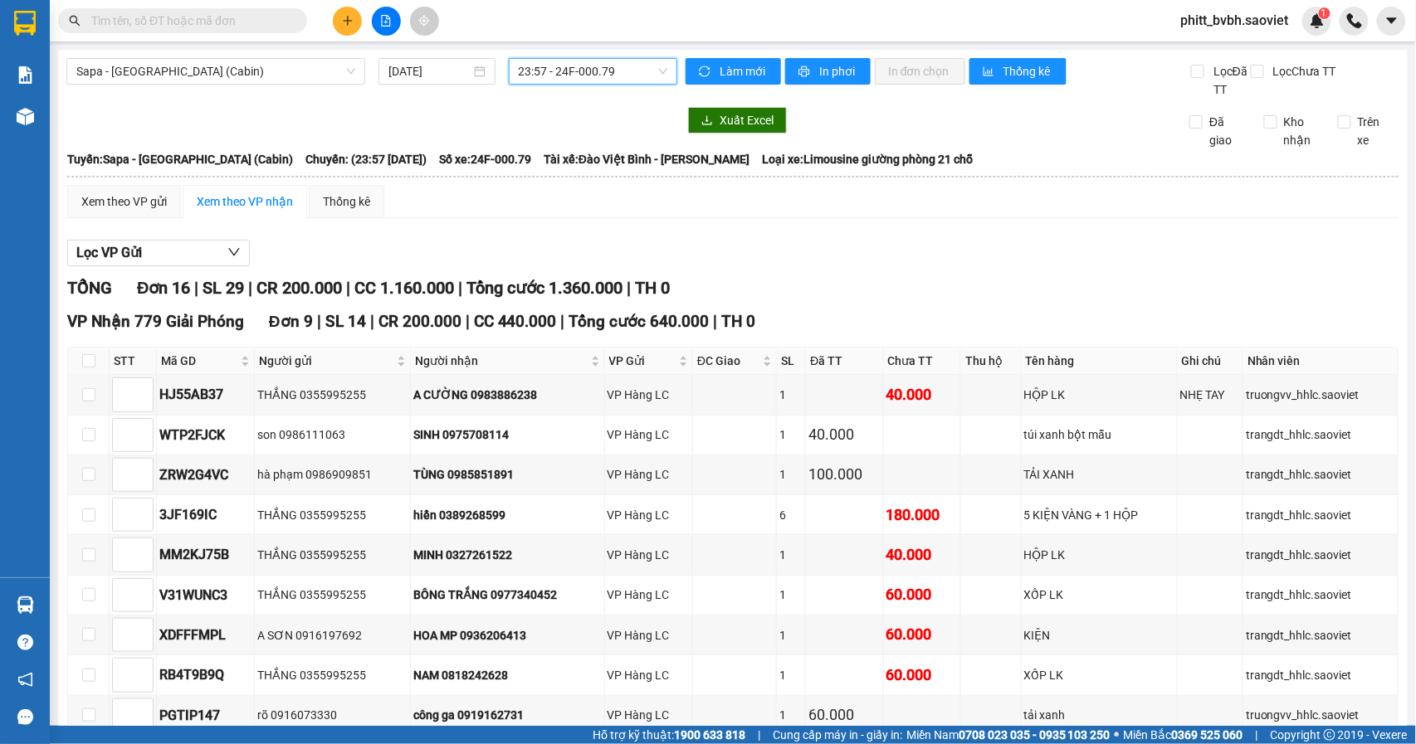
click at [626, 73] on span "23:57 - 24F-000.79" at bounding box center [593, 71] width 149 height 25
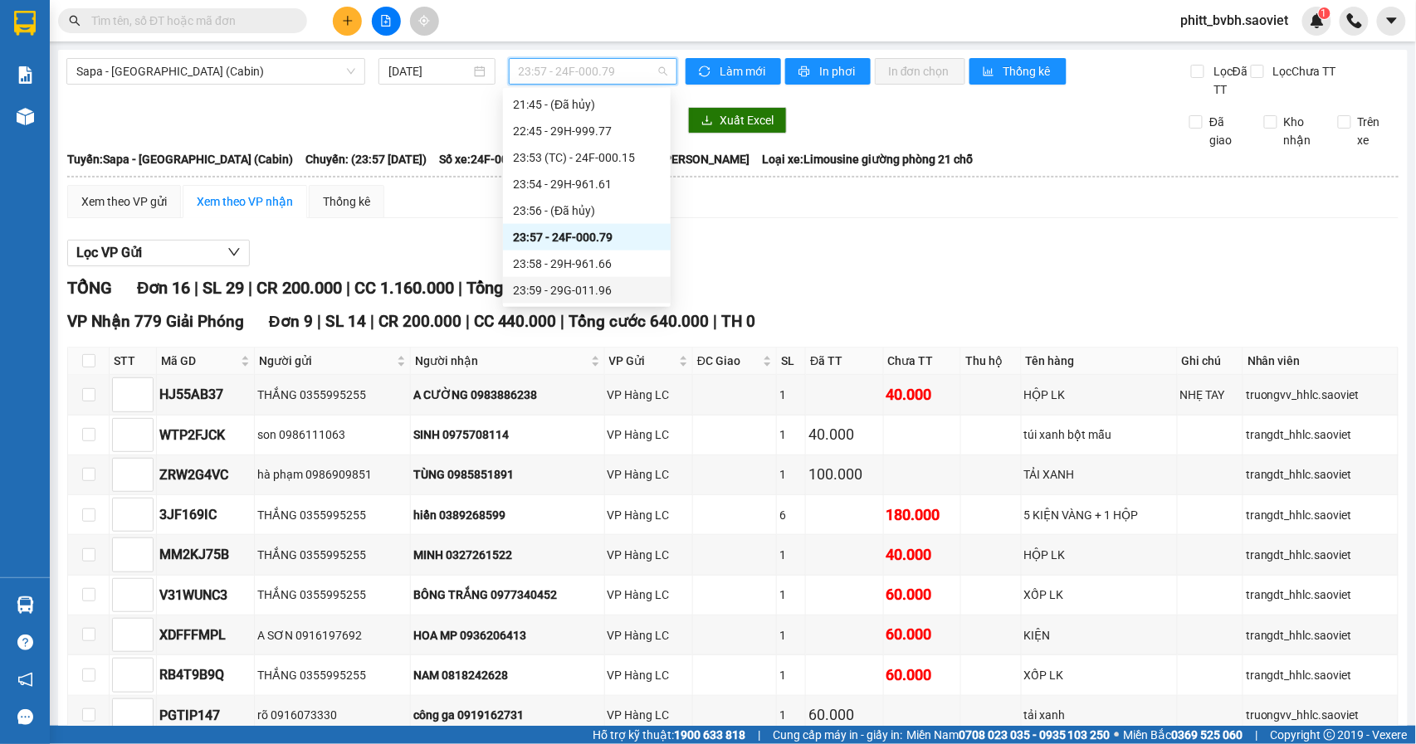
click at [604, 283] on div "23:59 - 29G-011.96" at bounding box center [587, 290] width 148 height 18
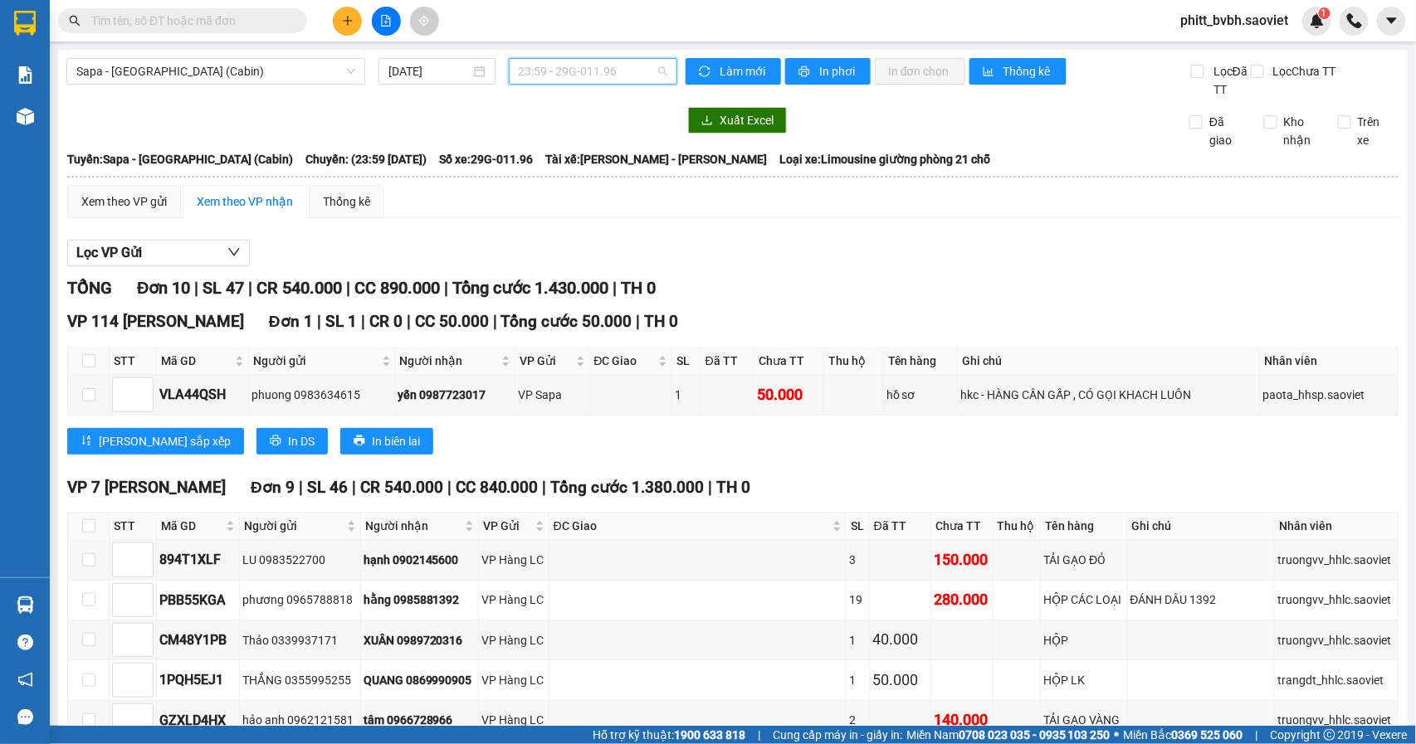
click at [622, 77] on span "23:59 - 29G-011.96" at bounding box center [593, 71] width 149 height 25
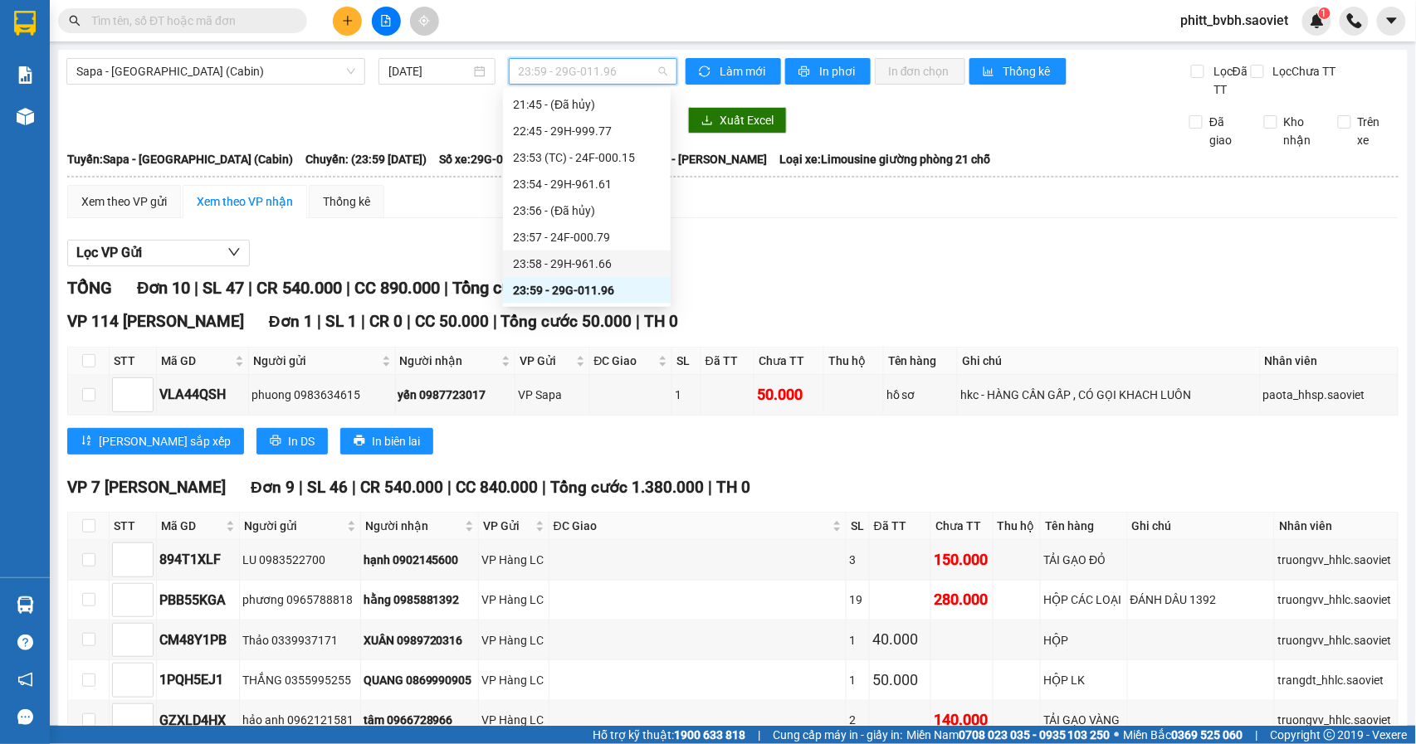
click at [628, 264] on div "23:58 - 29H-961.66" at bounding box center [587, 264] width 148 height 18
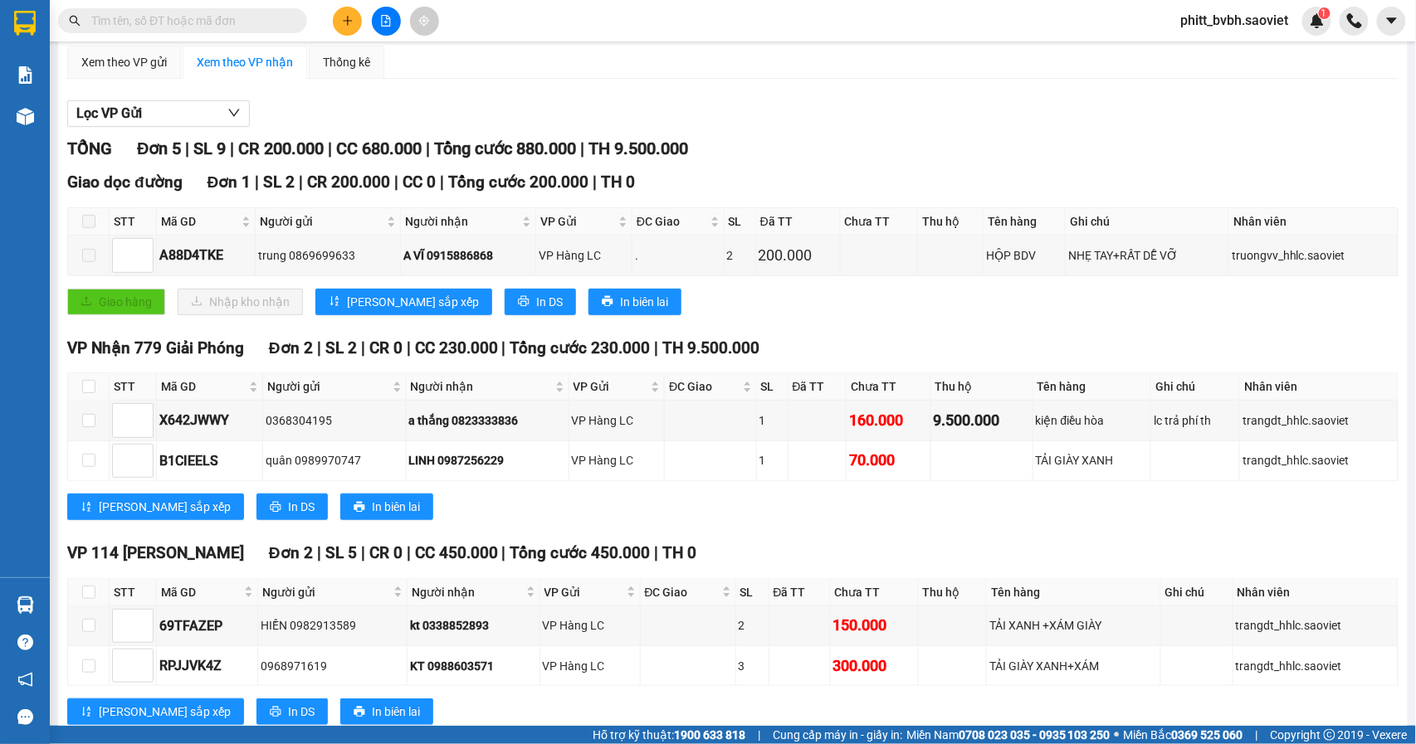
scroll to position [191, 0]
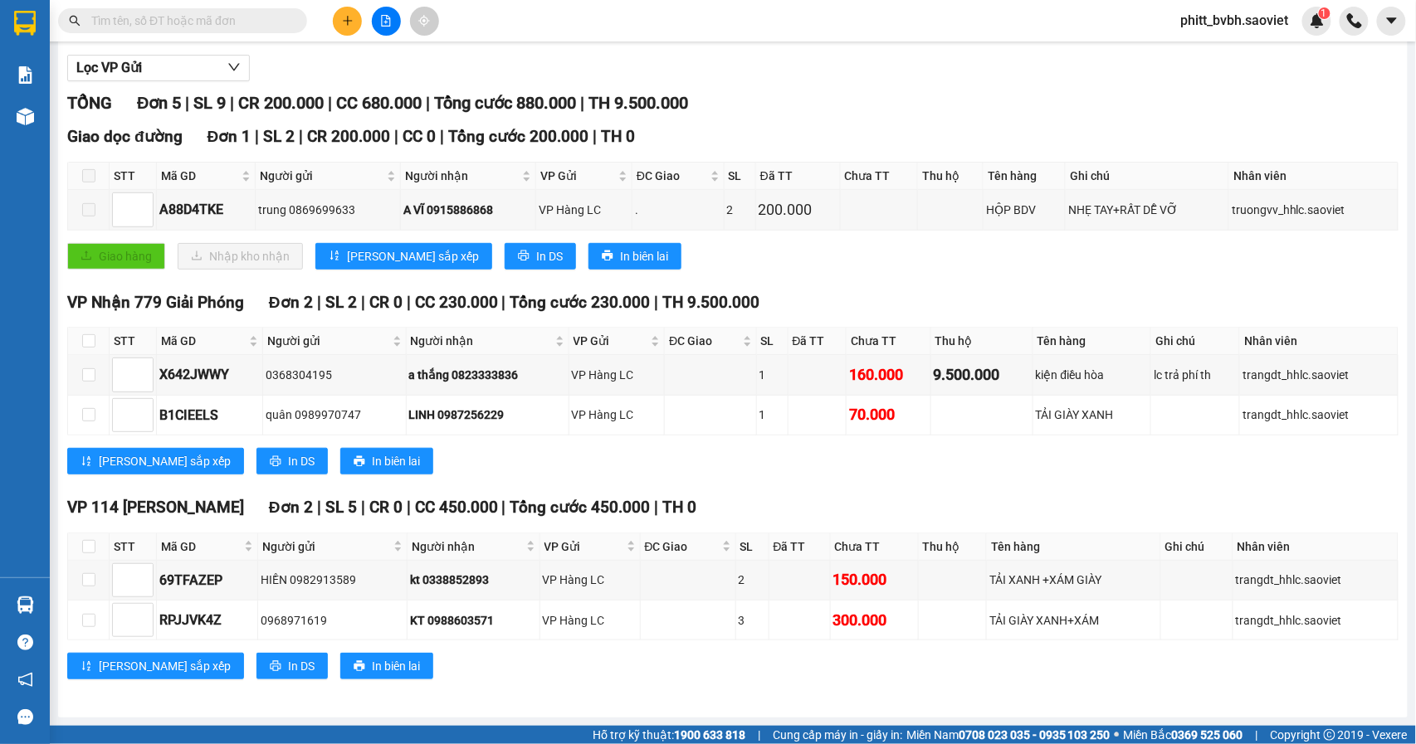
click at [186, 22] on input "text" at bounding box center [189, 21] width 196 height 18
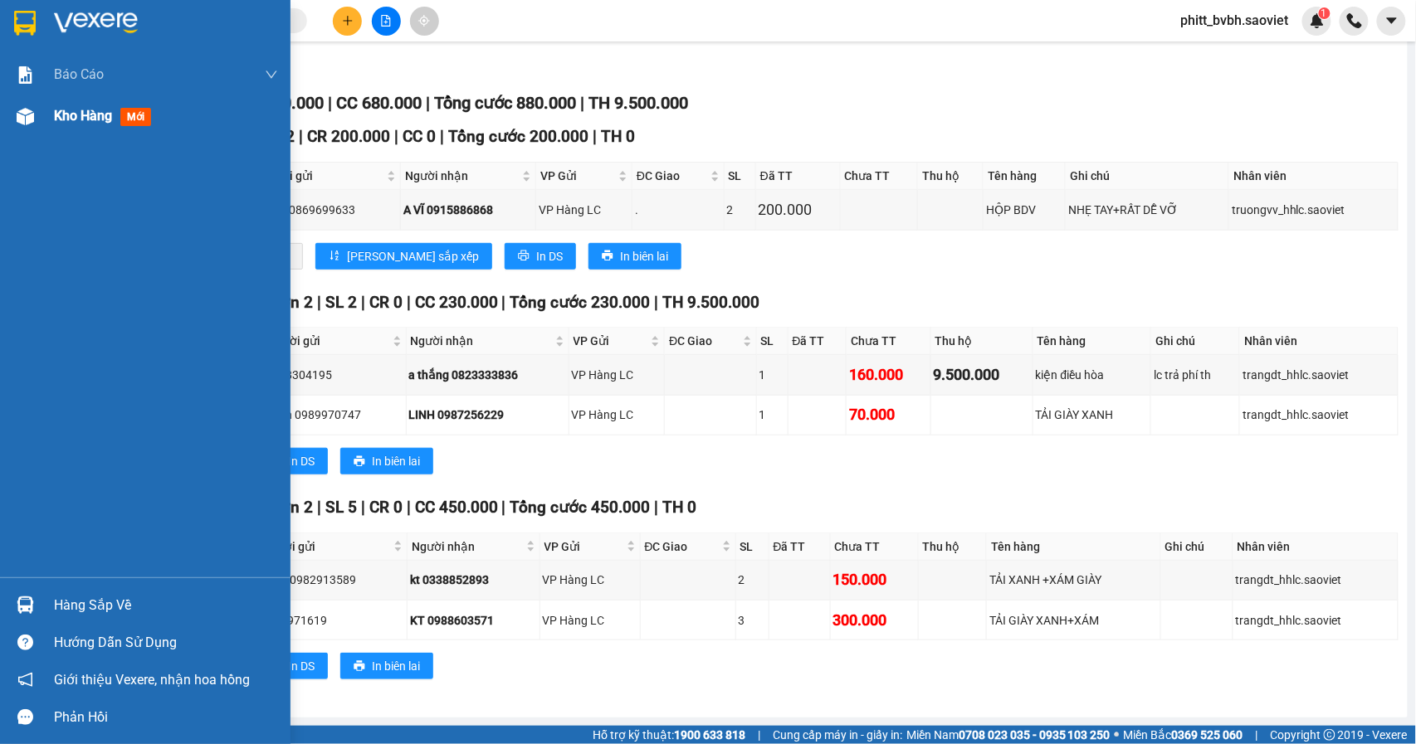
click at [93, 111] on span "Kho hàng" at bounding box center [83, 116] width 58 height 16
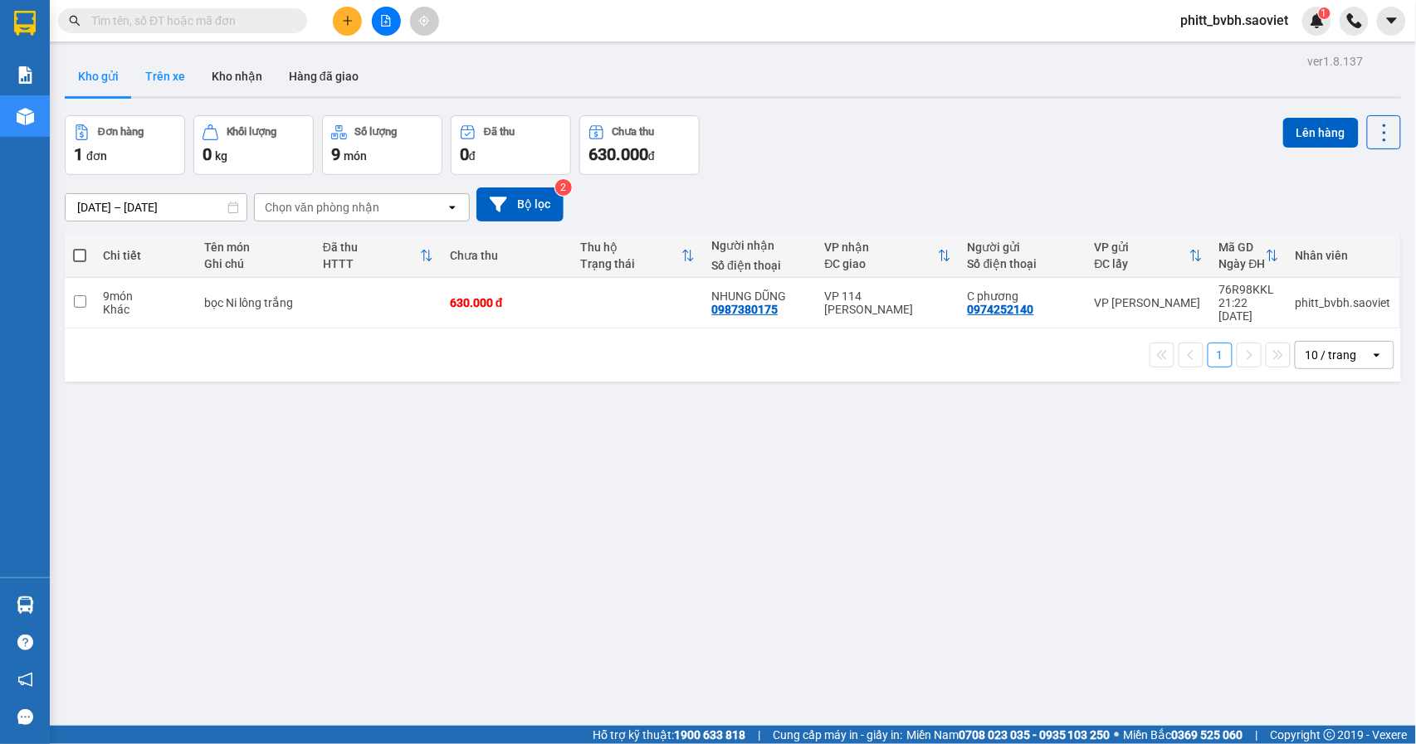
click at [174, 75] on button "Trên xe" at bounding box center [165, 76] width 66 height 40
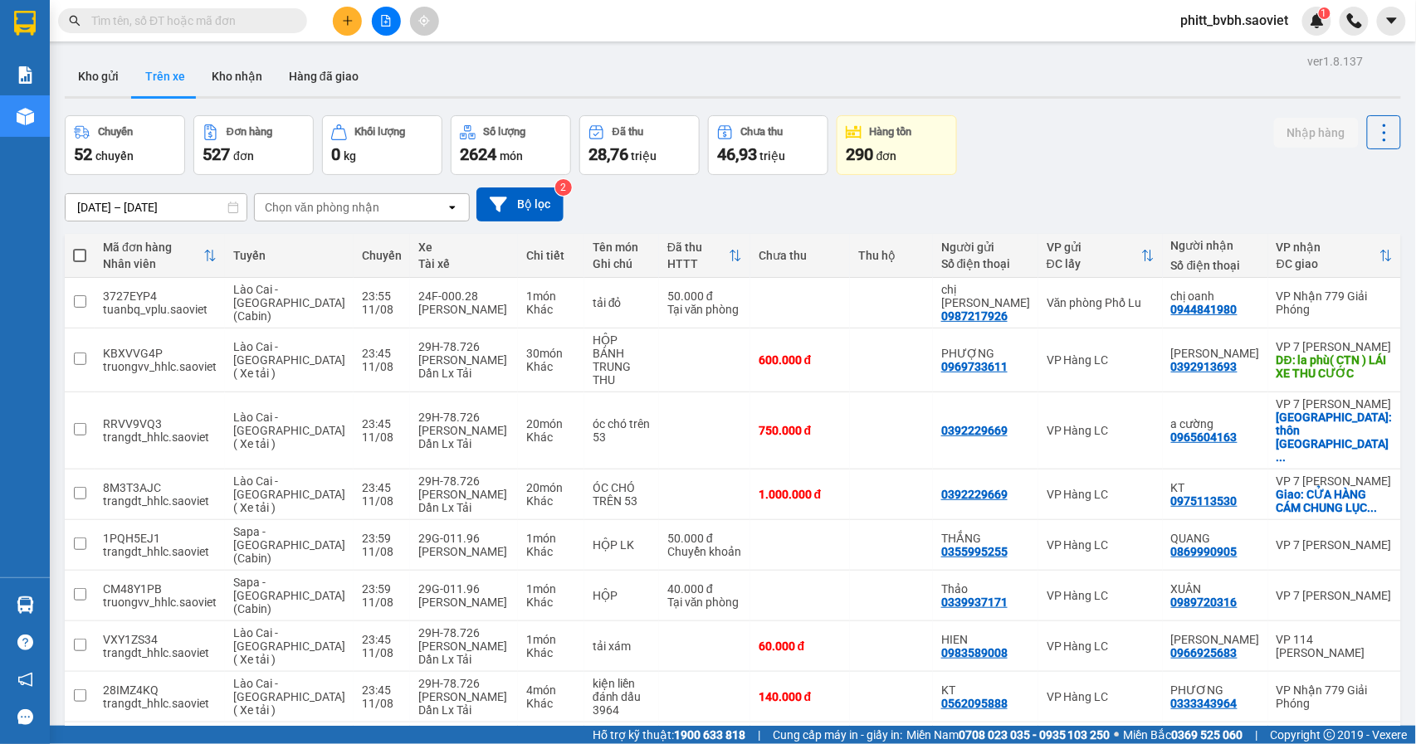
click at [346, 211] on div "Chọn văn phòng nhận" at bounding box center [322, 207] width 115 height 17
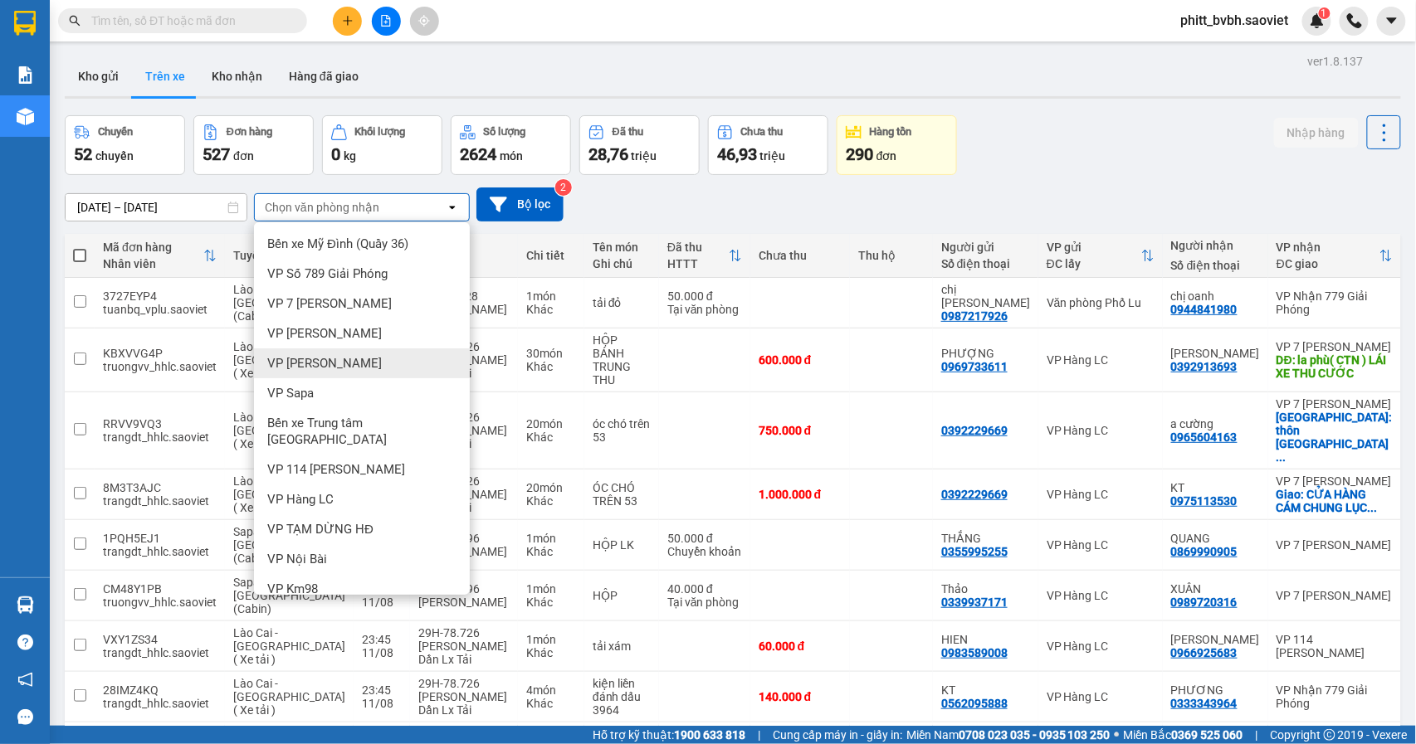
click at [329, 362] on div "VP [PERSON_NAME]" at bounding box center [362, 363] width 216 height 30
